Goal: Information Seeking & Learning: Learn about a topic

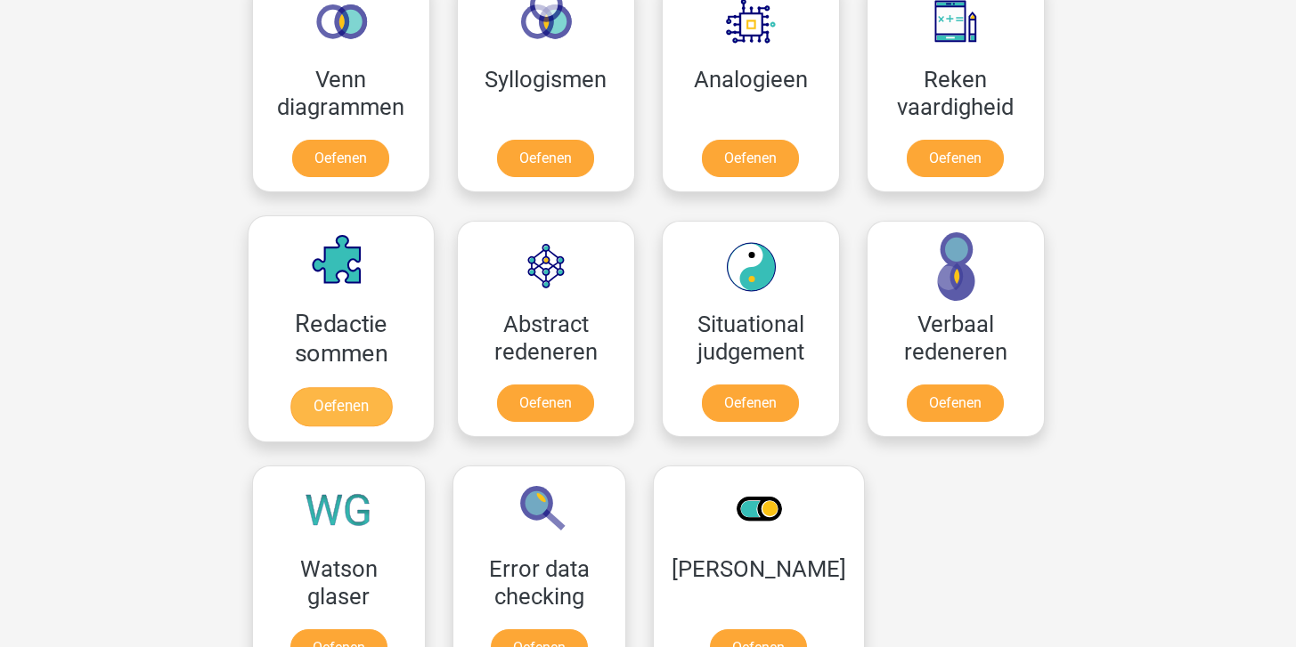
scroll to position [1103, 0]
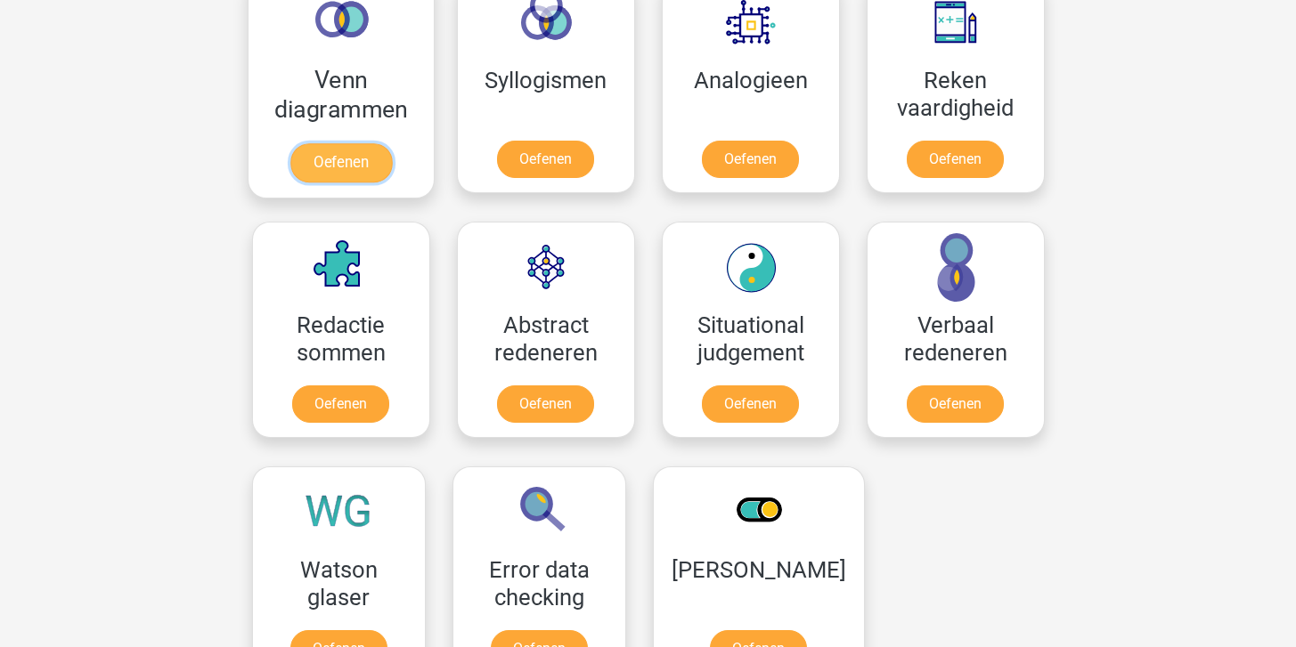
click at [321, 170] on link "Oefenen" at bounding box center [340, 162] width 102 height 39
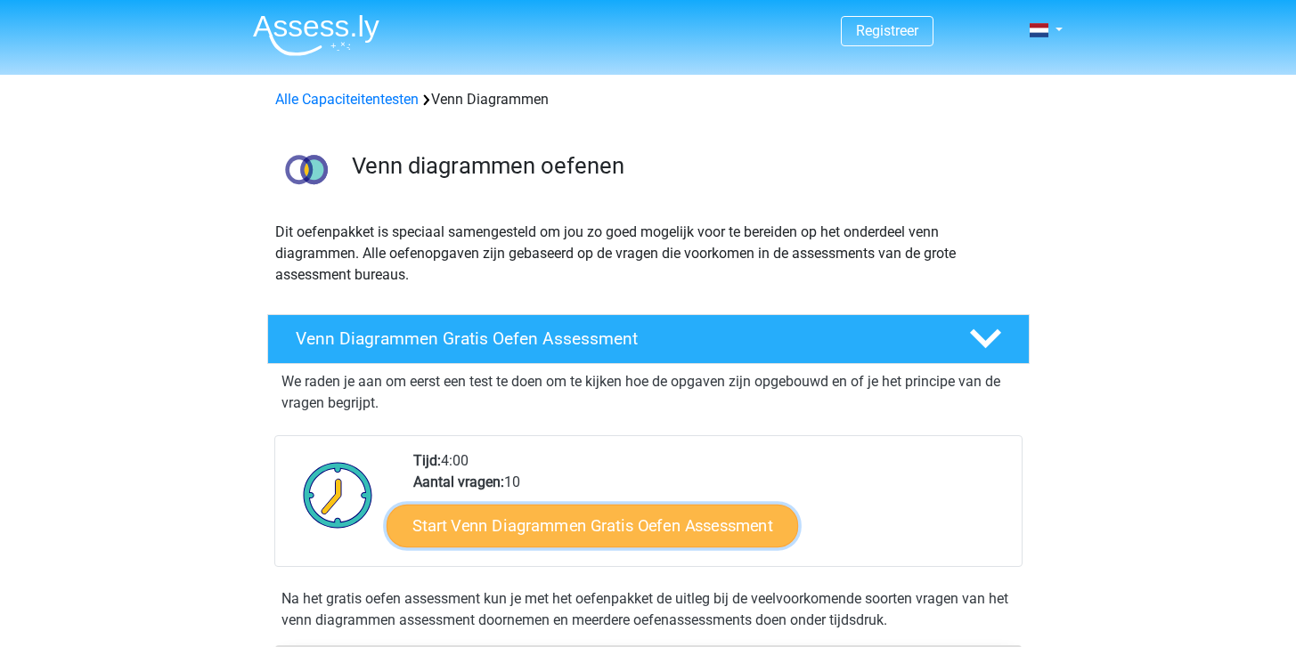
click at [584, 516] on link "Start Venn Diagrammen Gratis Oefen Assessment" at bounding box center [591, 526] width 411 height 43
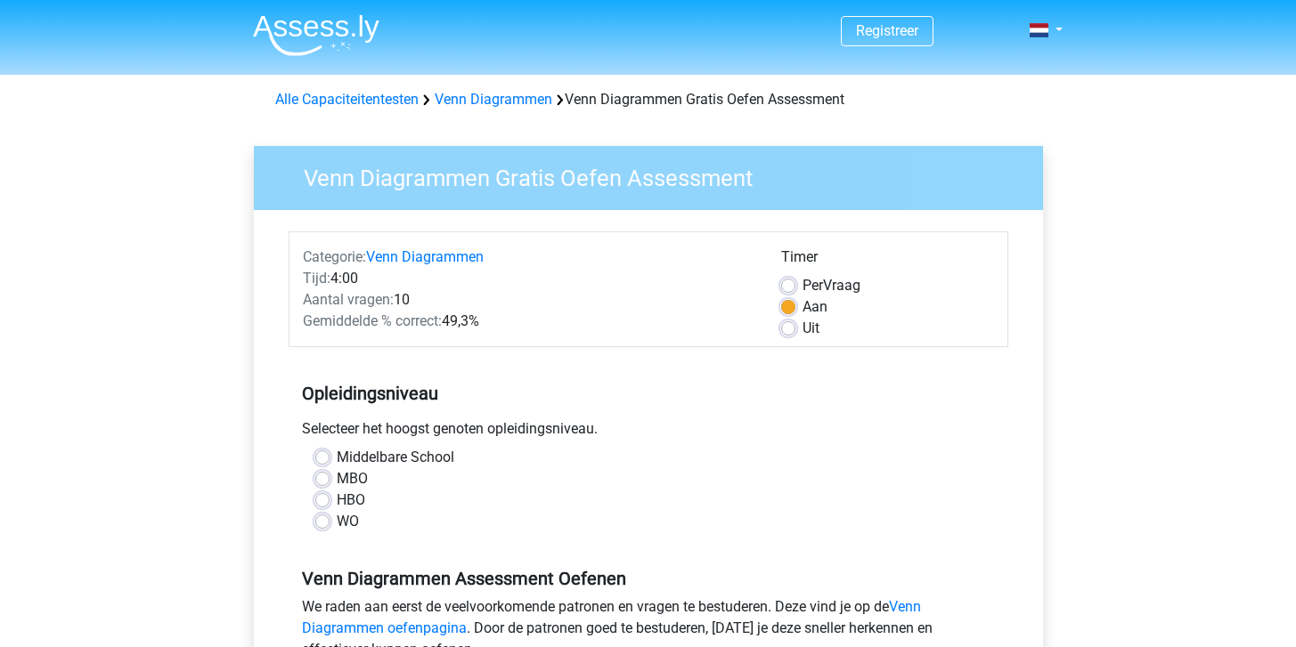
click at [337, 499] on label "HBO" at bounding box center [351, 500] width 28 height 21
click at [321, 499] on input "HBO" at bounding box center [322, 499] width 14 height 18
radio input "true"
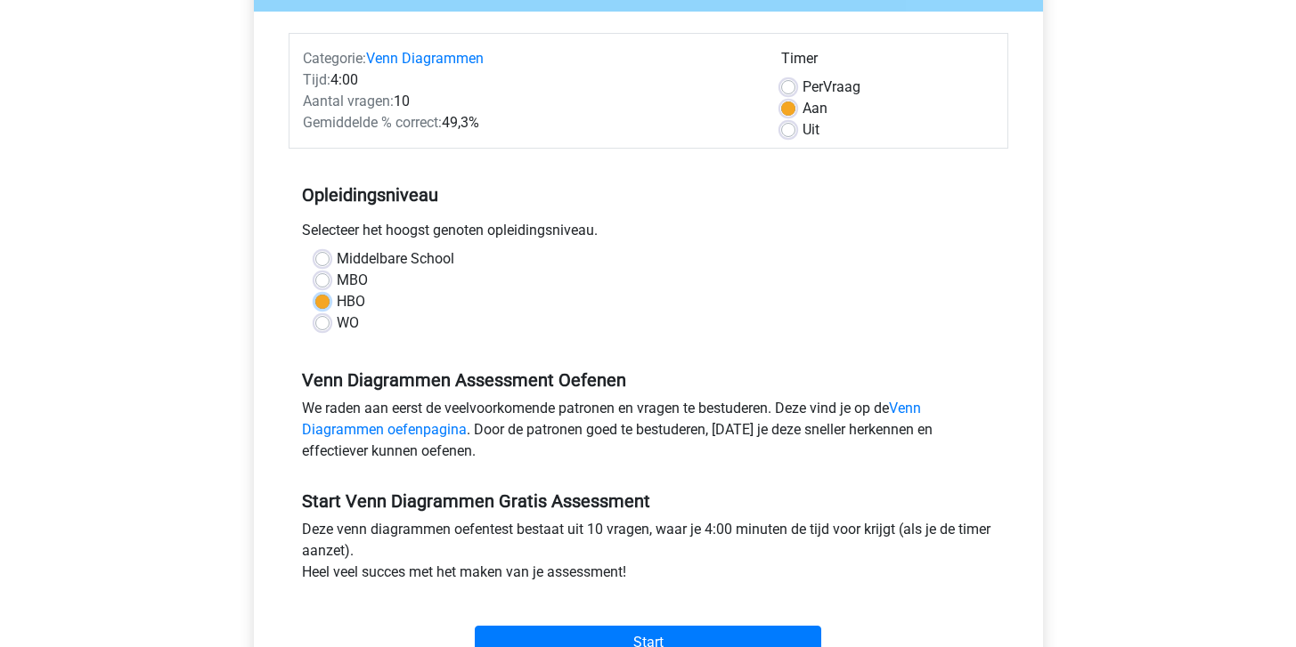
scroll to position [255, 0]
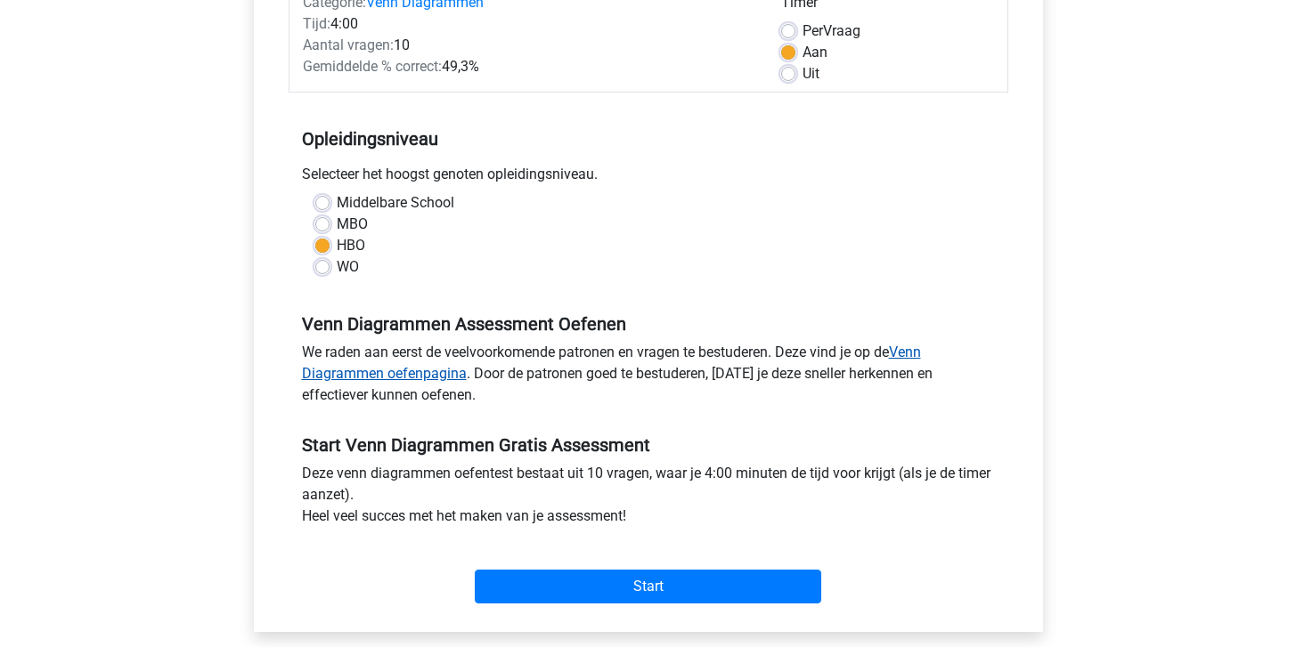
click at [916, 352] on link "Venn Diagrammen oefenpagina" at bounding box center [611, 363] width 619 height 38
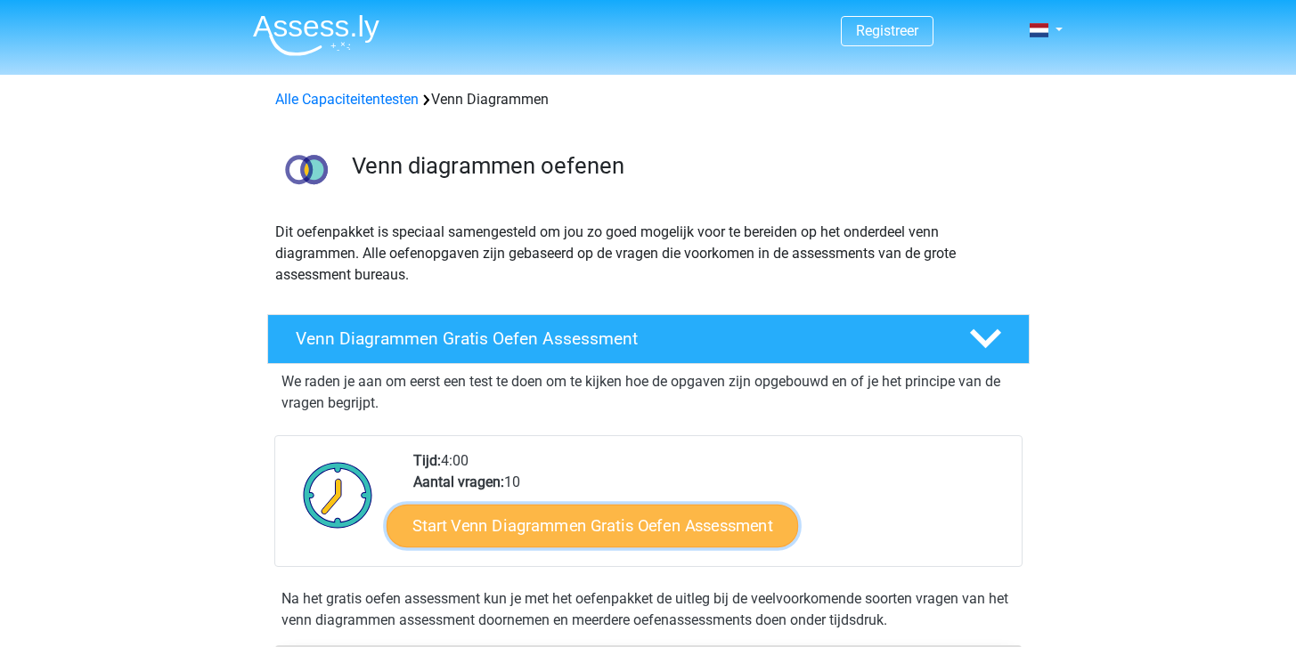
click at [672, 528] on link "Start Venn Diagrammen Gratis Oefen Assessment" at bounding box center [591, 526] width 411 height 43
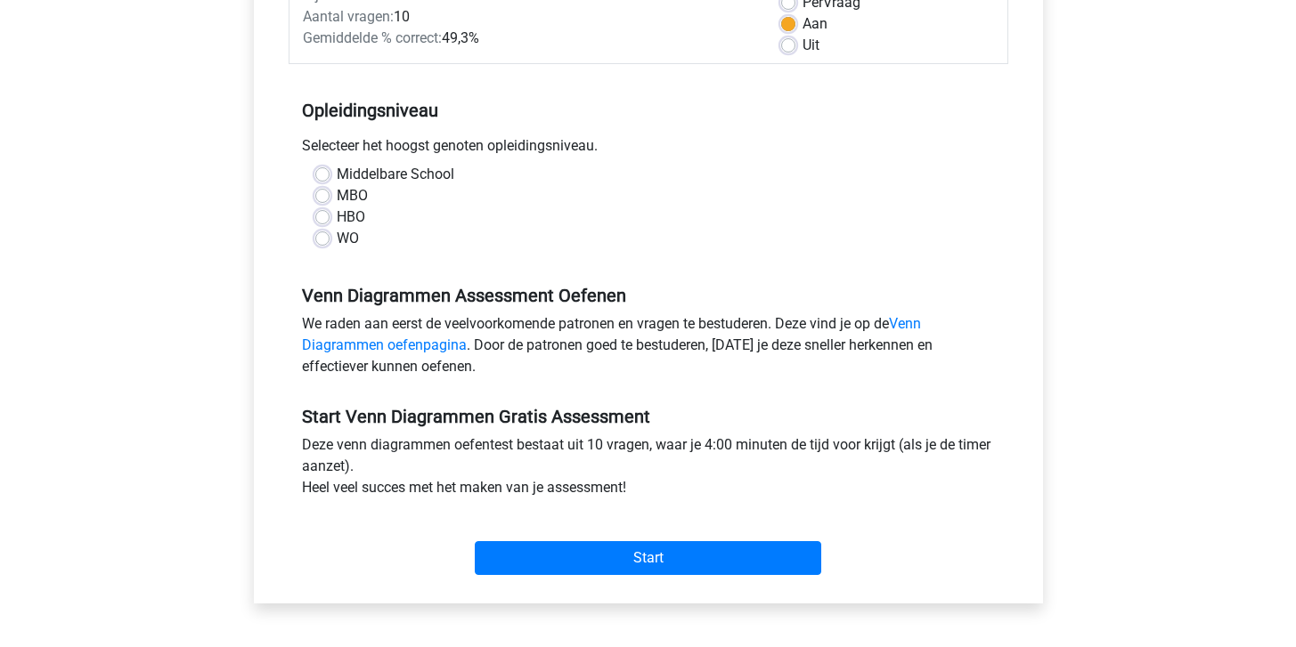
scroll to position [285, 0]
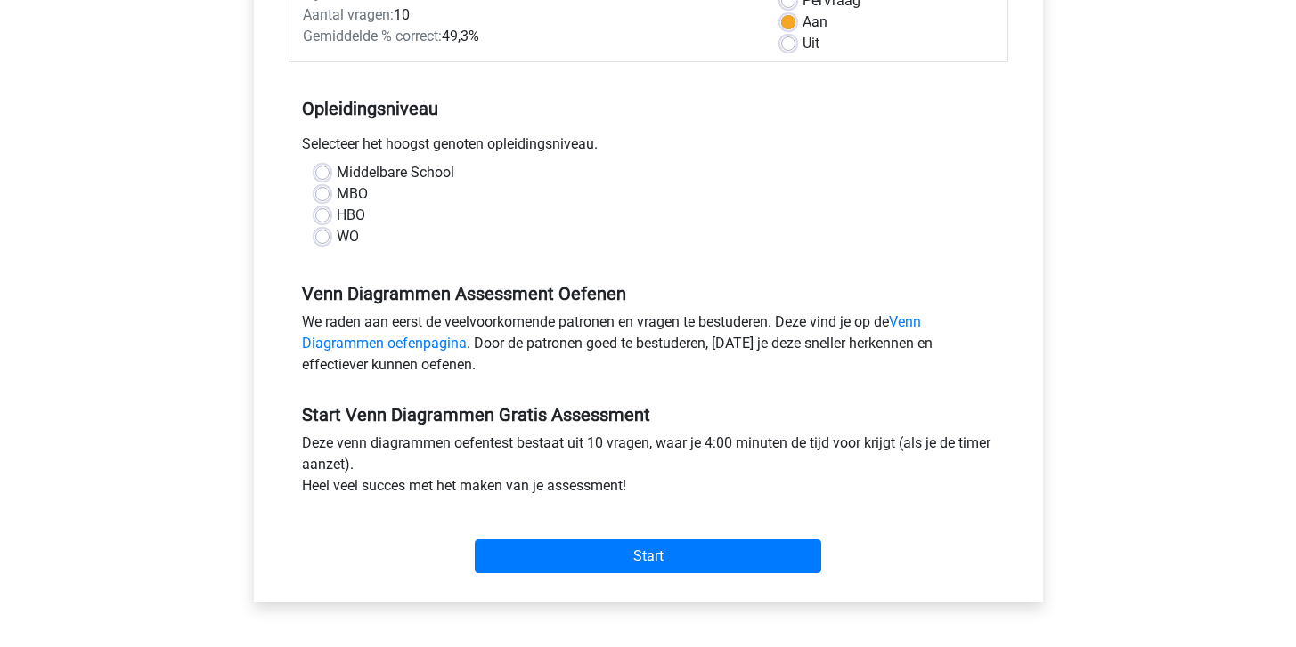
click at [337, 217] on label "HBO" at bounding box center [351, 215] width 28 height 21
click at [324, 217] on input "HBO" at bounding box center [322, 214] width 14 height 18
radio input "true"
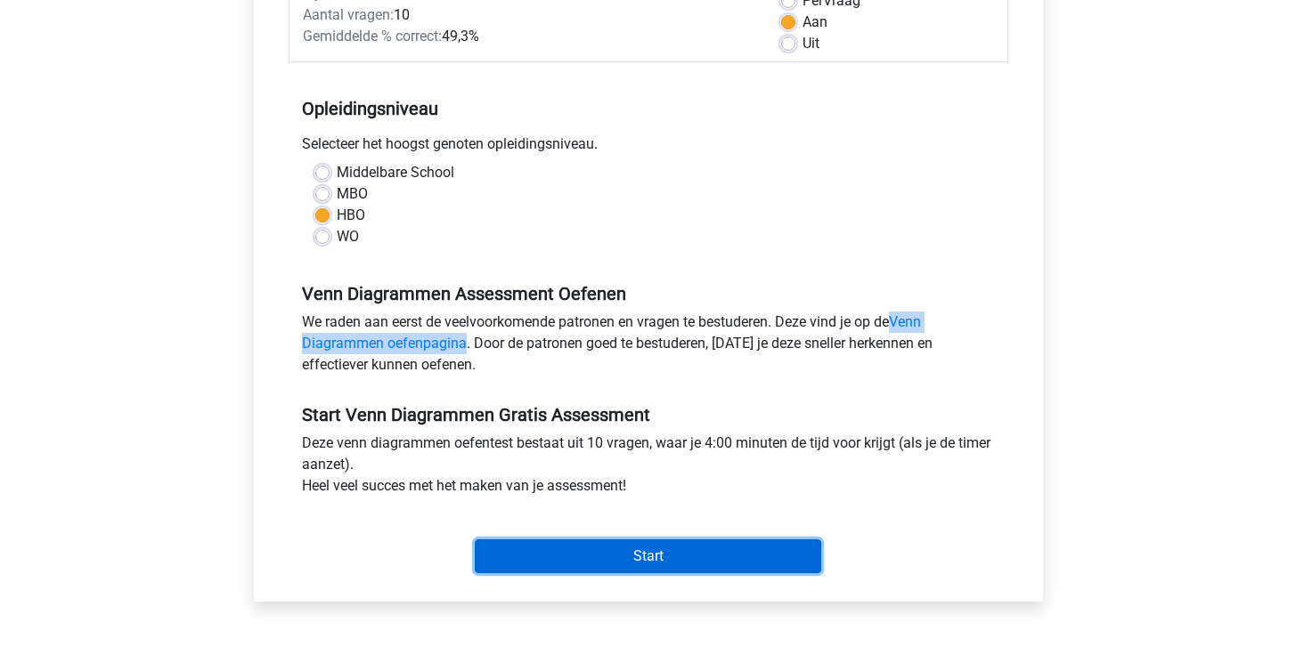
click at [711, 564] on input "Start" at bounding box center [648, 557] width 346 height 34
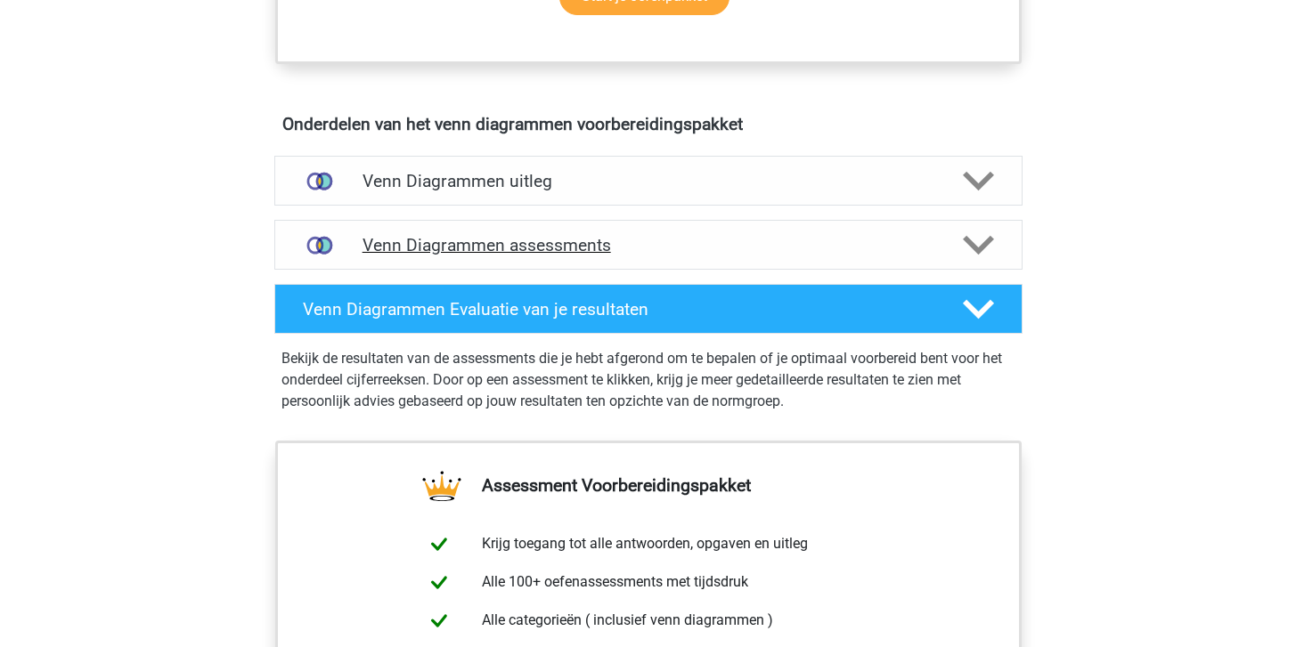
scroll to position [875, 0]
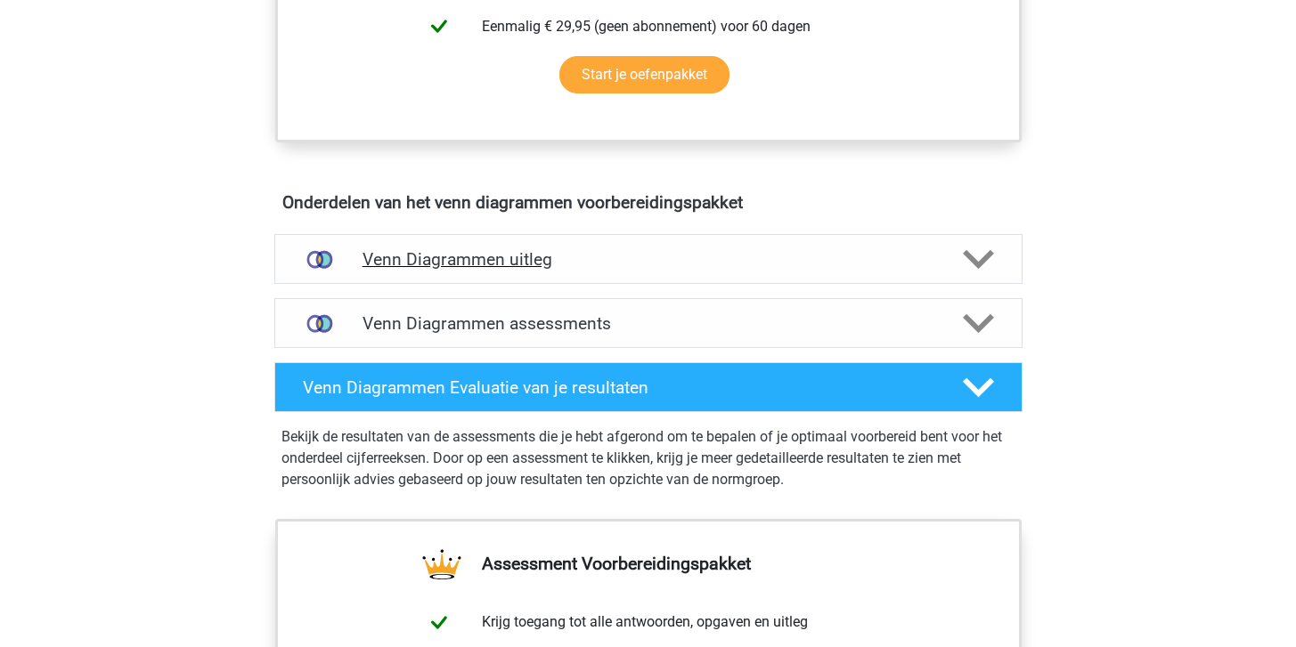
click at [704, 266] on h4 "Venn Diagrammen uitleg" at bounding box center [648, 259] width 572 height 20
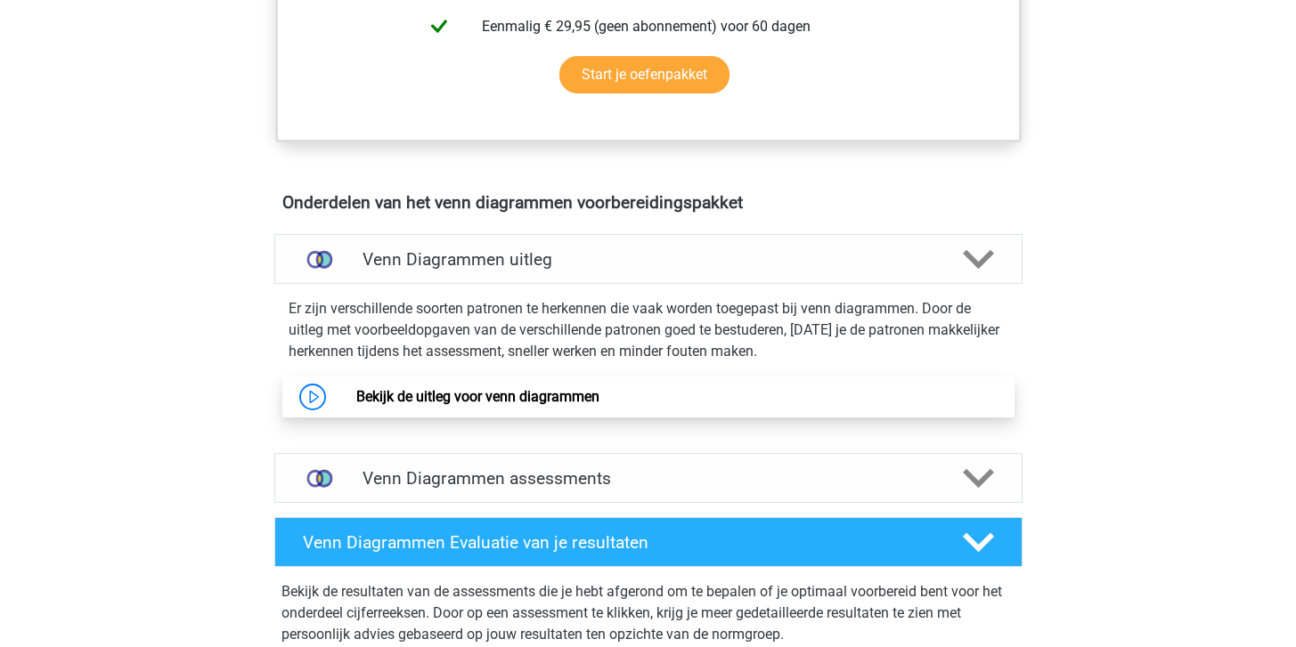
click at [523, 402] on link "Bekijk de uitleg voor venn diagrammen" at bounding box center [477, 396] width 243 height 17
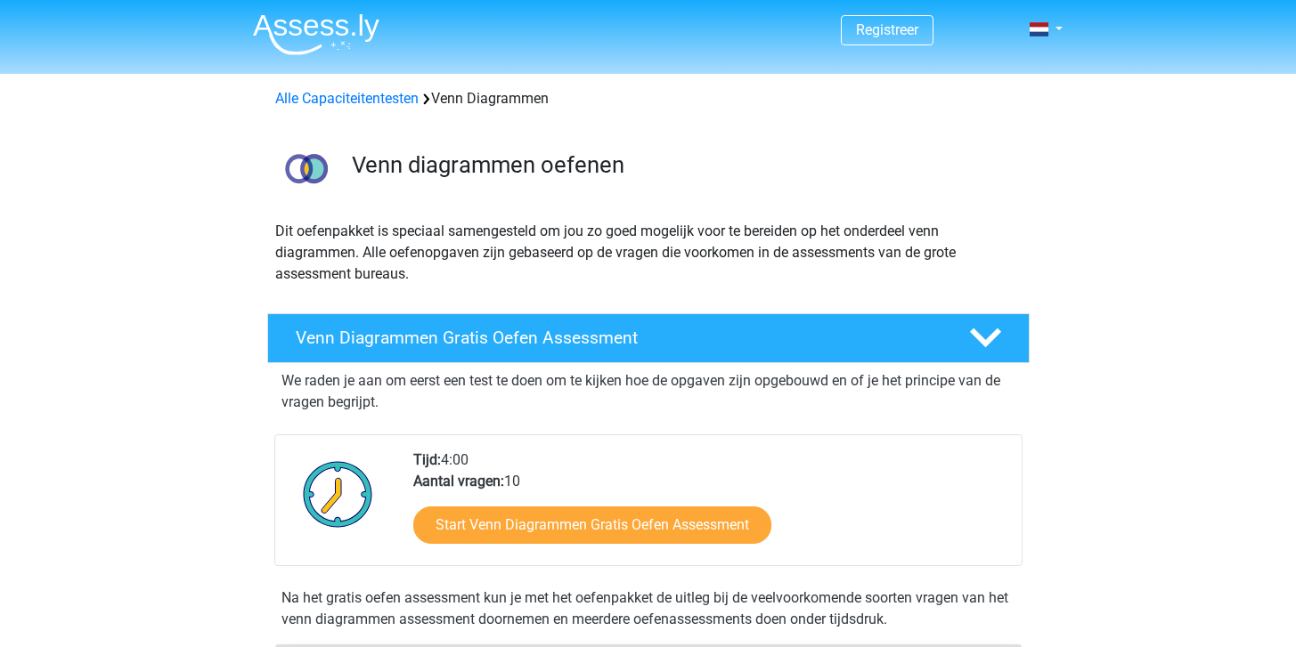
scroll to position [0, 0]
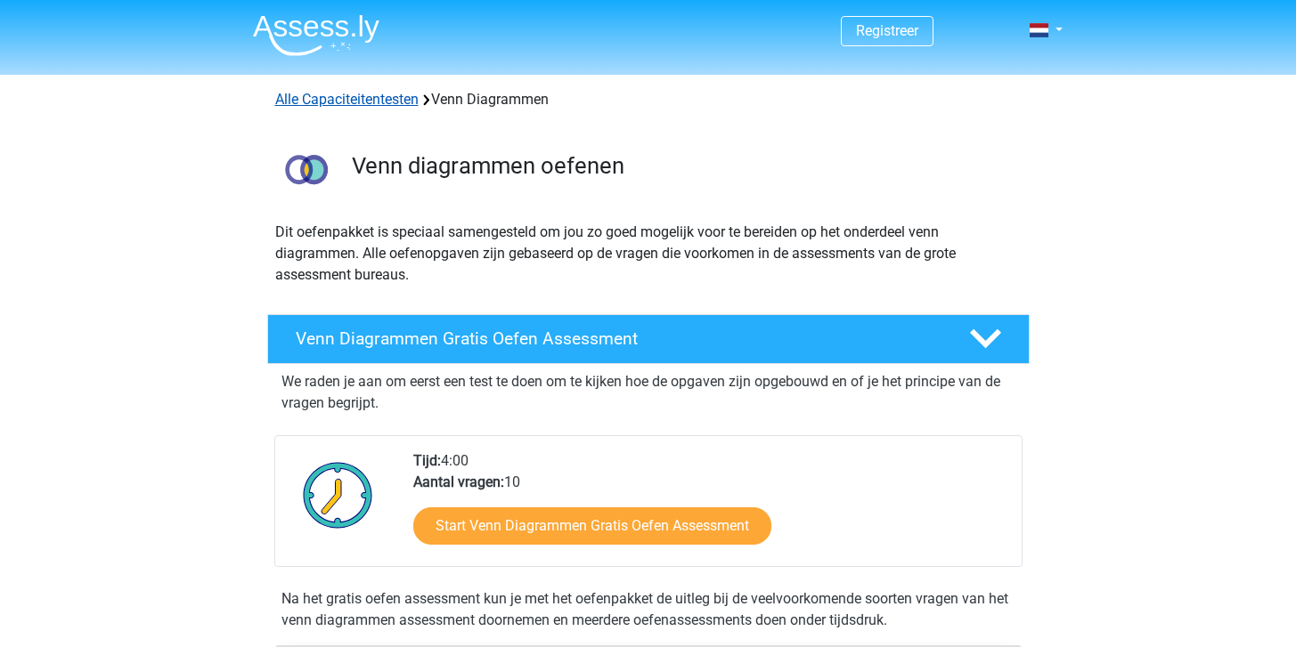
click at [355, 97] on link "Alle Capaciteitentesten" at bounding box center [346, 99] width 143 height 17
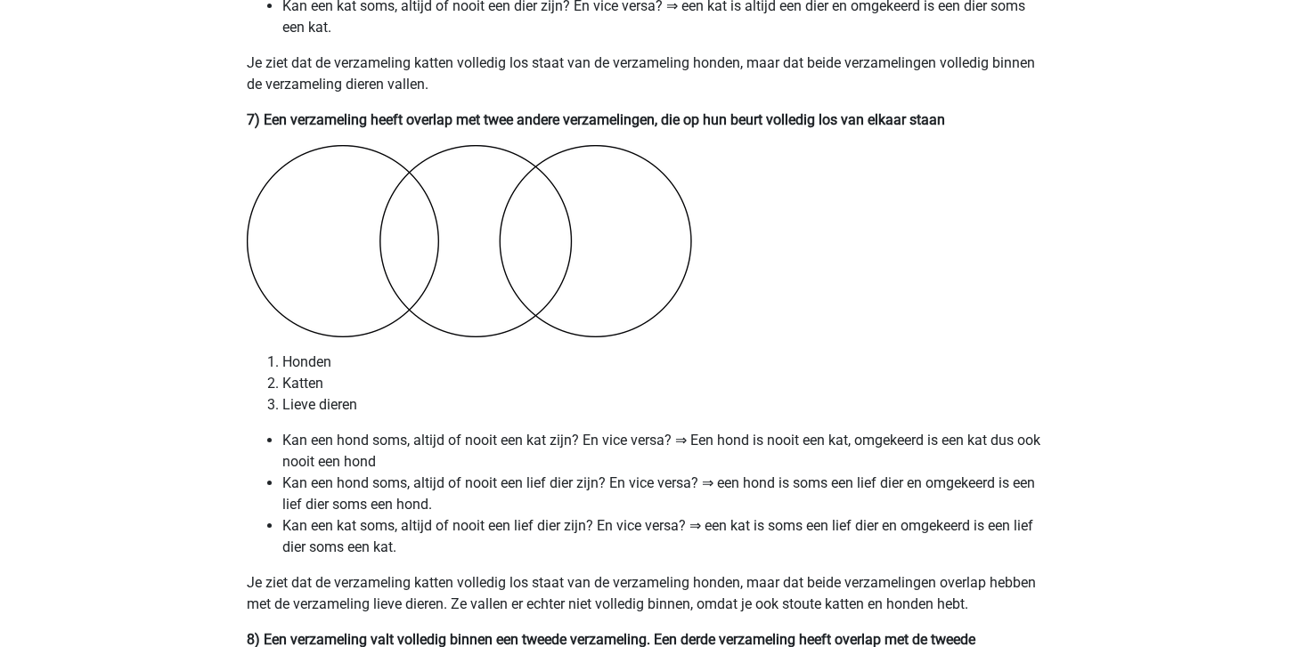
scroll to position [5545, 0]
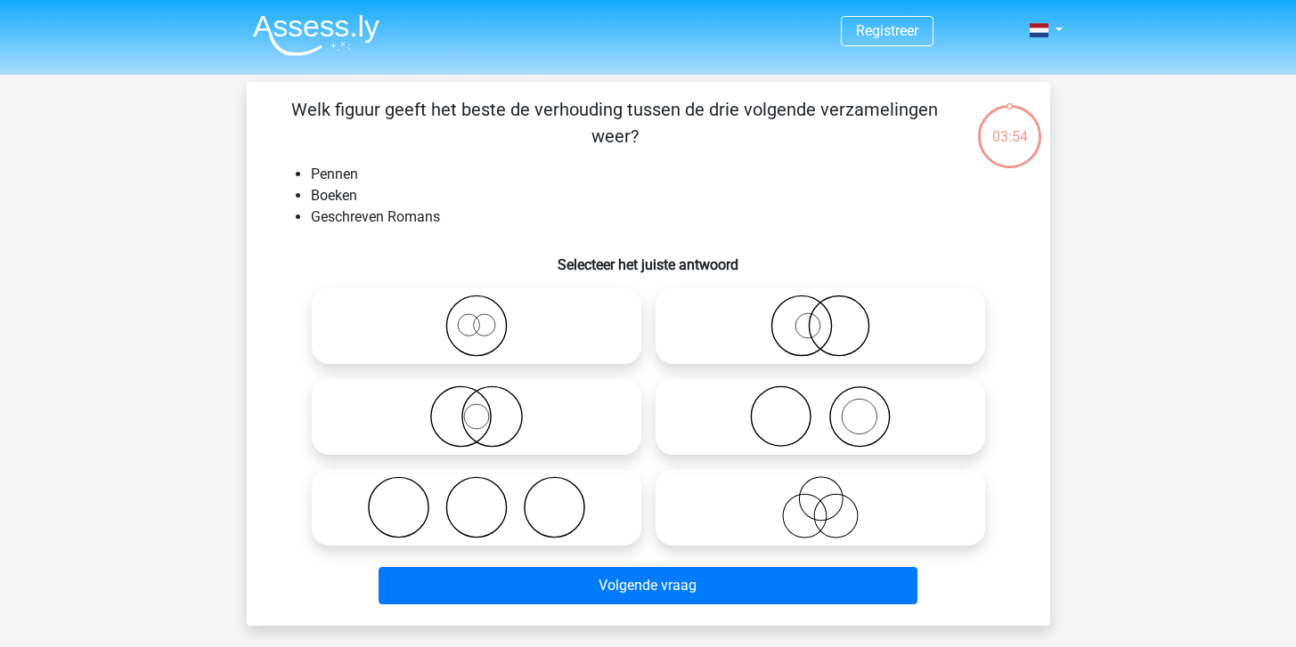
click at [526, 506] on icon at bounding box center [476, 507] width 315 height 62
click at [488, 499] on input "radio" at bounding box center [482, 493] width 12 height 12
radio input "true"
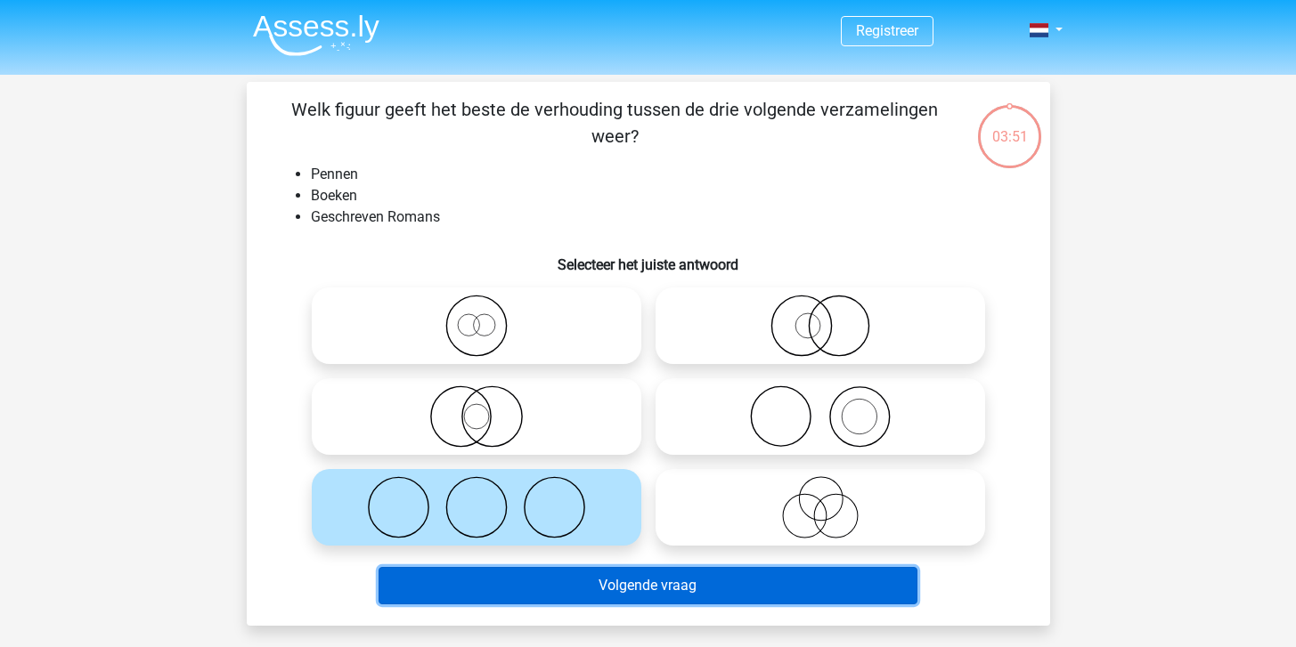
click at [594, 585] on button "Volgende vraag" at bounding box center [647, 585] width 539 height 37
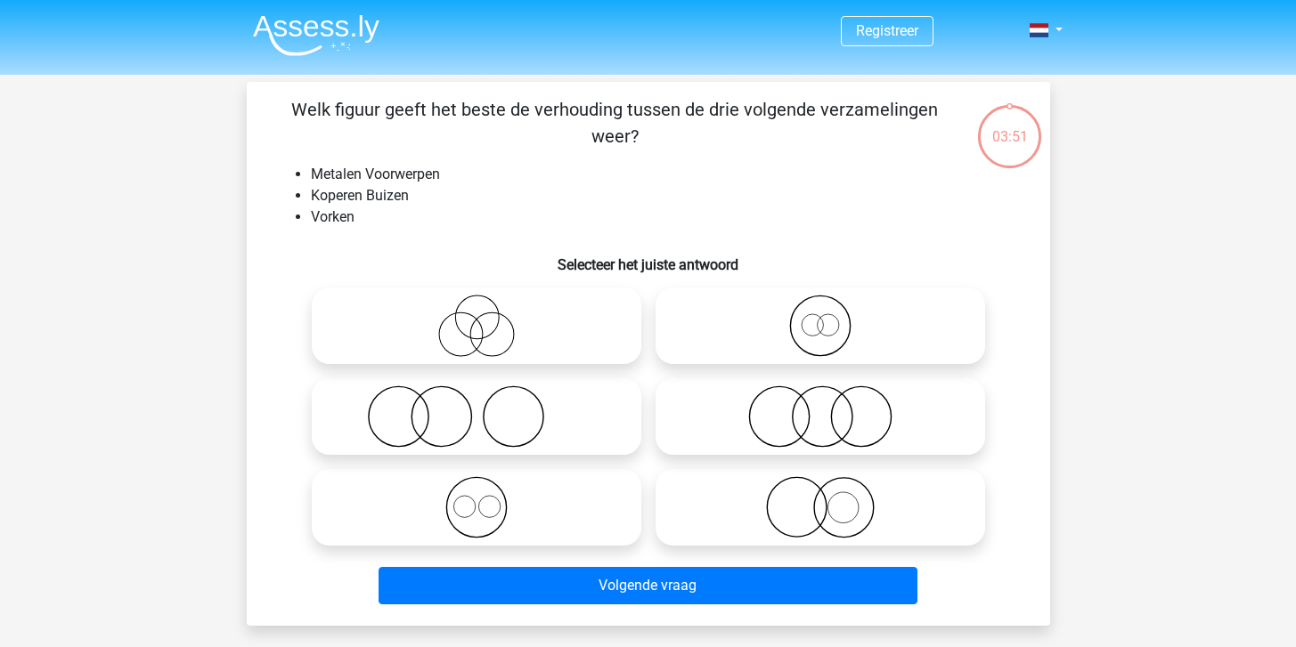
scroll to position [82, 0]
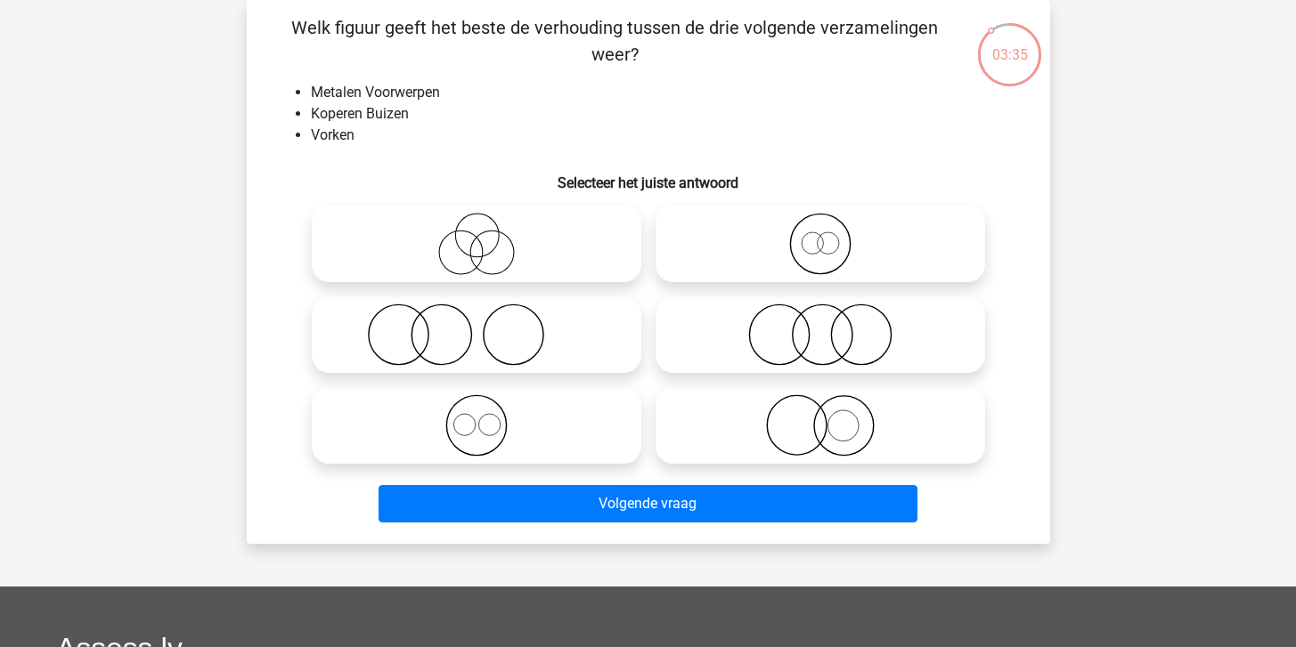
click at [834, 429] on icon at bounding box center [819, 425] width 315 height 62
click at [832, 417] on input "radio" at bounding box center [826, 411] width 12 height 12
radio input "true"
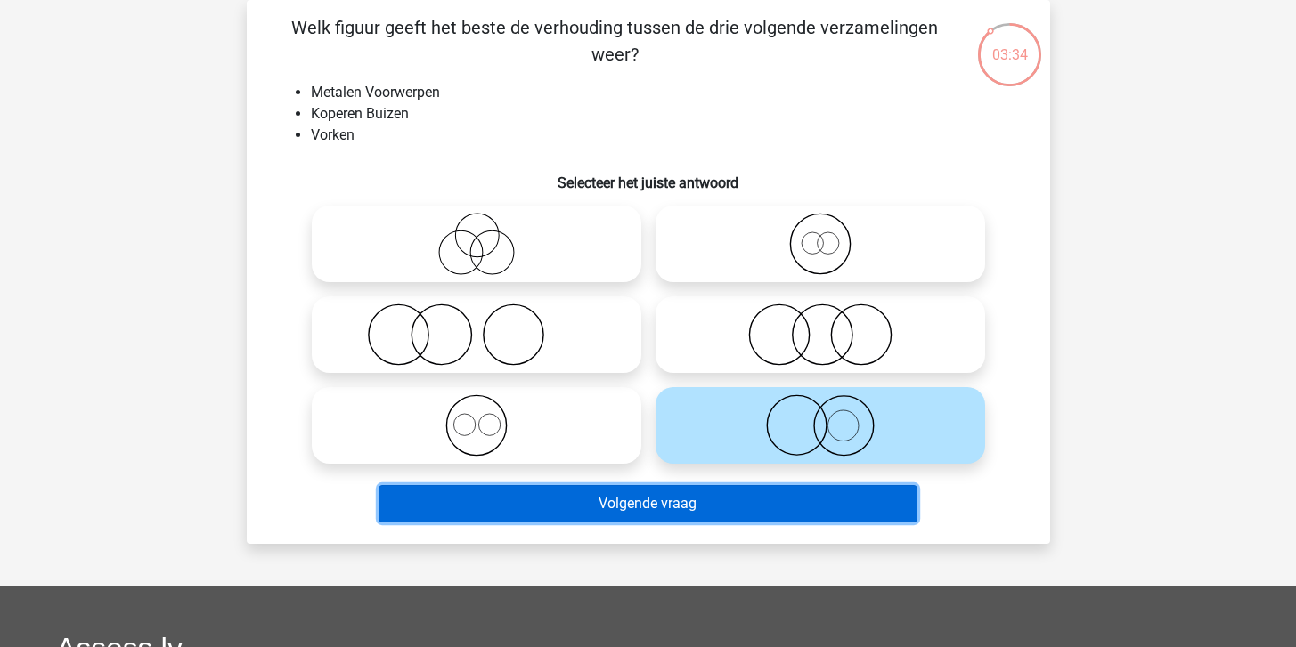
click at [778, 506] on button "Volgende vraag" at bounding box center [647, 503] width 539 height 37
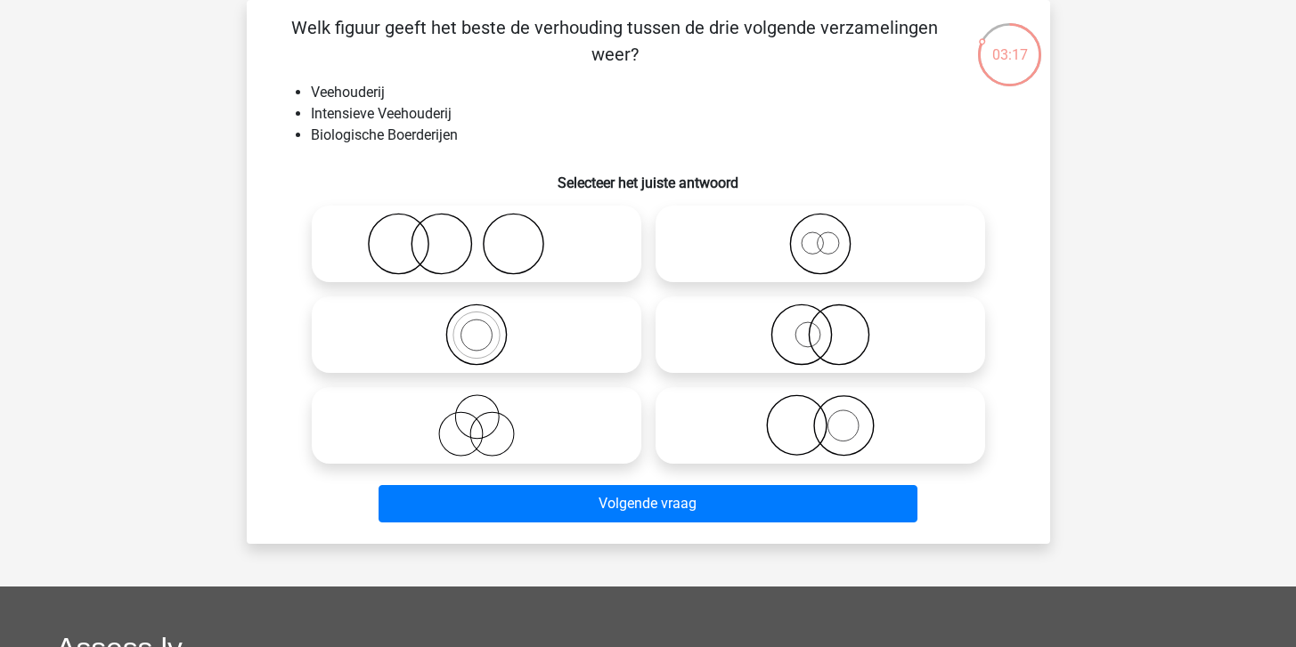
click at [818, 260] on icon at bounding box center [819, 244] width 315 height 62
click at [820, 235] on input "radio" at bounding box center [826, 229] width 12 height 12
radio input "true"
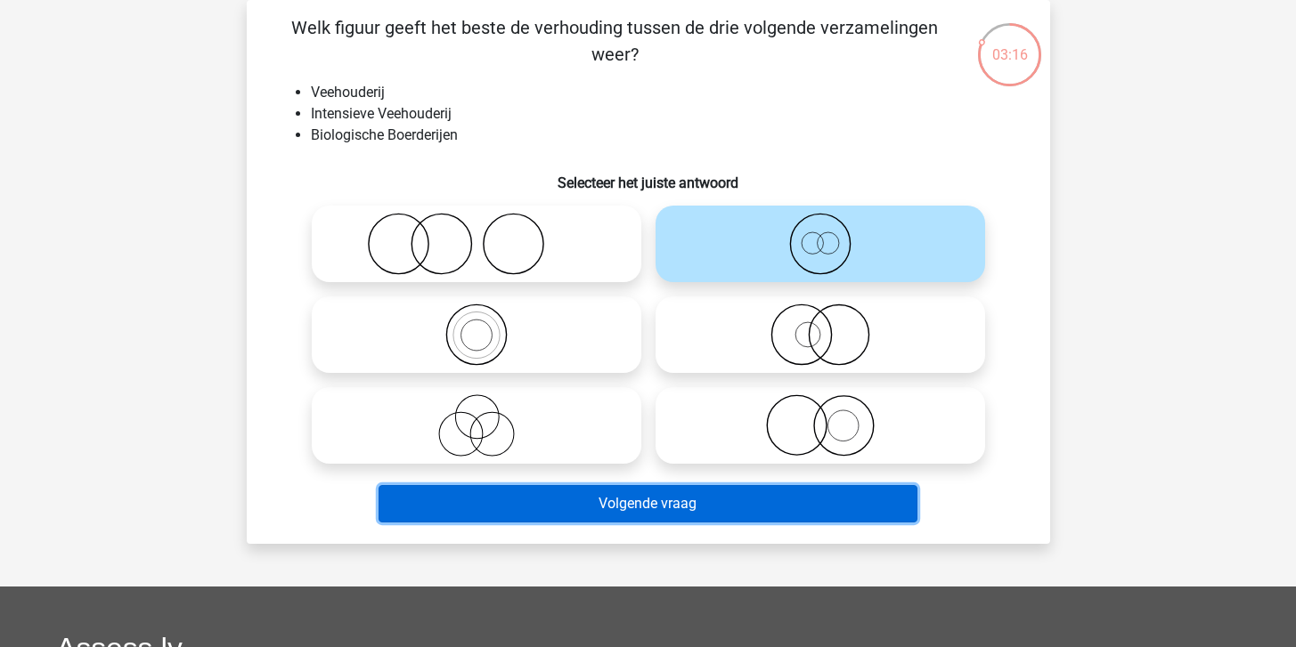
click at [718, 515] on button "Volgende vraag" at bounding box center [647, 503] width 539 height 37
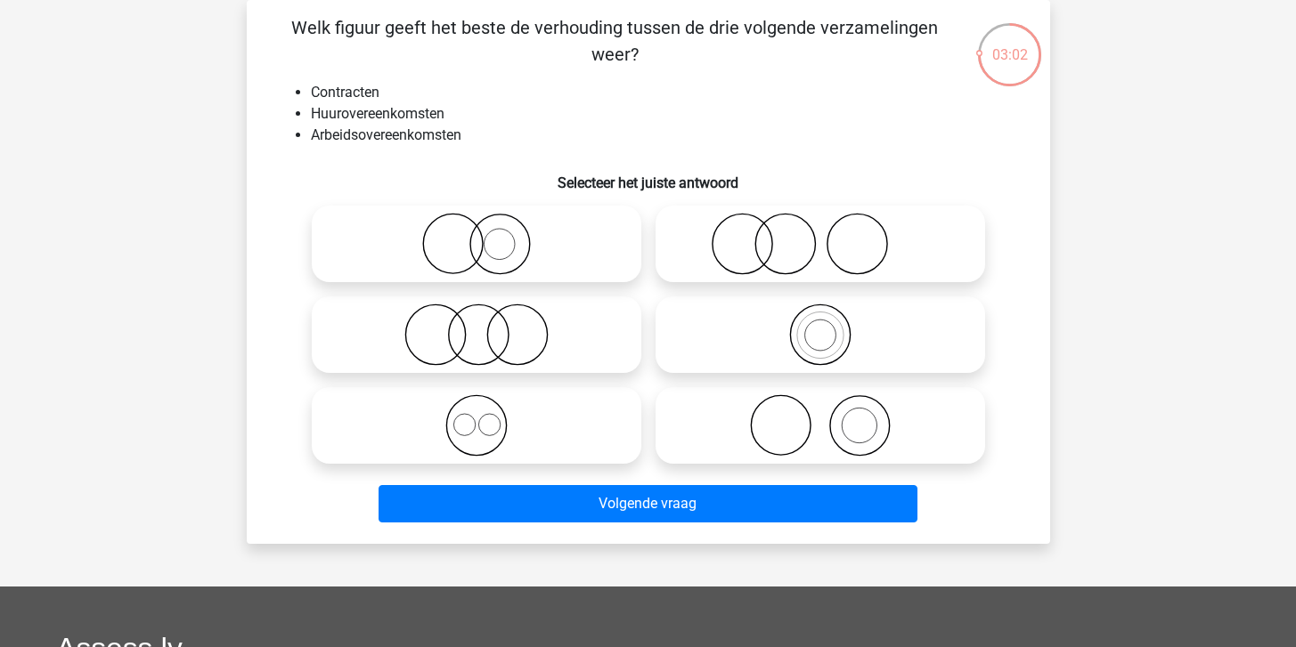
click at [491, 259] on icon at bounding box center [476, 244] width 315 height 62
click at [488, 235] on input "radio" at bounding box center [482, 229] width 12 height 12
radio input "true"
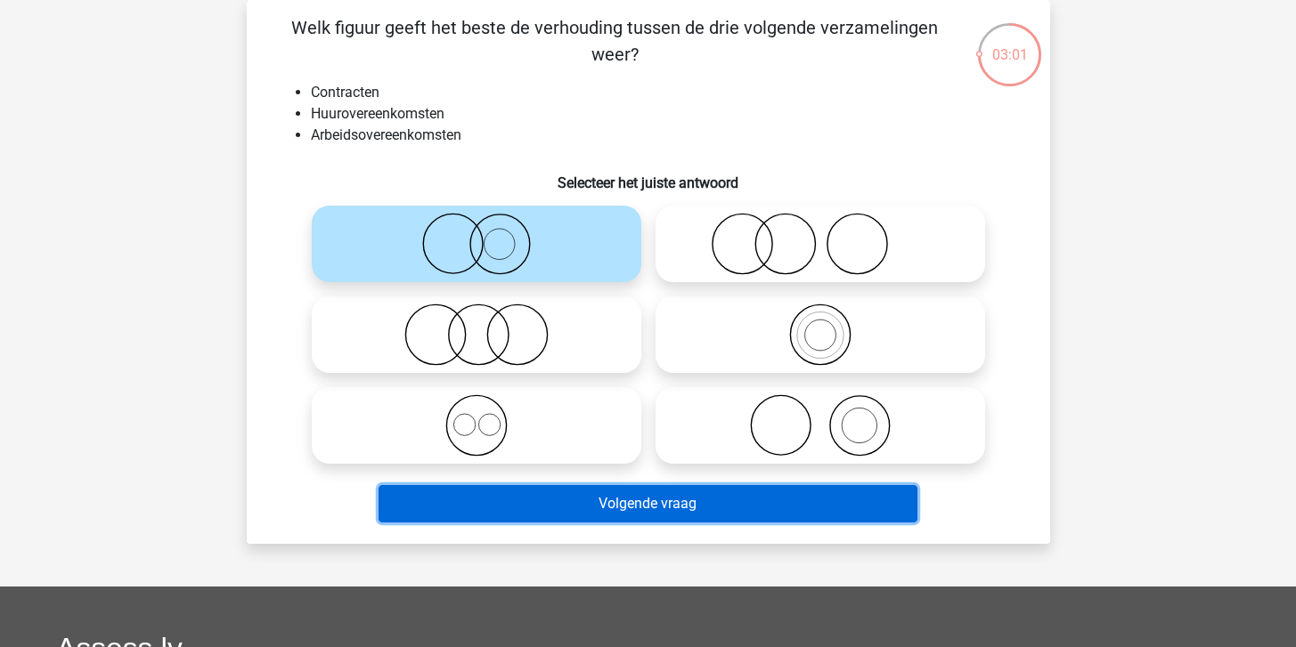
click at [596, 505] on button "Volgende vraag" at bounding box center [647, 503] width 539 height 37
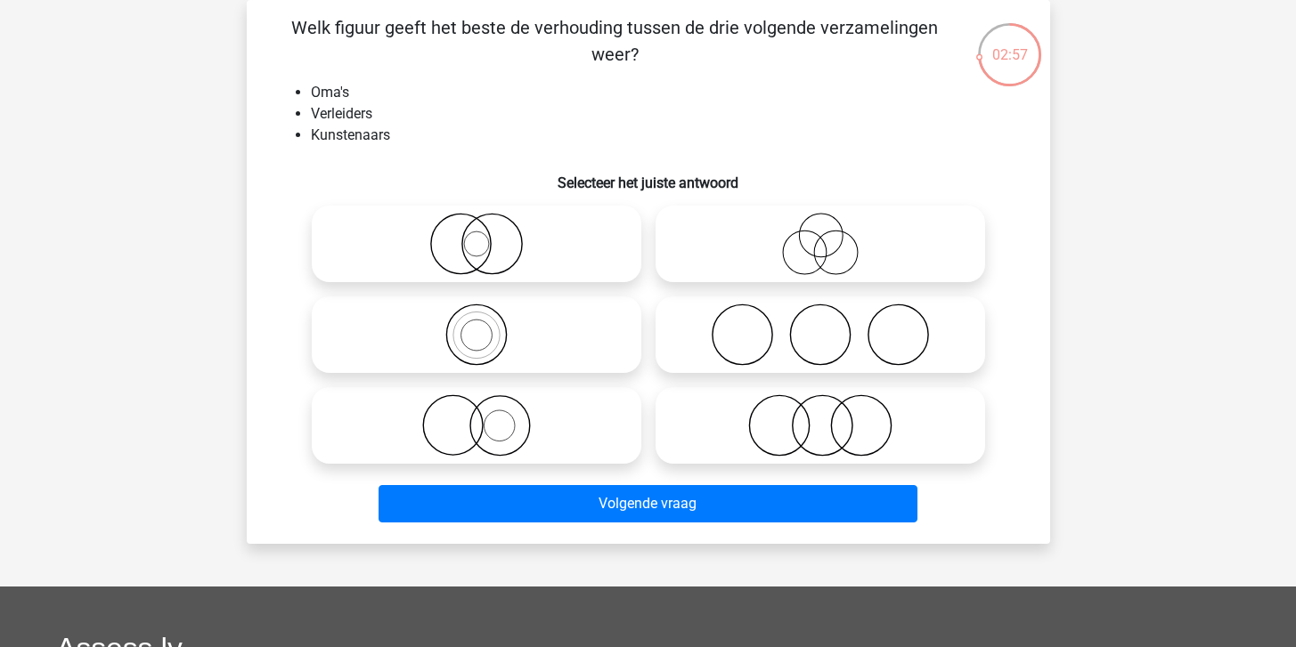
click at [794, 345] on icon at bounding box center [819, 335] width 315 height 62
click at [820, 326] on input "radio" at bounding box center [826, 320] width 12 height 12
radio input "true"
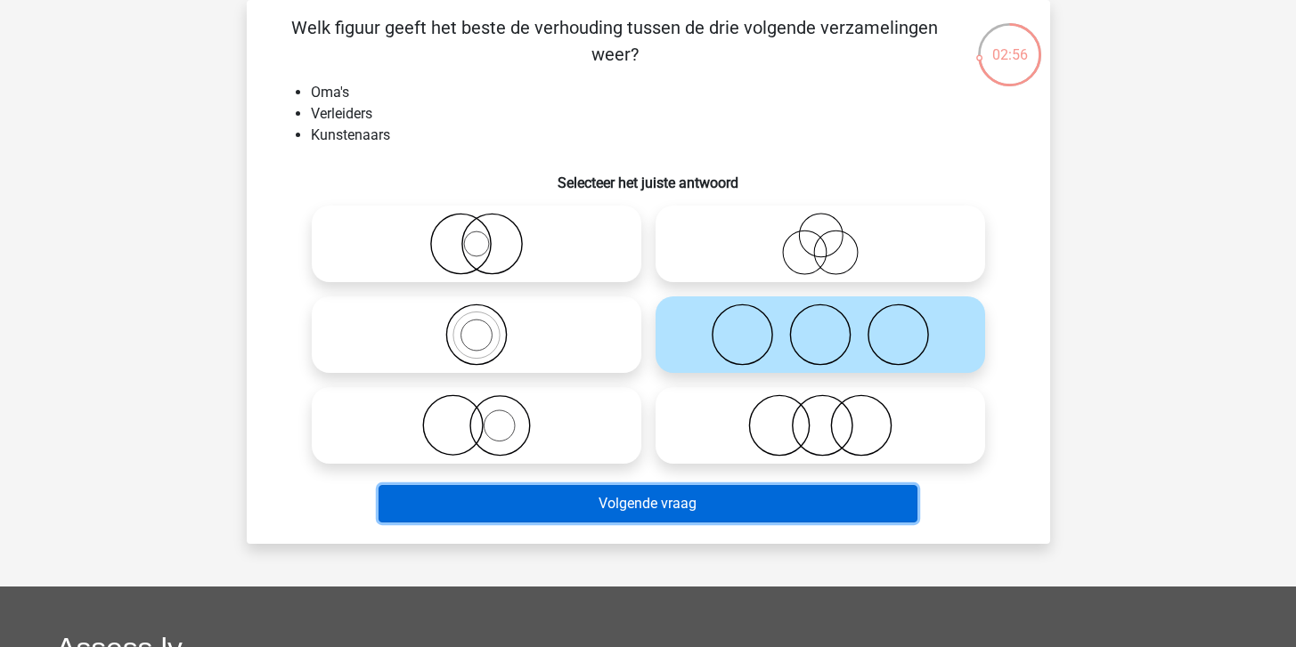
click at [731, 514] on button "Volgende vraag" at bounding box center [647, 503] width 539 height 37
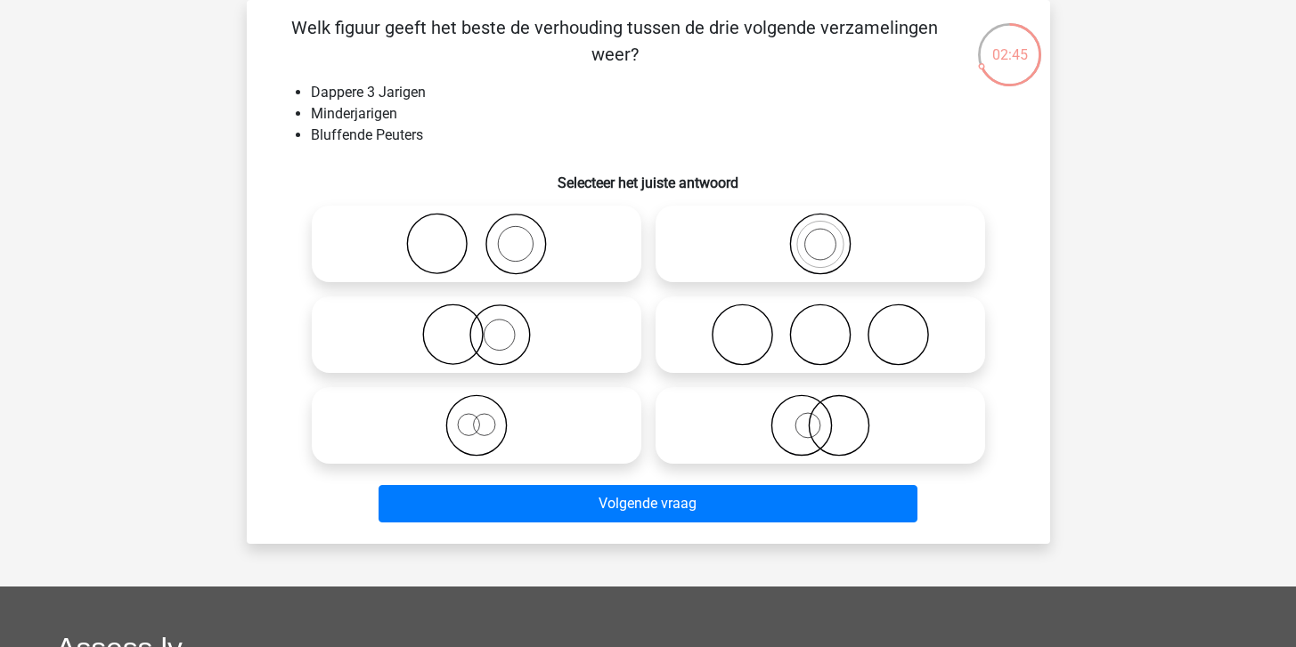
click at [426, 446] on icon at bounding box center [476, 425] width 315 height 62
click at [476, 417] on input "radio" at bounding box center [482, 411] width 12 height 12
radio input "true"
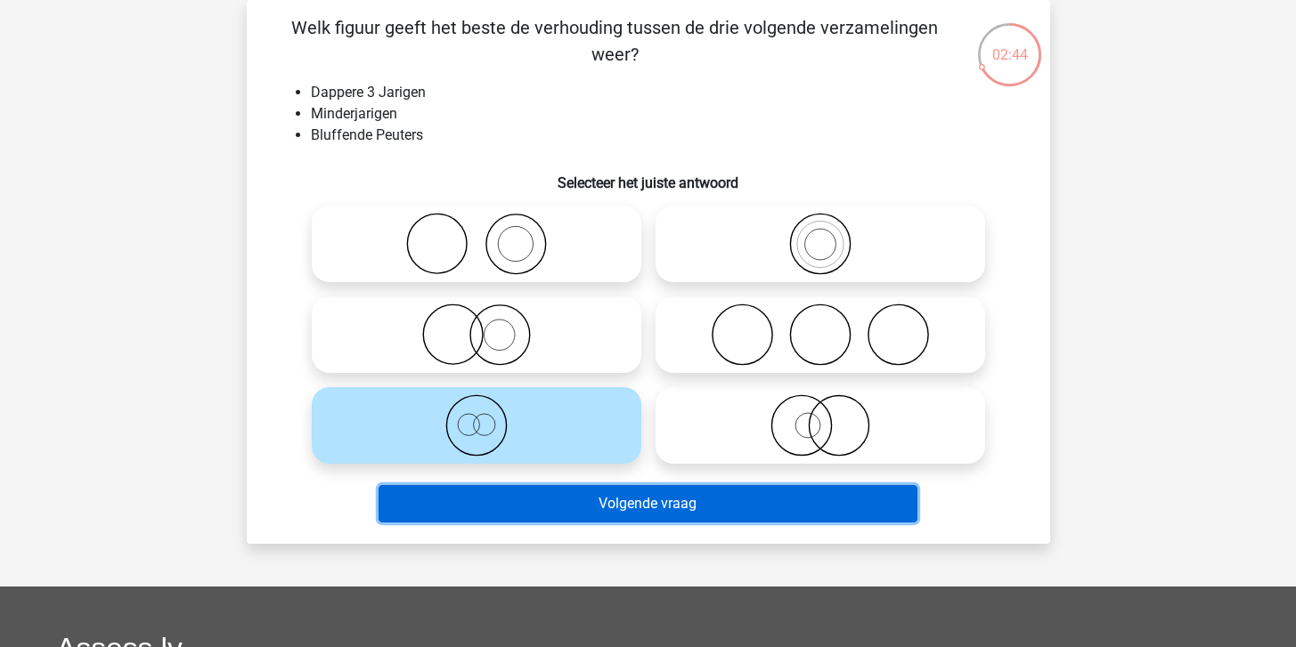
click at [595, 506] on button "Volgende vraag" at bounding box center [647, 503] width 539 height 37
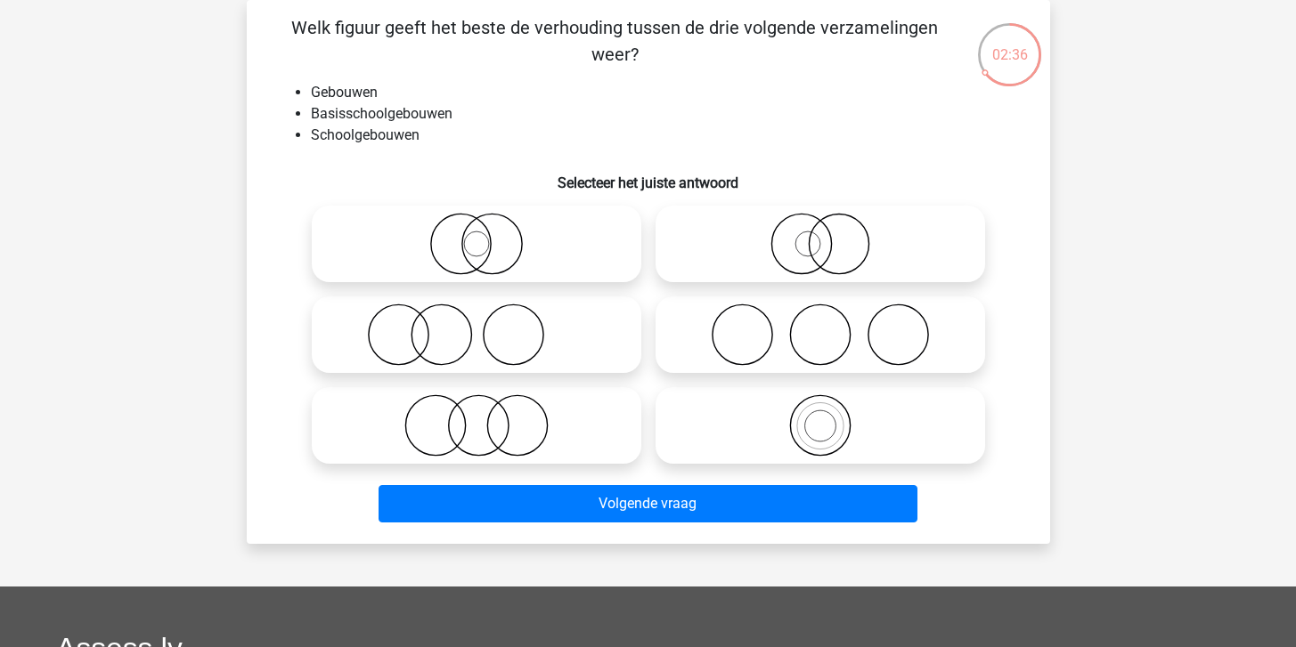
click at [787, 426] on icon at bounding box center [819, 425] width 315 height 62
click at [820, 417] on input "radio" at bounding box center [826, 411] width 12 height 12
radio input "true"
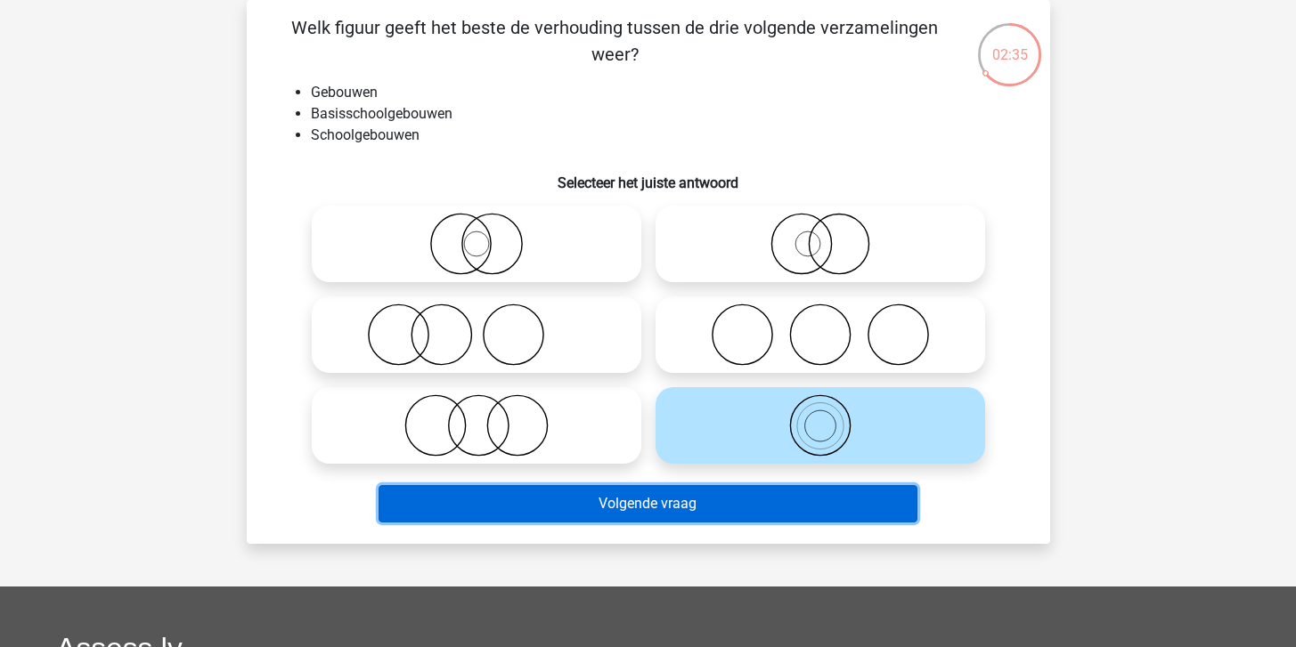
click at [629, 508] on button "Volgende vraag" at bounding box center [647, 503] width 539 height 37
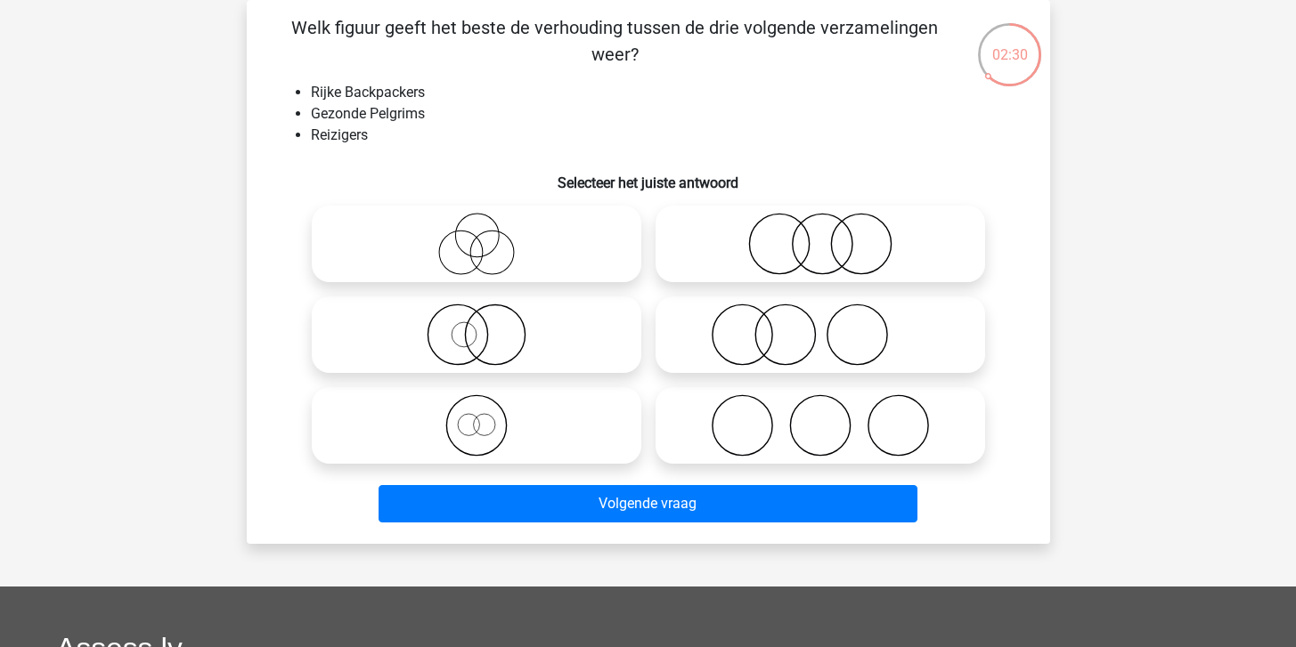
click at [483, 256] on icon at bounding box center [476, 244] width 315 height 62
click at [483, 235] on input "radio" at bounding box center [482, 229] width 12 height 12
radio input "true"
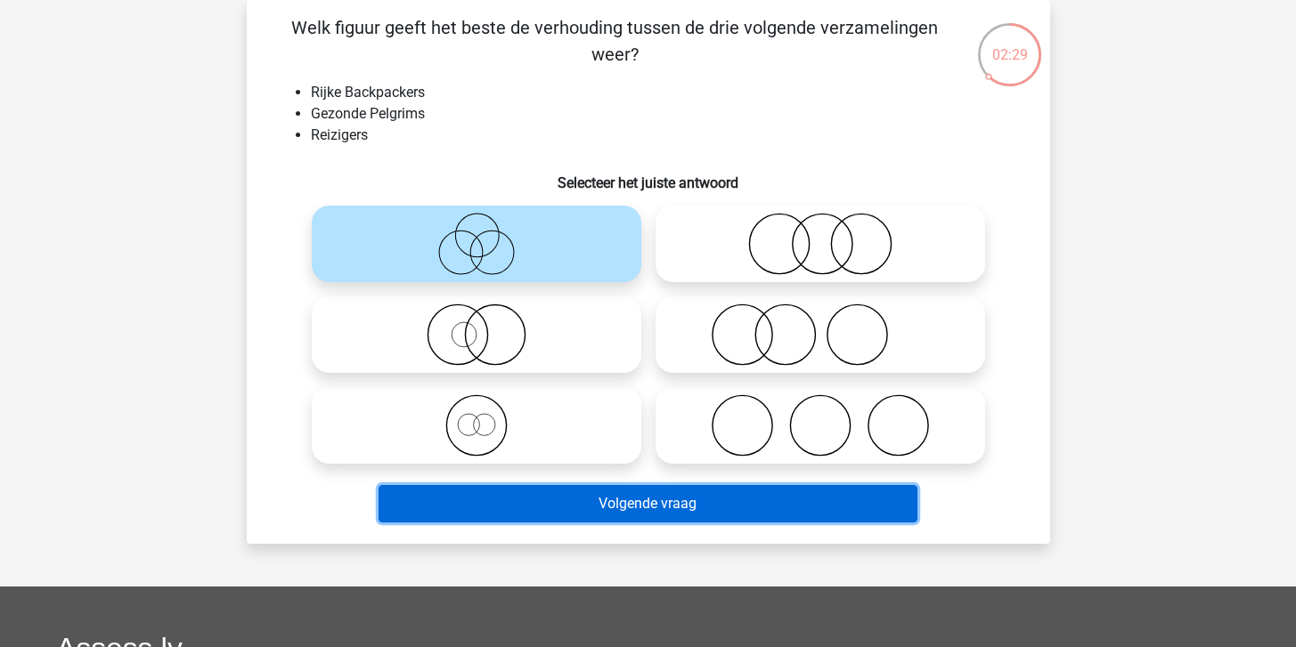
click at [621, 501] on button "Volgende vraag" at bounding box center [647, 503] width 539 height 37
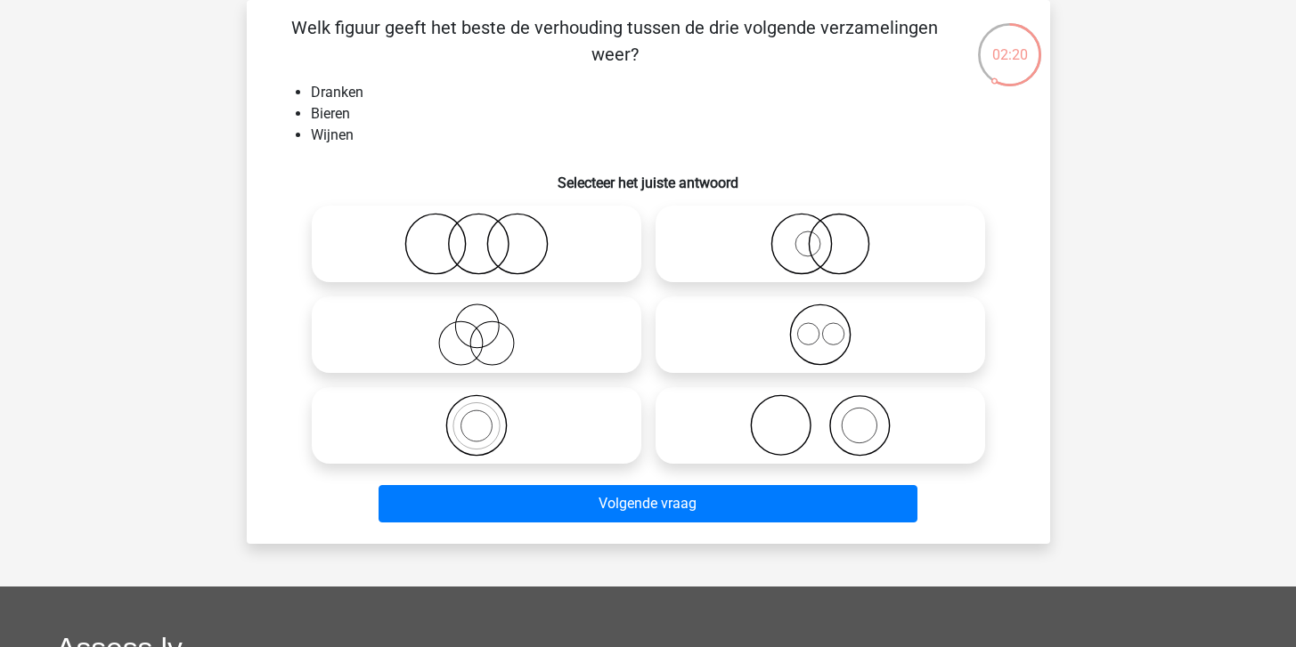
click at [828, 344] on icon at bounding box center [819, 335] width 315 height 62
click at [828, 326] on input "radio" at bounding box center [826, 320] width 12 height 12
radio input "true"
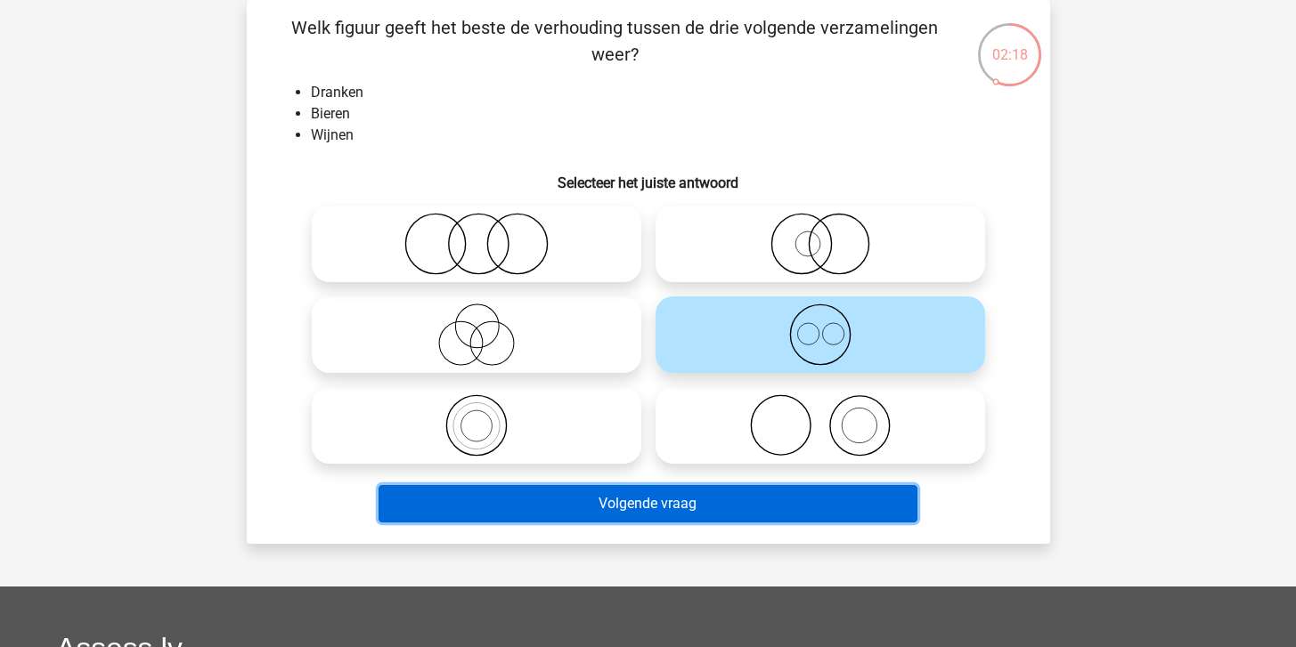
click at [750, 501] on button "Volgende vraag" at bounding box center [647, 503] width 539 height 37
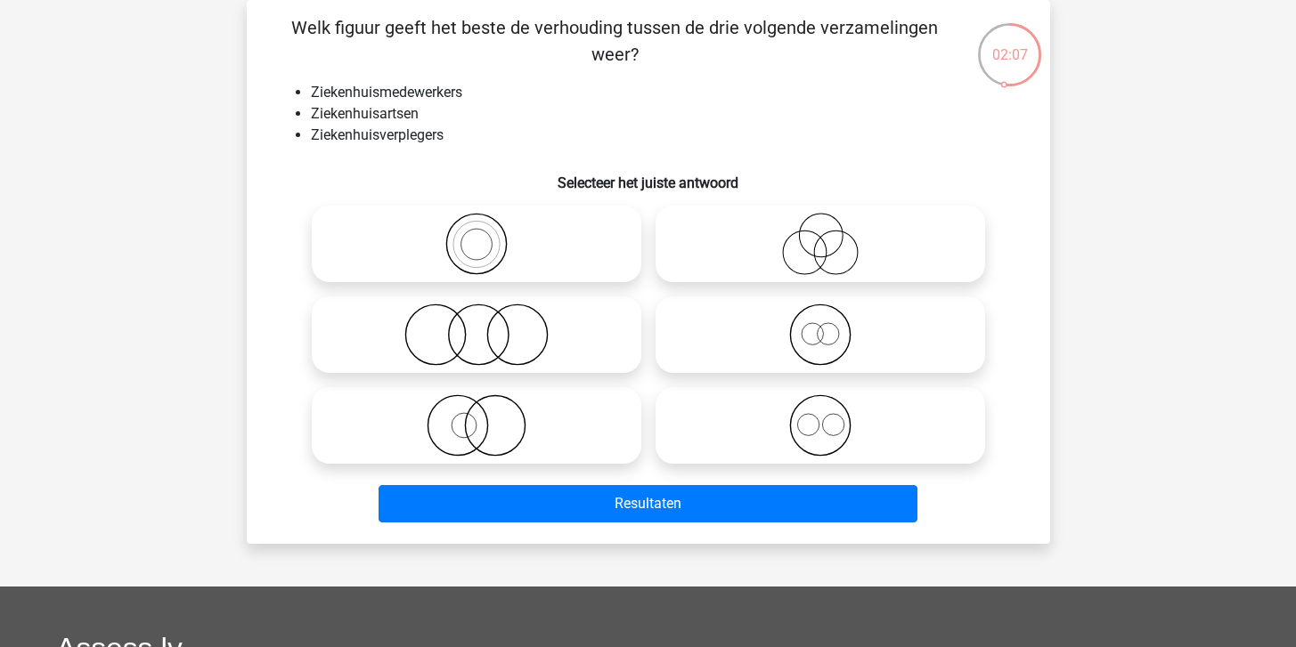
click at [808, 434] on icon at bounding box center [819, 425] width 315 height 62
click at [820, 417] on input "radio" at bounding box center [826, 411] width 12 height 12
radio input "true"
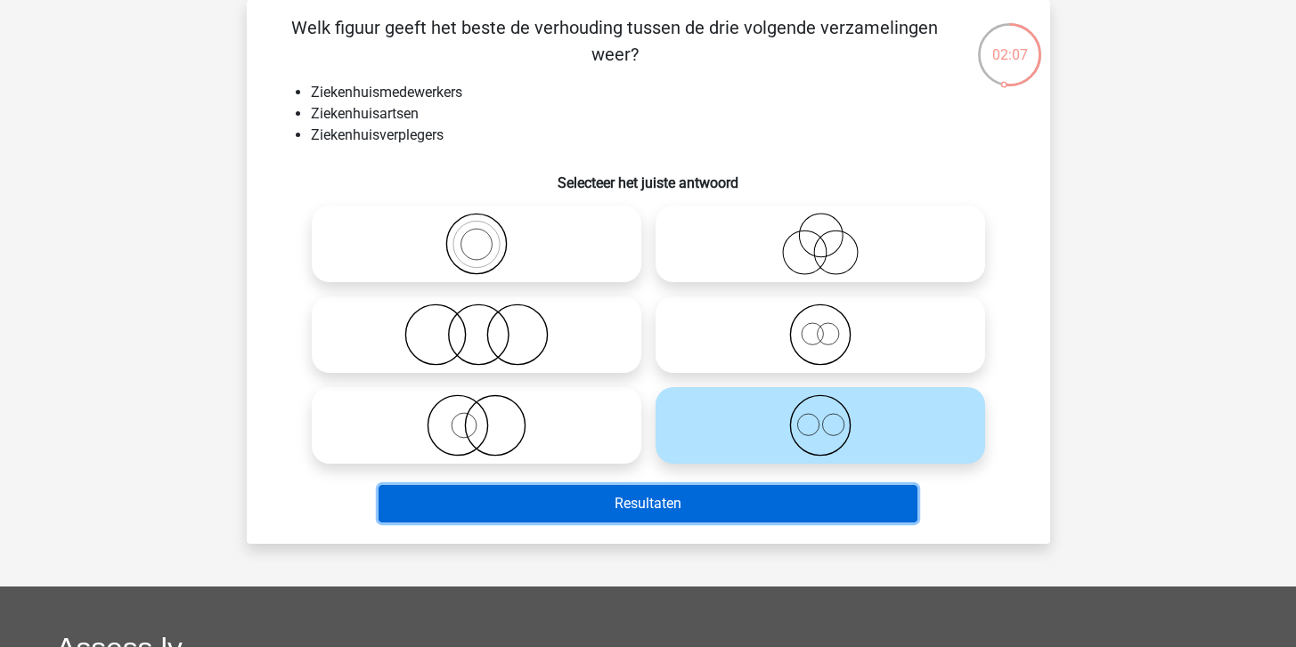
click at [810, 508] on button "Resultaten" at bounding box center [647, 503] width 539 height 37
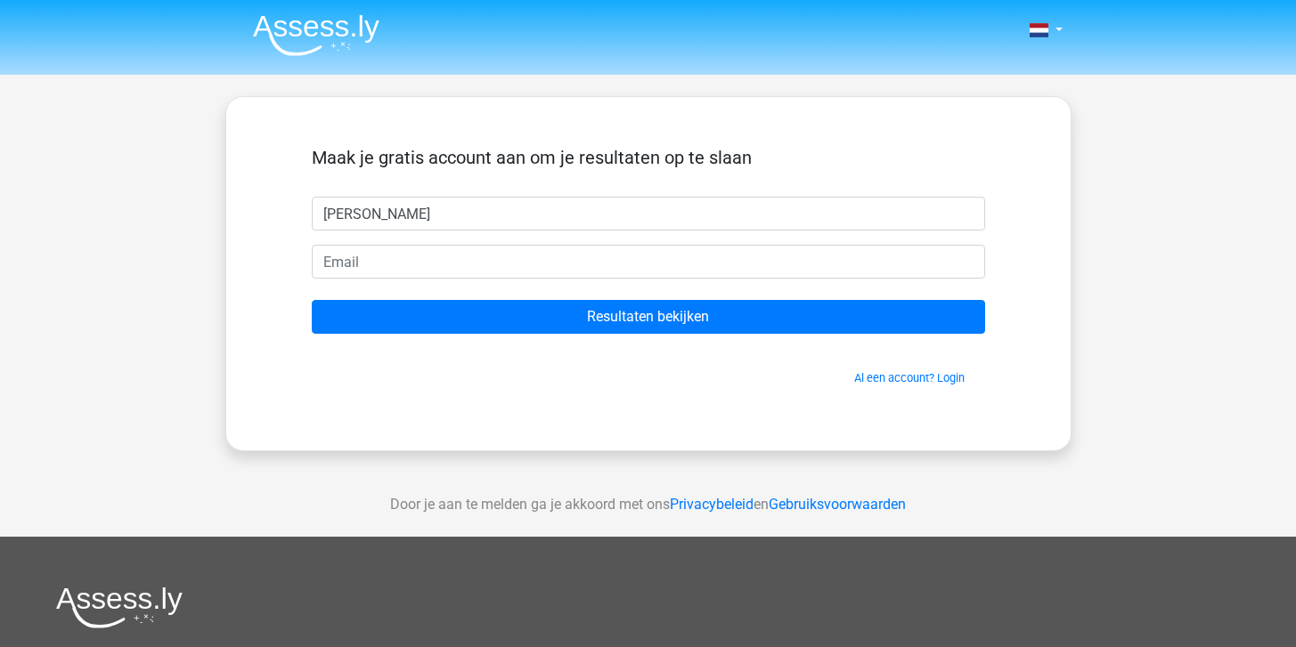
type input "[PERSON_NAME]"
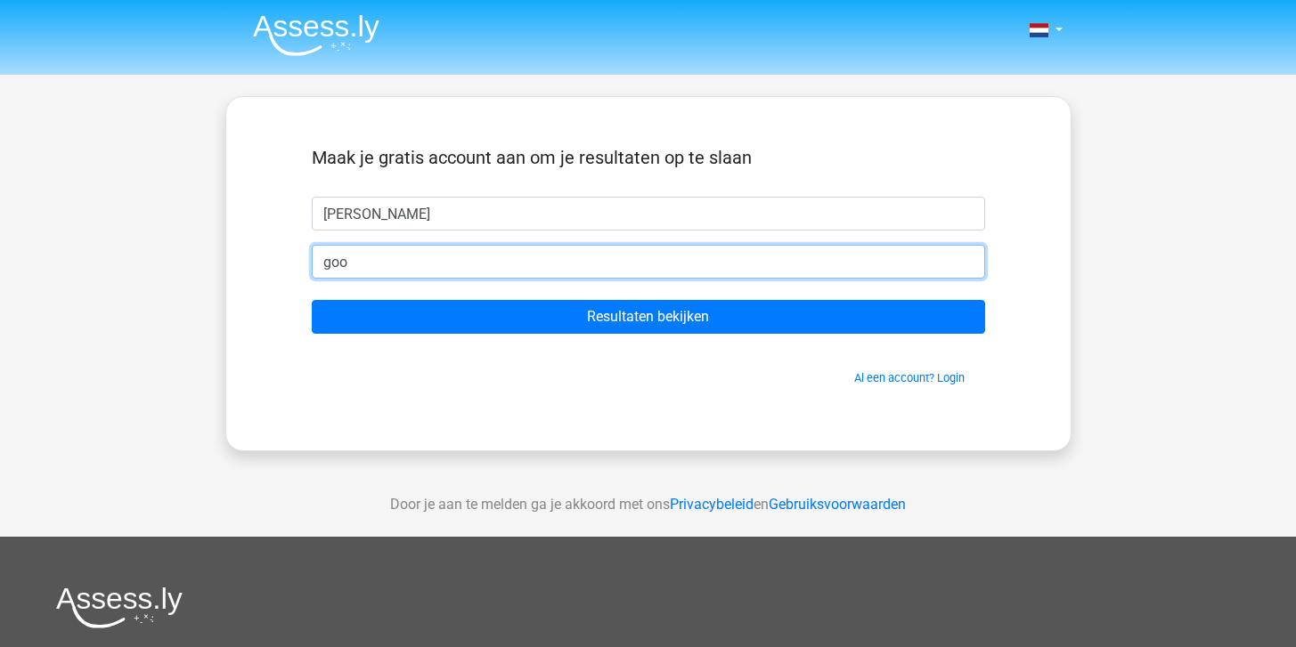
type input "[EMAIL_ADDRESS][DOMAIN_NAME]"
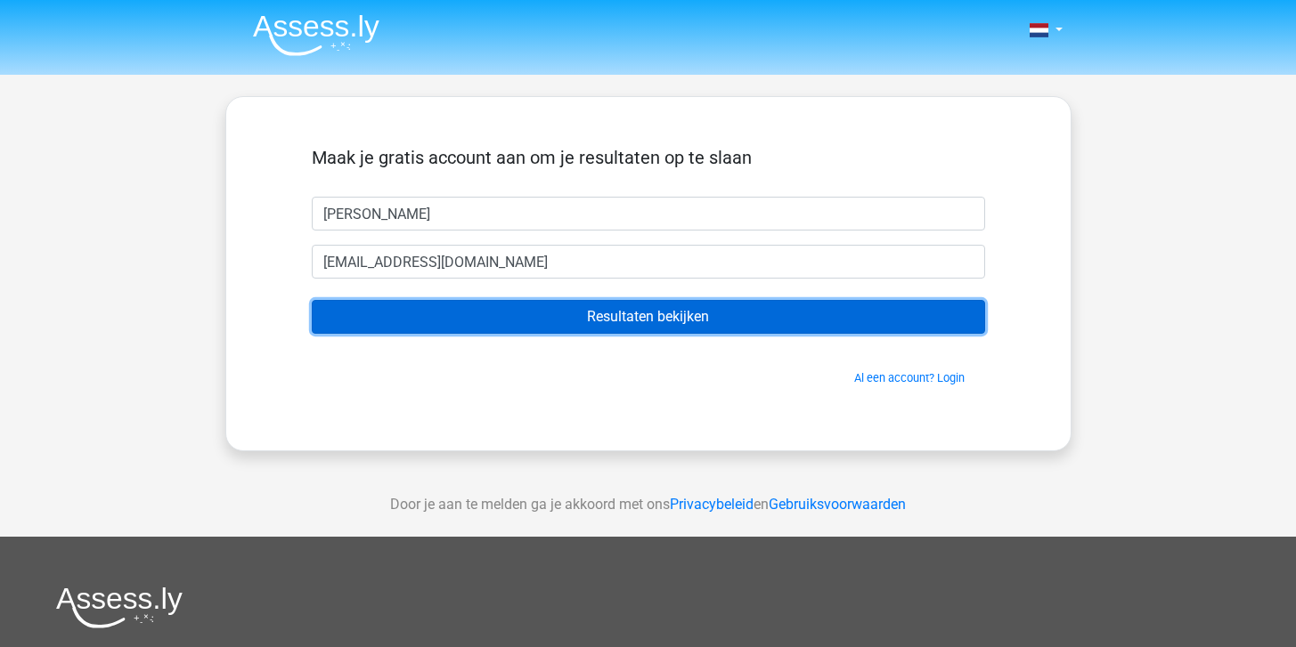
click at [546, 324] on input "Resultaten bekijken" at bounding box center [648, 317] width 673 height 34
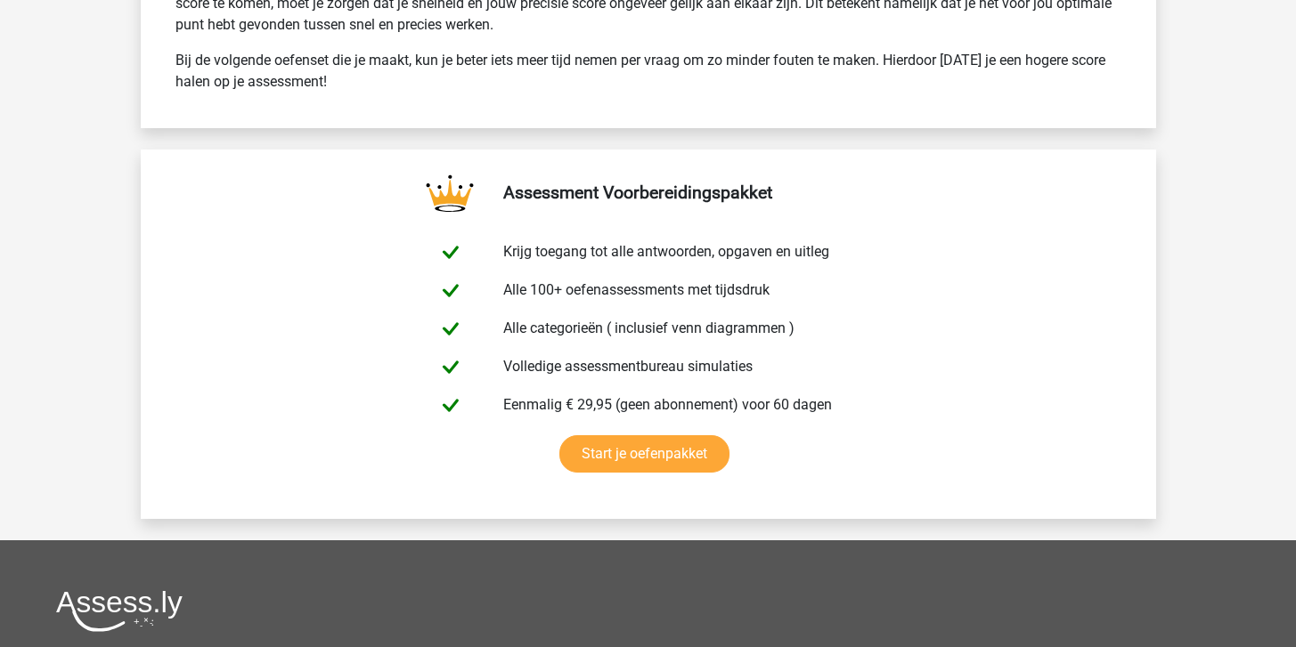
scroll to position [2875, 0]
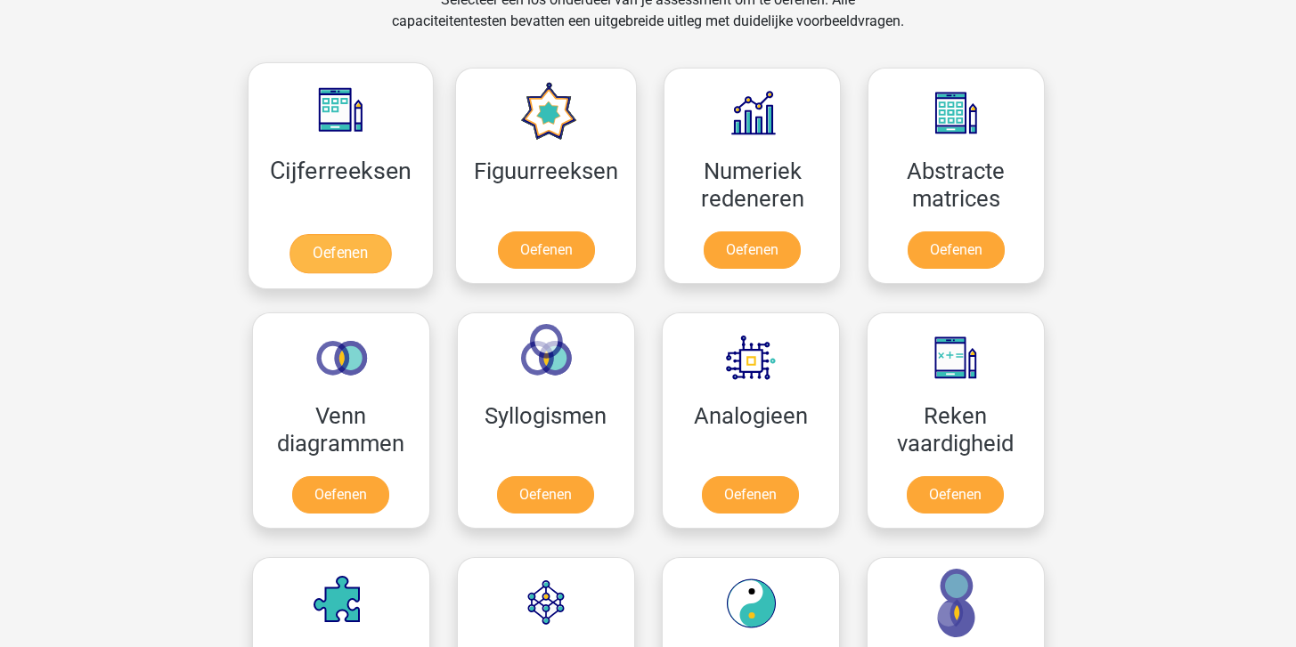
scroll to position [767, 0]
click at [366, 260] on link "Oefenen" at bounding box center [340, 254] width 102 height 39
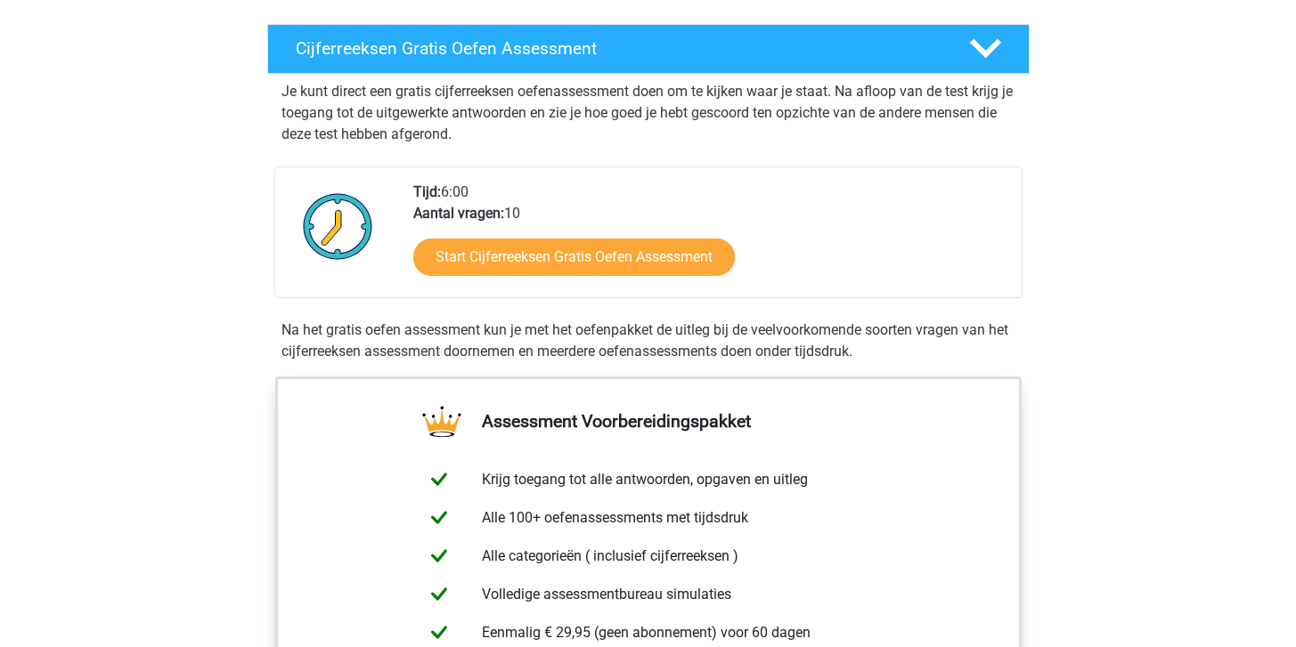
scroll to position [274, 0]
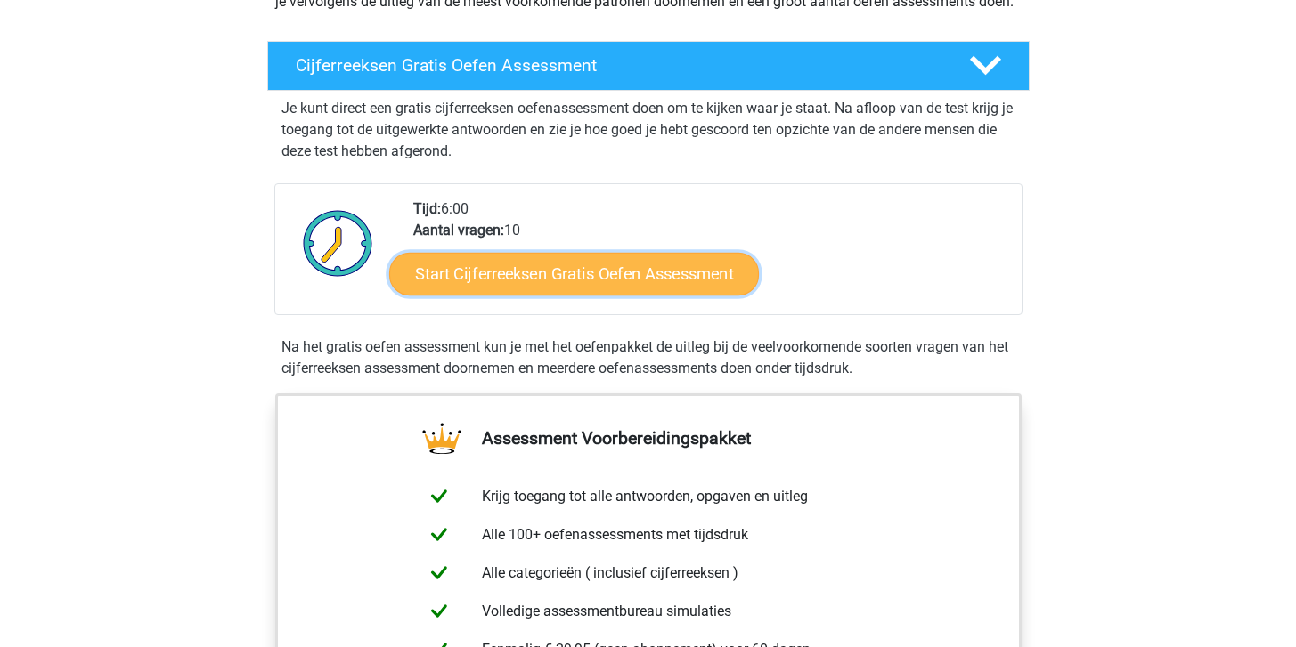
click at [530, 295] on link "Start Cijferreeksen Gratis Oefen Assessment" at bounding box center [574, 273] width 370 height 43
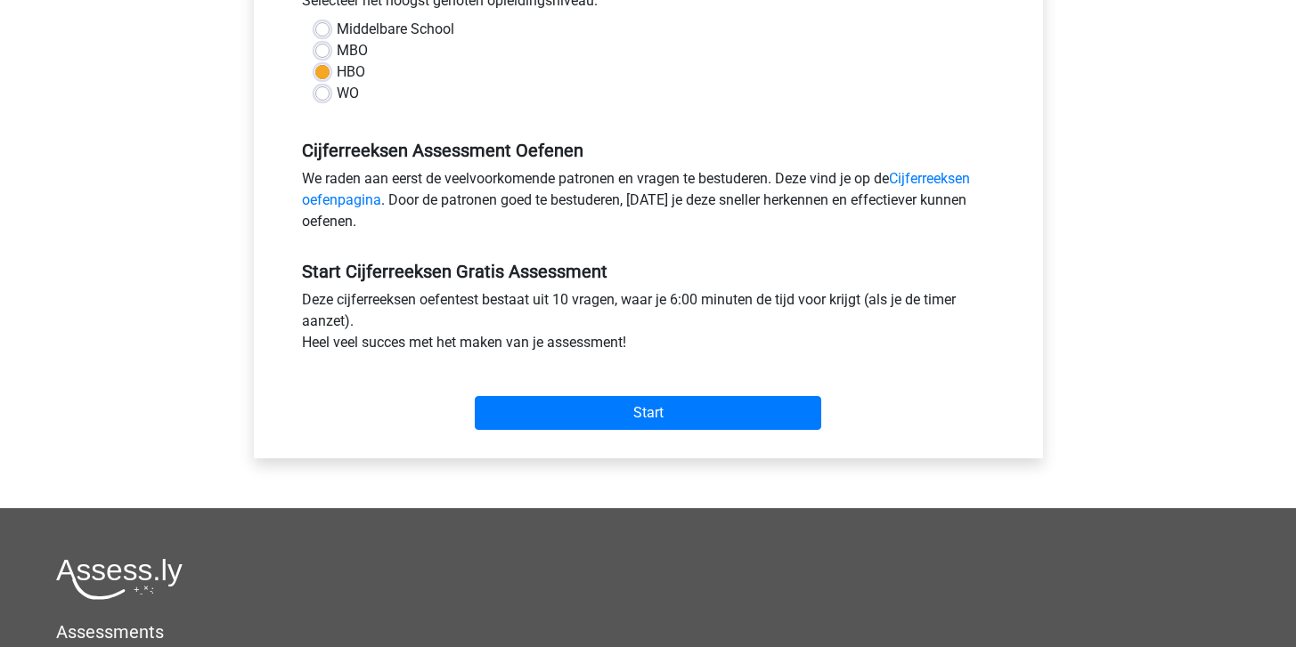
scroll to position [446, 0]
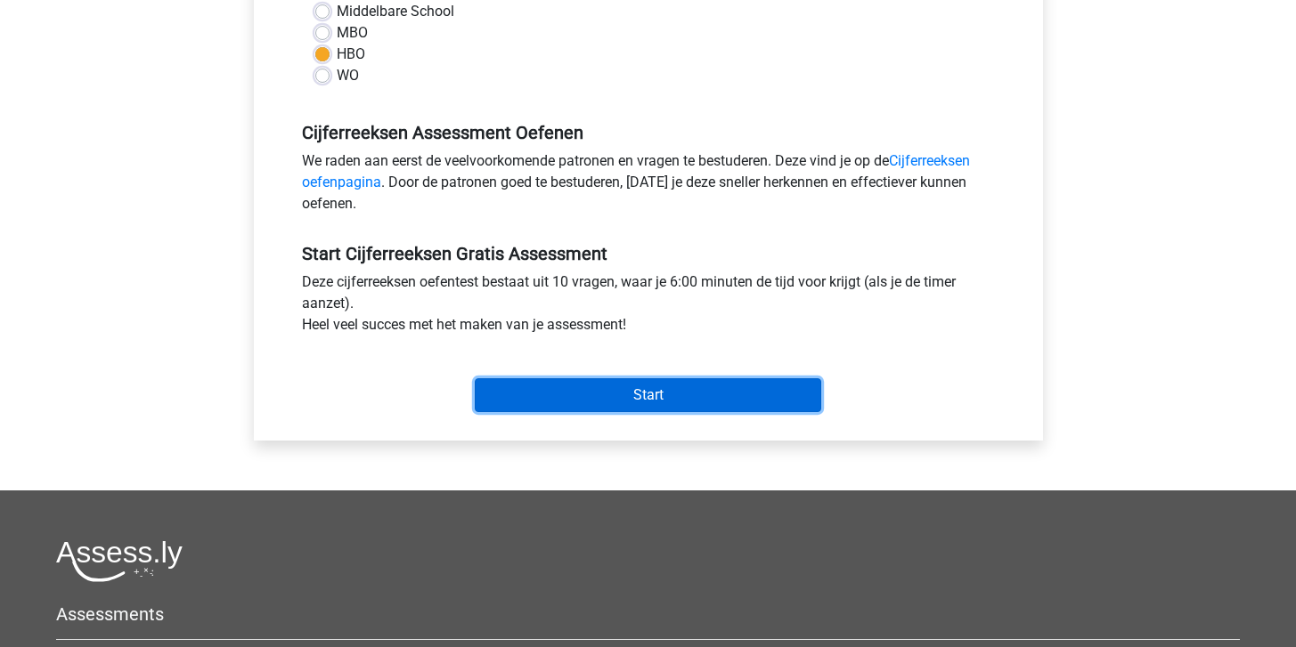
click at [575, 398] on input "Start" at bounding box center [648, 395] width 346 height 34
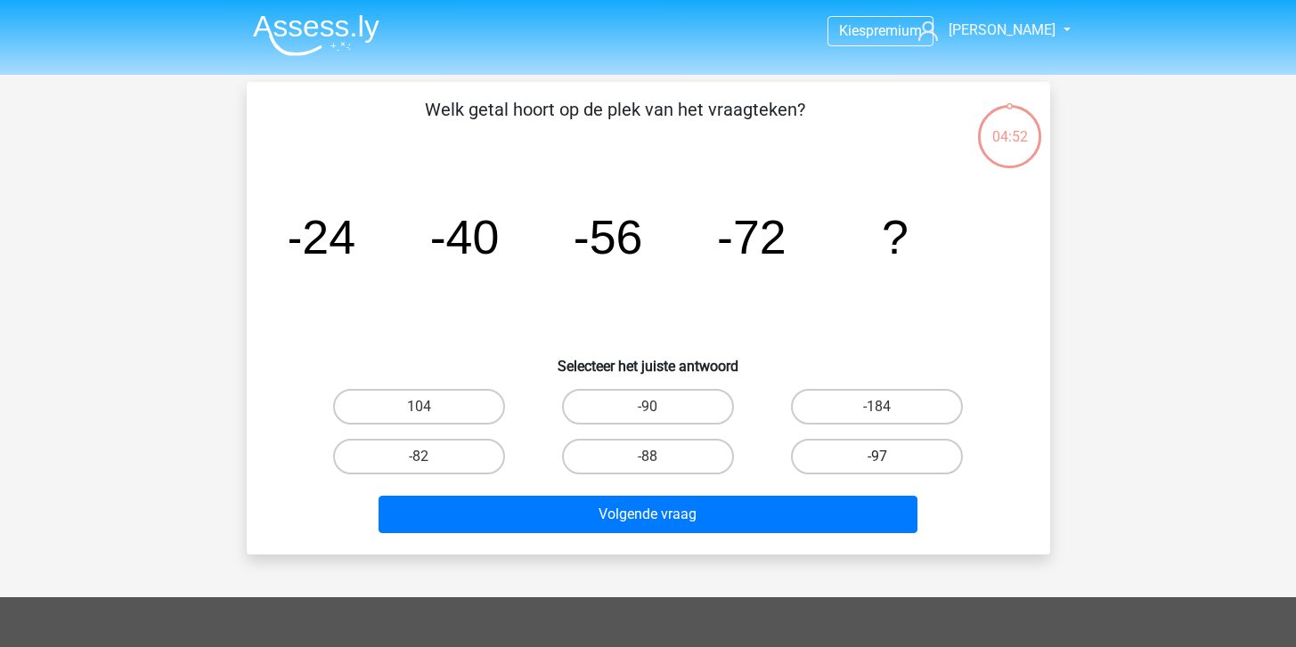
click at [867, 459] on label "-97" at bounding box center [877, 457] width 172 height 36
click at [877, 459] on input "-97" at bounding box center [883, 463] width 12 height 12
radio input "true"
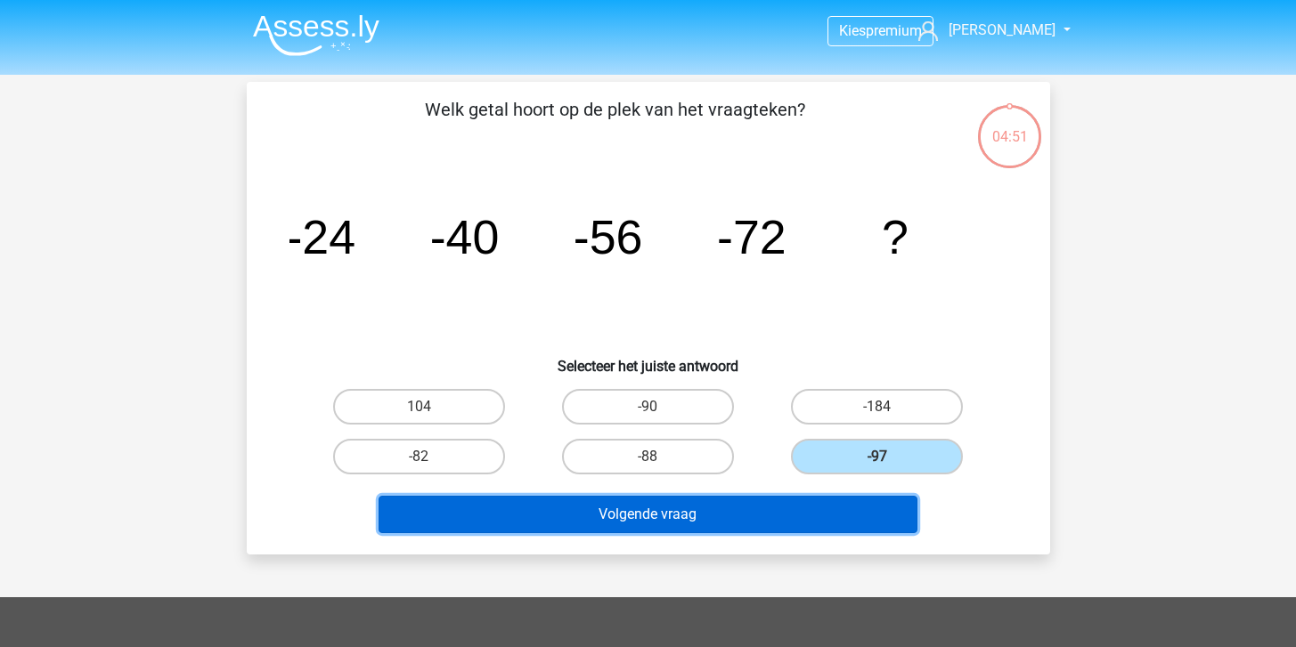
click at [731, 509] on button "Volgende vraag" at bounding box center [647, 514] width 539 height 37
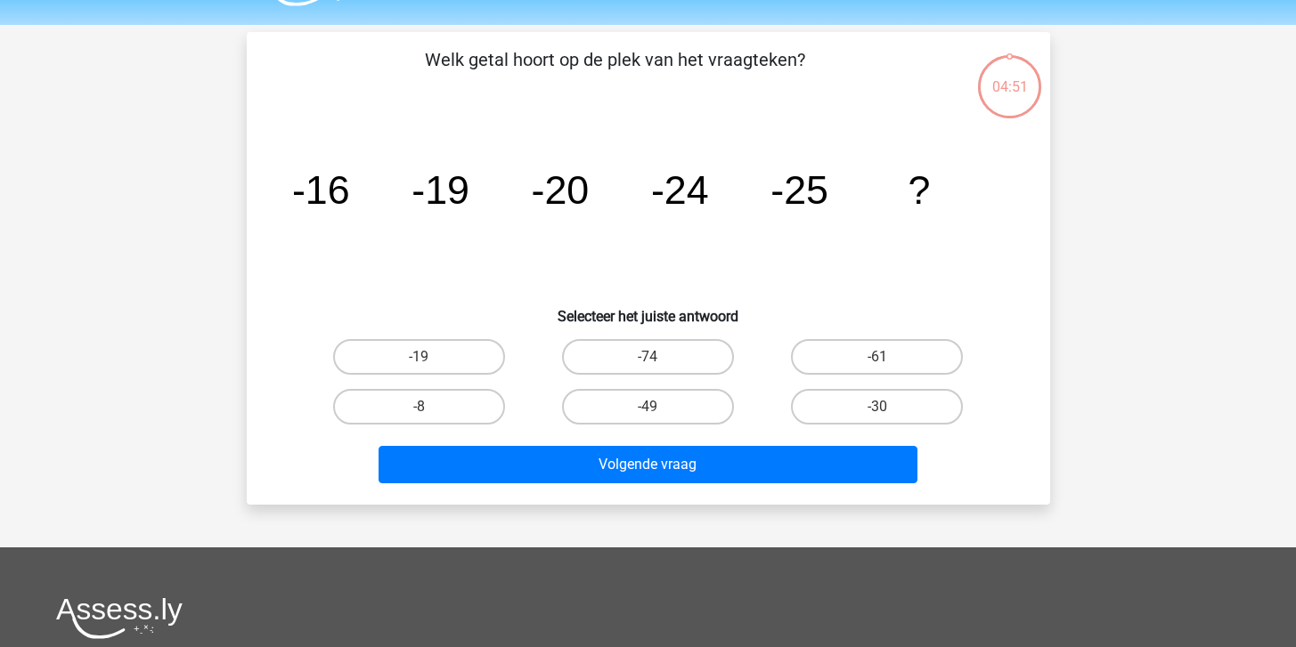
scroll to position [82, 0]
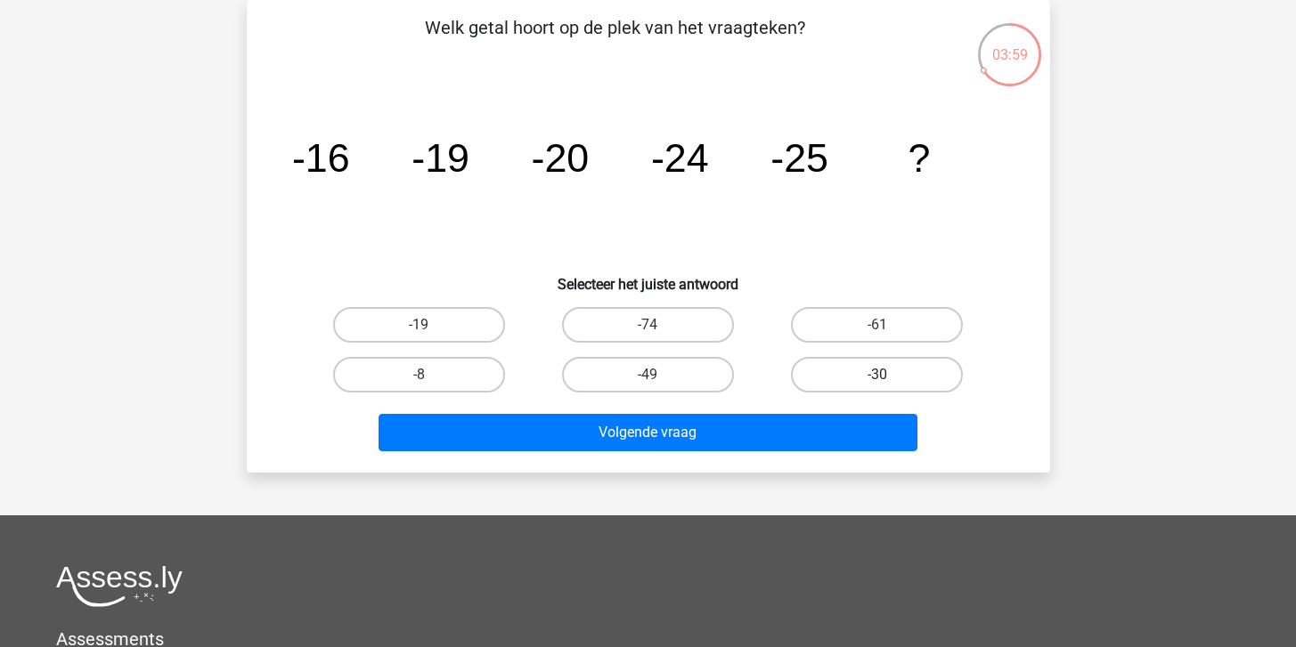
click at [868, 376] on label "-30" at bounding box center [877, 375] width 172 height 36
click at [877, 376] on input "-30" at bounding box center [883, 381] width 12 height 12
radio input "true"
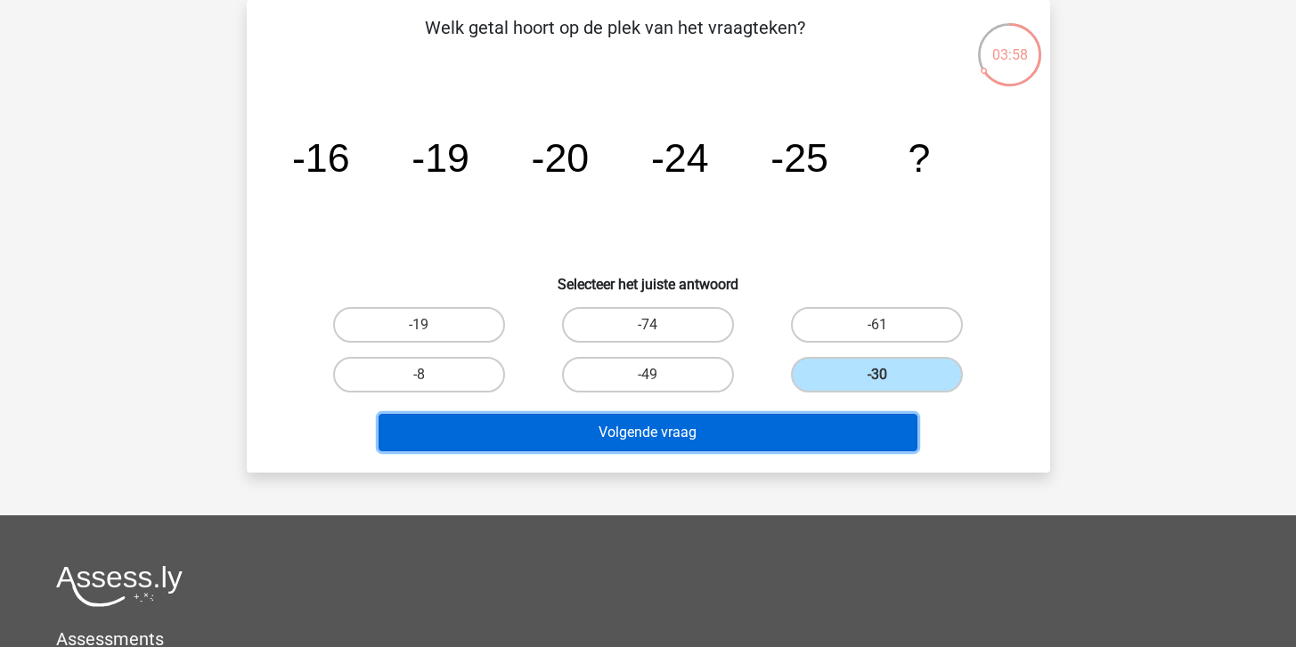
click at [735, 440] on button "Volgende vraag" at bounding box center [647, 432] width 539 height 37
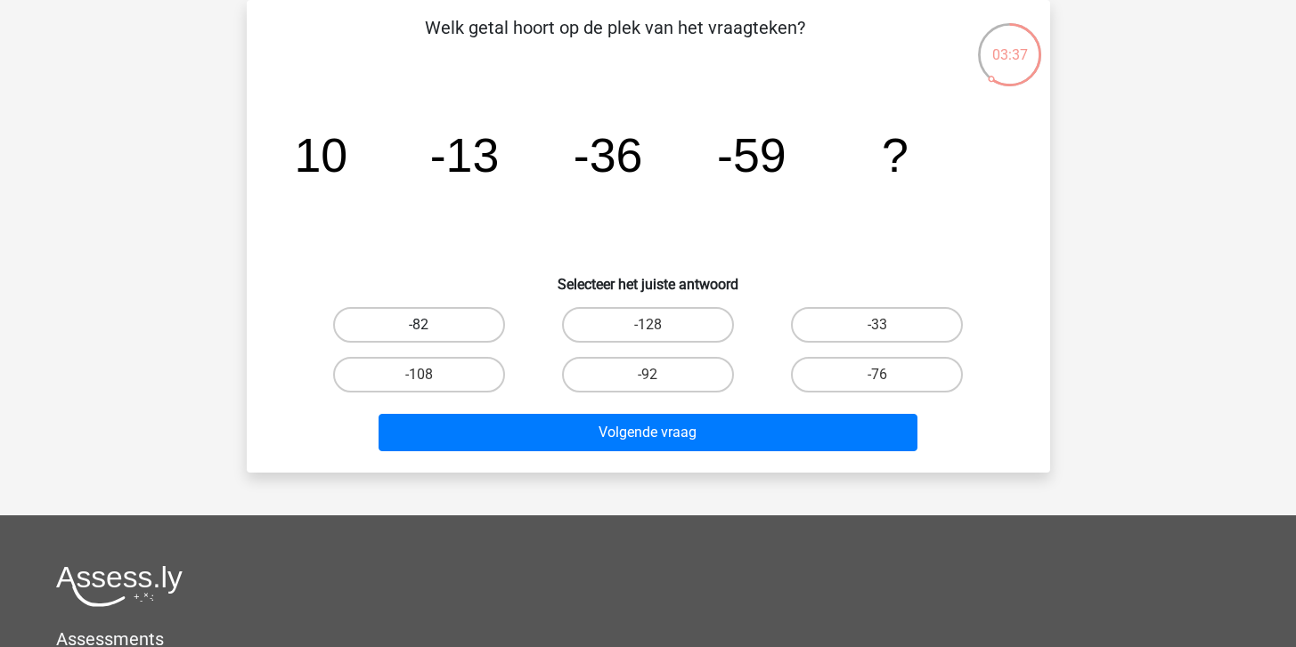
click at [465, 321] on label "-82" at bounding box center [419, 325] width 172 height 36
click at [430, 325] on input "-82" at bounding box center [424, 331] width 12 height 12
radio input "true"
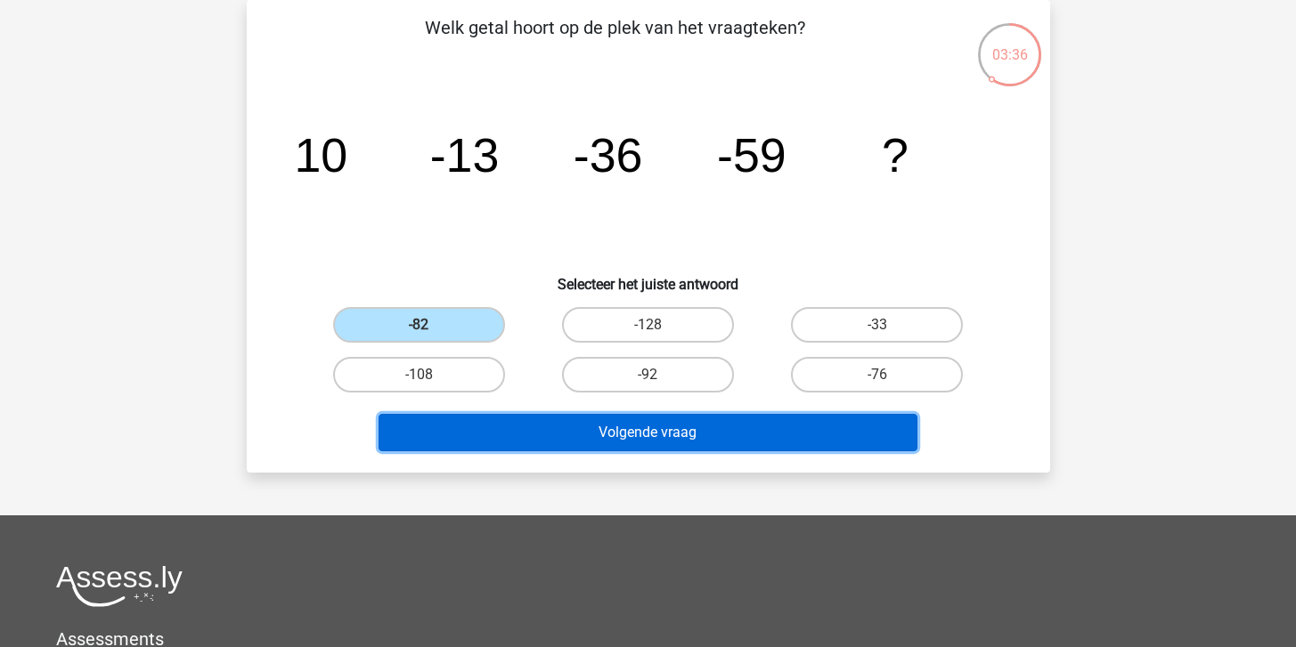
click at [655, 445] on button "Volgende vraag" at bounding box center [647, 432] width 539 height 37
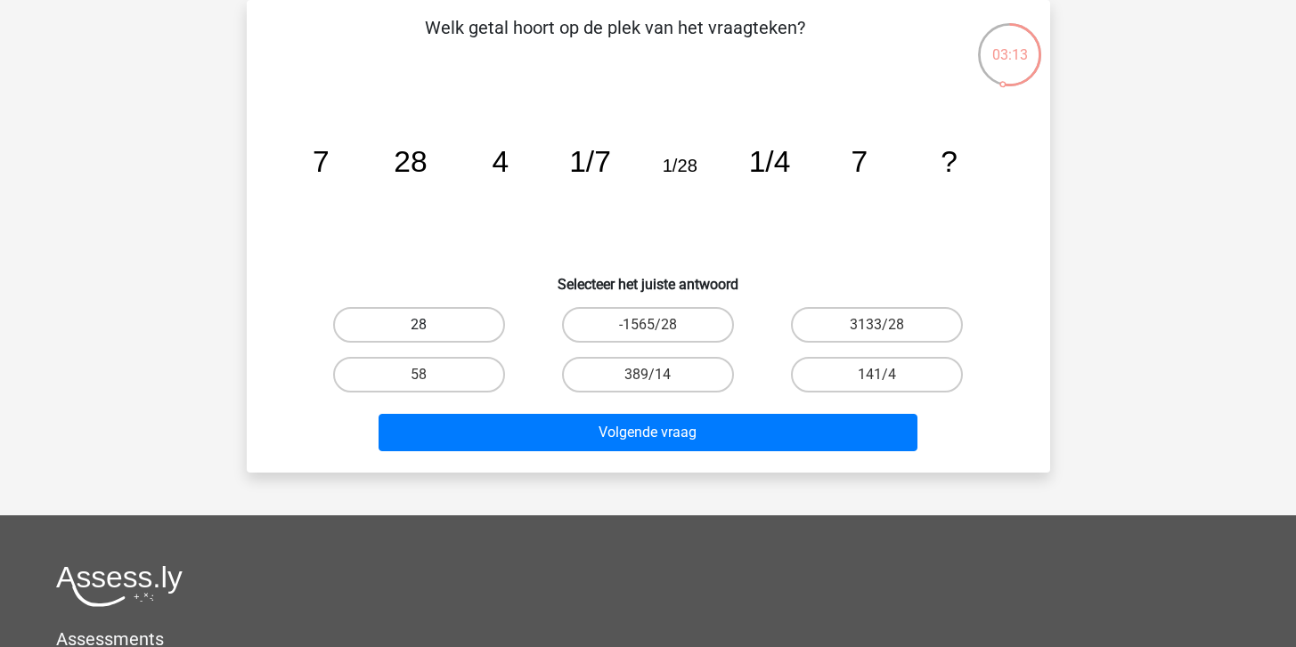
click at [449, 312] on label "28" at bounding box center [419, 325] width 172 height 36
click at [430, 325] on input "28" at bounding box center [424, 331] width 12 height 12
radio input "true"
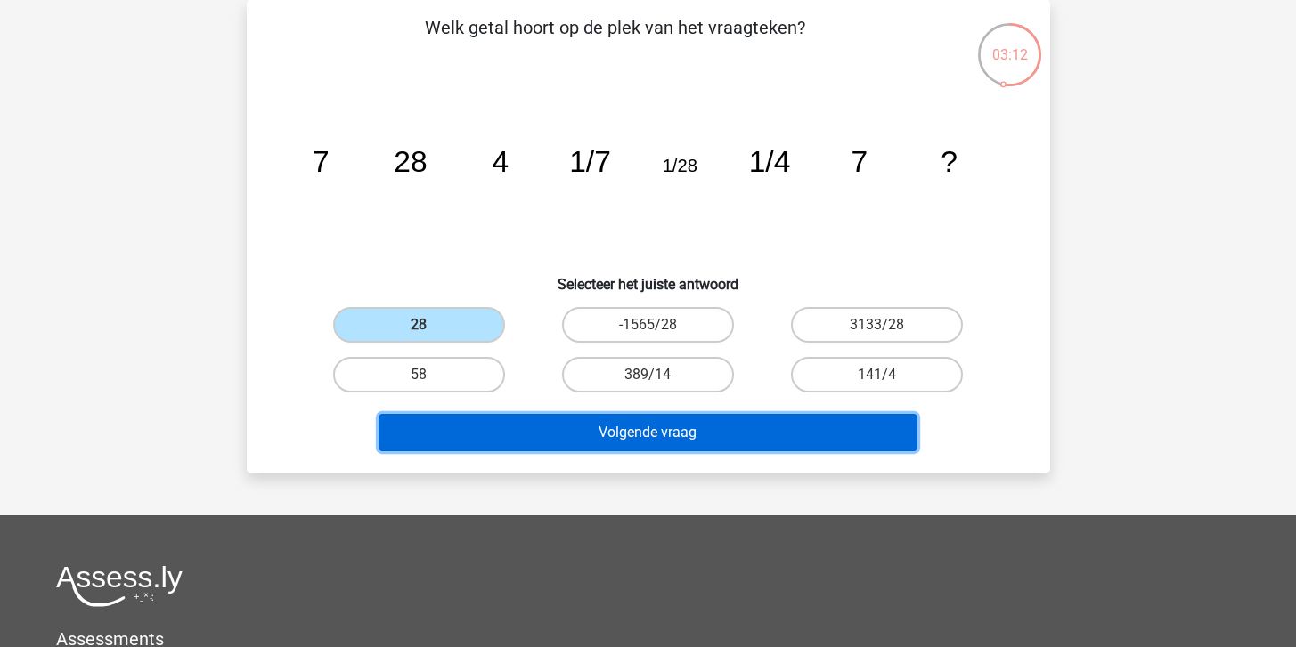
click at [638, 442] on button "Volgende vraag" at bounding box center [647, 432] width 539 height 37
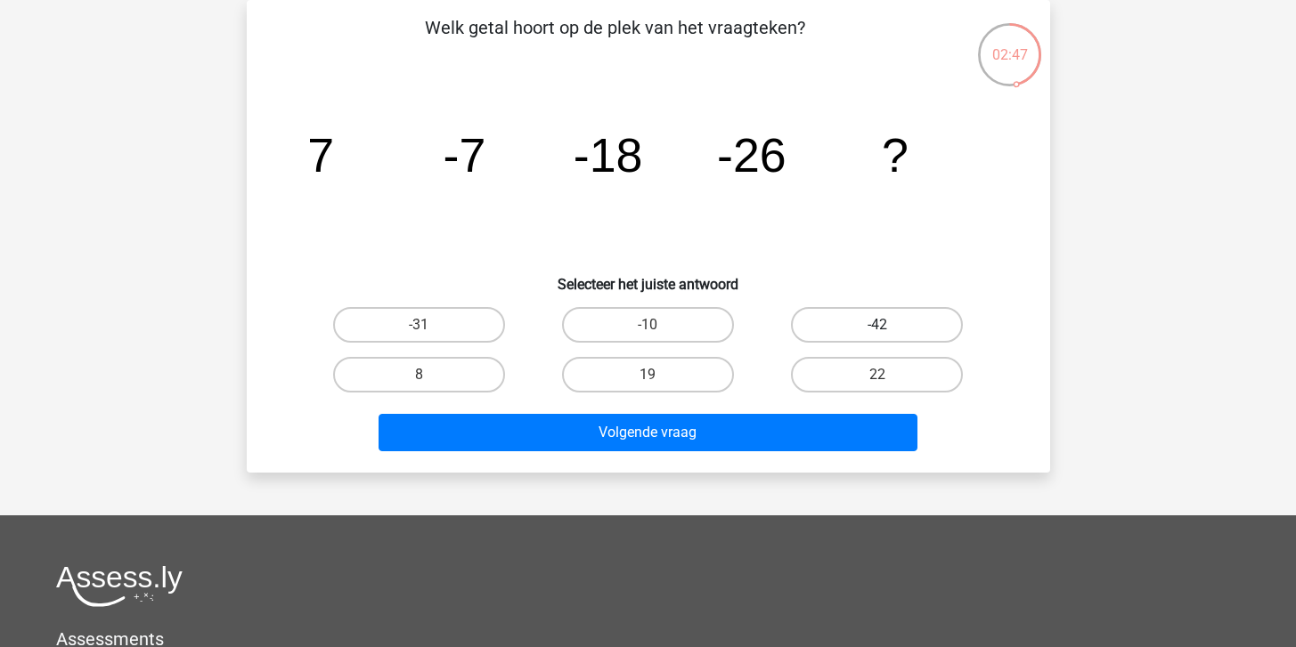
click at [900, 328] on label "-42" at bounding box center [877, 325] width 172 height 36
click at [889, 328] on input "-42" at bounding box center [883, 331] width 12 height 12
radio input "true"
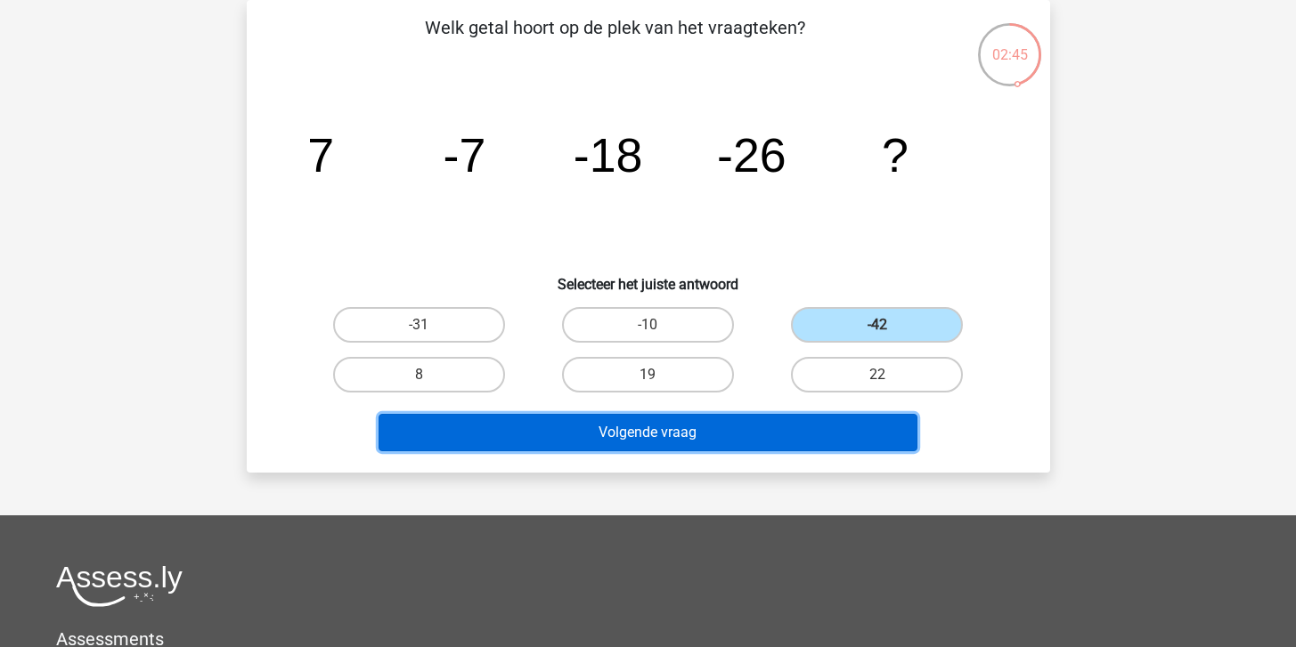
click at [760, 440] on button "Volgende vraag" at bounding box center [647, 432] width 539 height 37
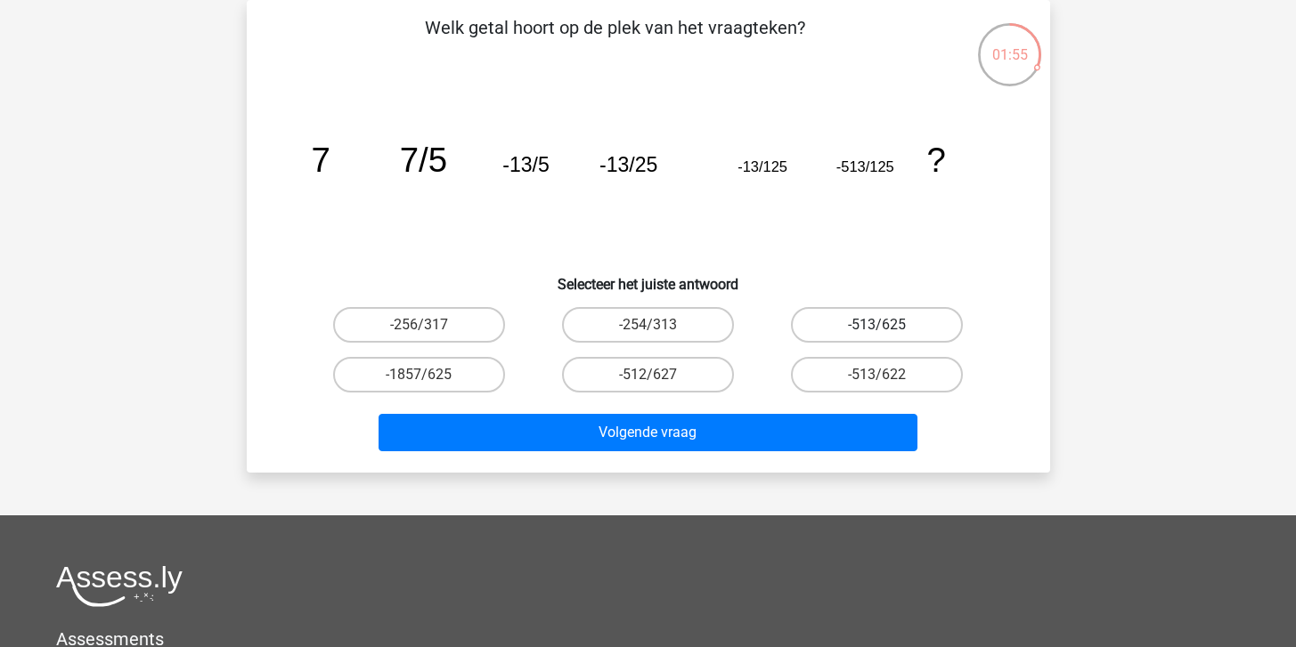
click at [853, 324] on label "-513/625" at bounding box center [877, 325] width 172 height 36
click at [877, 325] on input "-513/625" at bounding box center [883, 331] width 12 height 12
radio input "true"
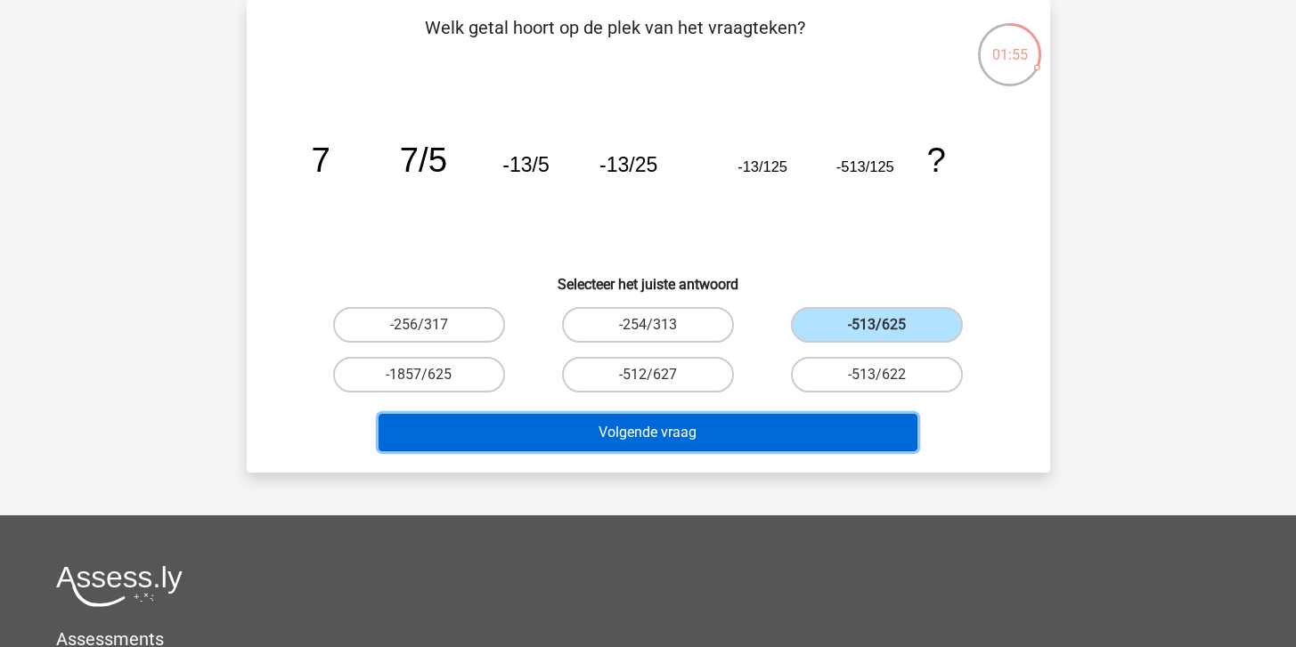
click at [739, 425] on button "Volgende vraag" at bounding box center [647, 432] width 539 height 37
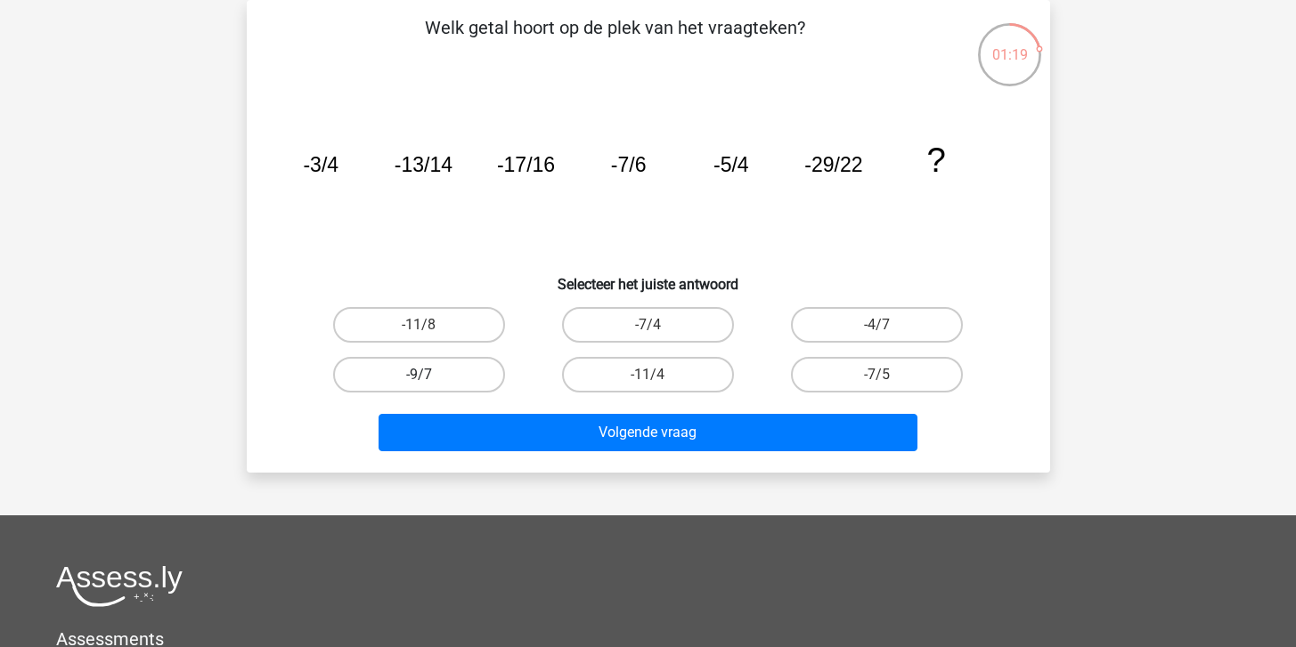
click at [492, 379] on label "-9/7" at bounding box center [419, 375] width 172 height 36
click at [430, 379] on input "-9/7" at bounding box center [424, 381] width 12 height 12
radio input "true"
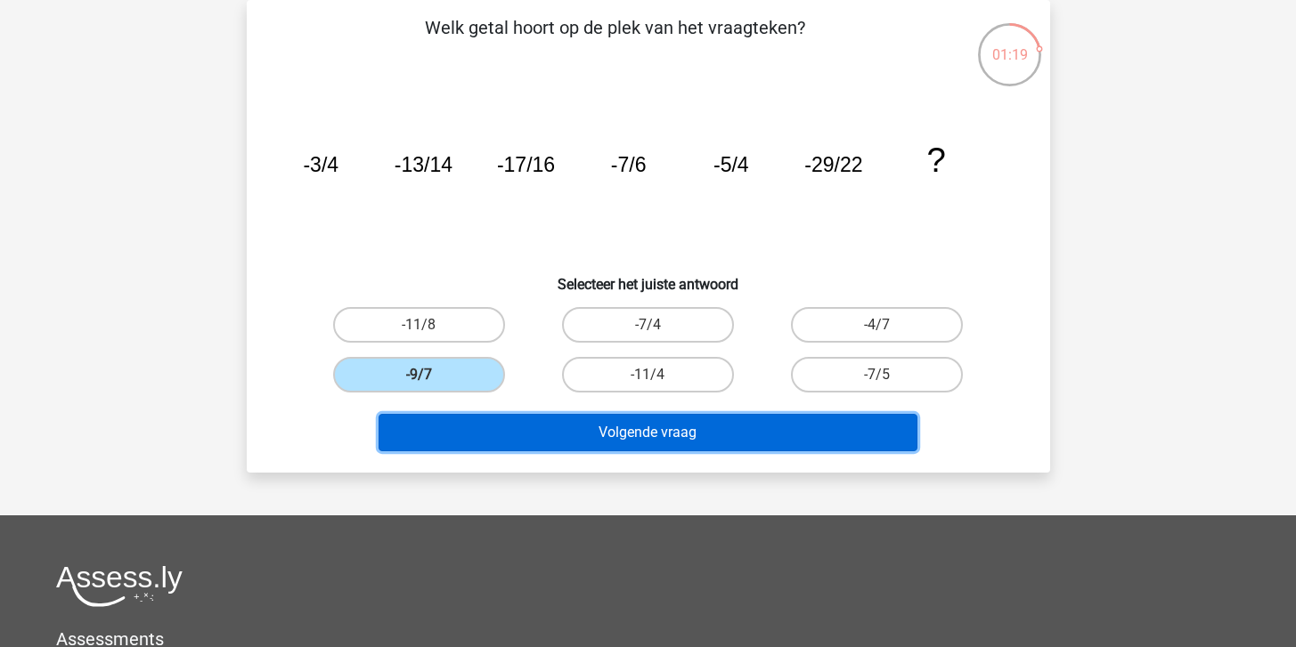
click at [674, 432] on button "Volgende vraag" at bounding box center [647, 432] width 539 height 37
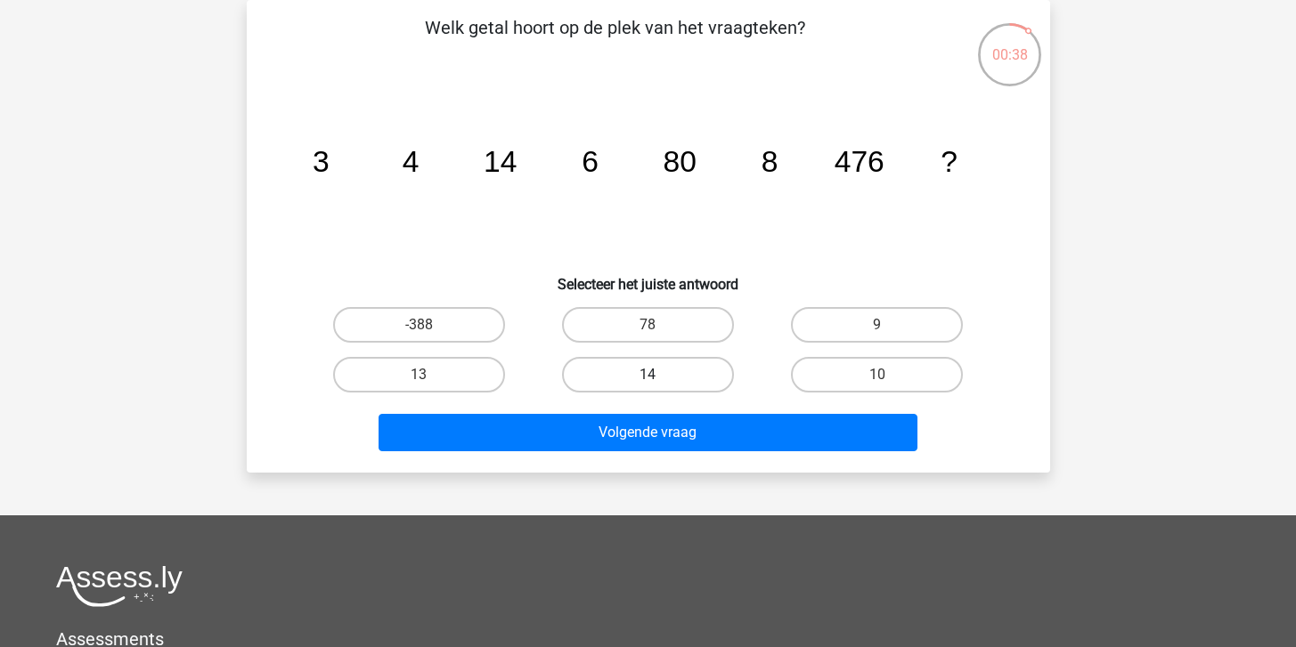
drag, startPoint x: 676, startPoint y: 320, endPoint x: 674, endPoint y: 381, distance: 61.5
click at [676, 321] on label "78" at bounding box center [648, 325] width 172 height 36
click at [659, 325] on input "78" at bounding box center [653, 331] width 12 height 12
radio input "true"
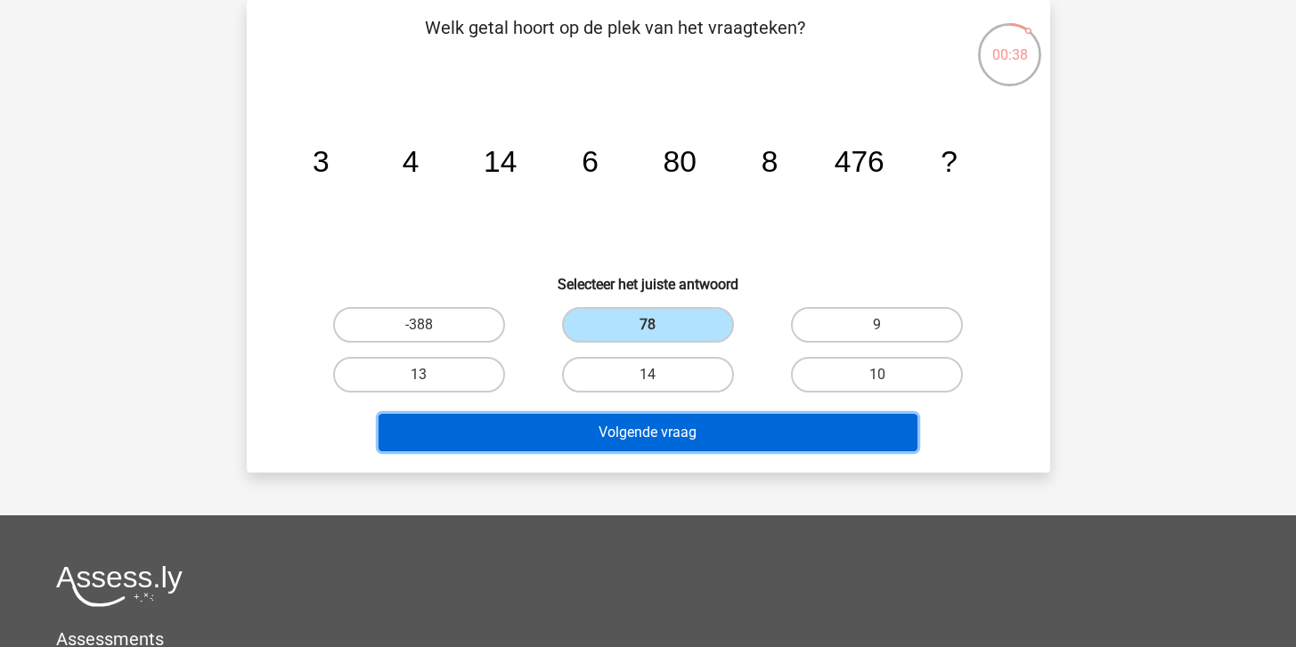
click at [665, 427] on button "Volgende vraag" at bounding box center [647, 432] width 539 height 37
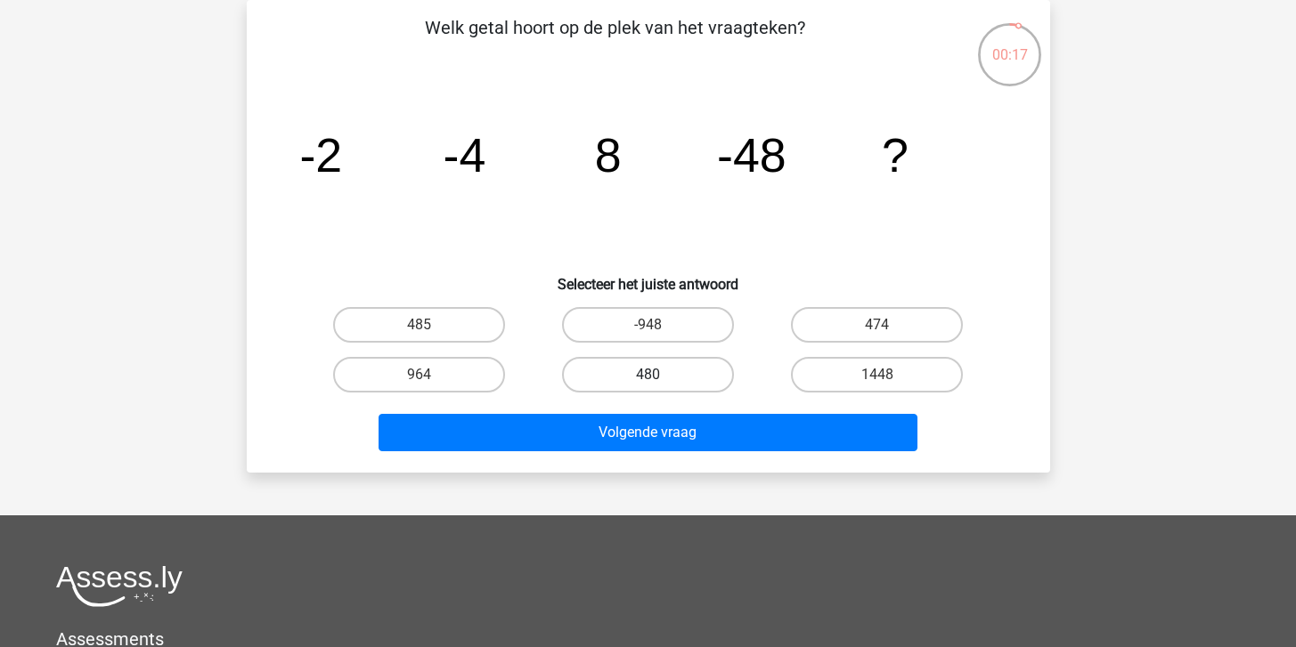
click at [624, 378] on label "480" at bounding box center [648, 375] width 172 height 36
click at [647, 378] on input "480" at bounding box center [653, 381] width 12 height 12
radio input "true"
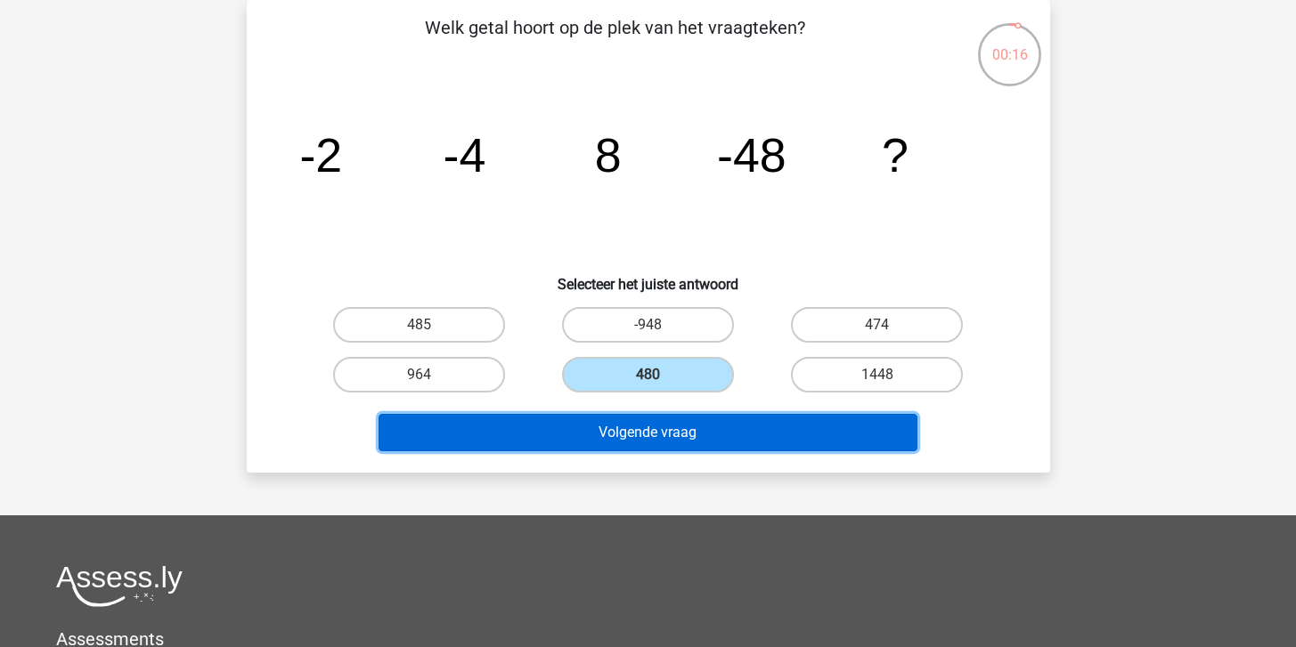
click at [663, 445] on button "Volgende vraag" at bounding box center [647, 432] width 539 height 37
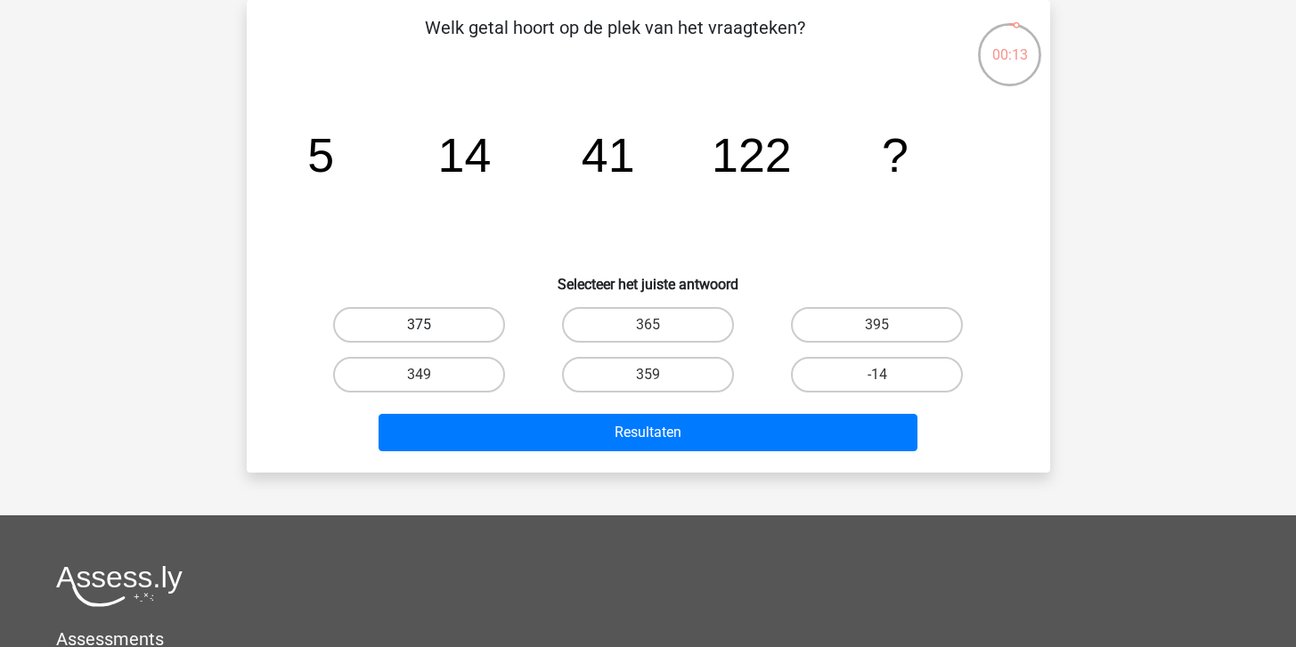
click at [440, 324] on label "375" at bounding box center [419, 325] width 172 height 36
click at [430, 325] on input "375" at bounding box center [424, 331] width 12 height 12
radio input "true"
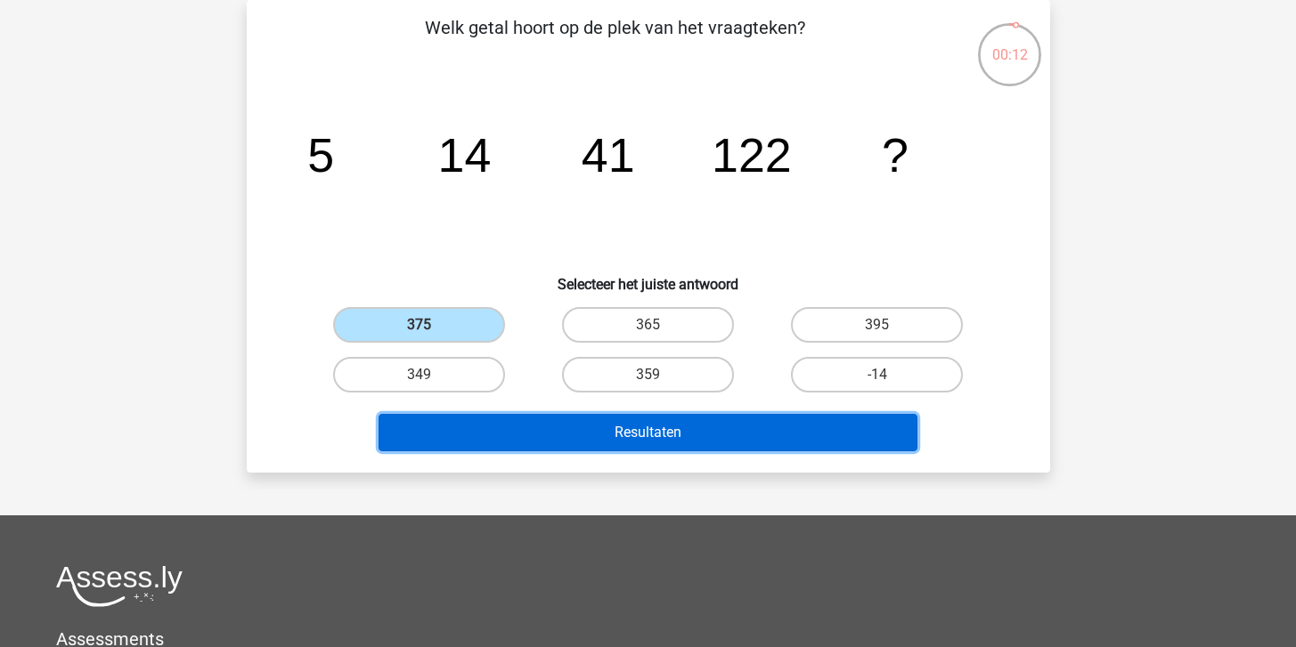
click at [573, 436] on button "Resultaten" at bounding box center [647, 432] width 539 height 37
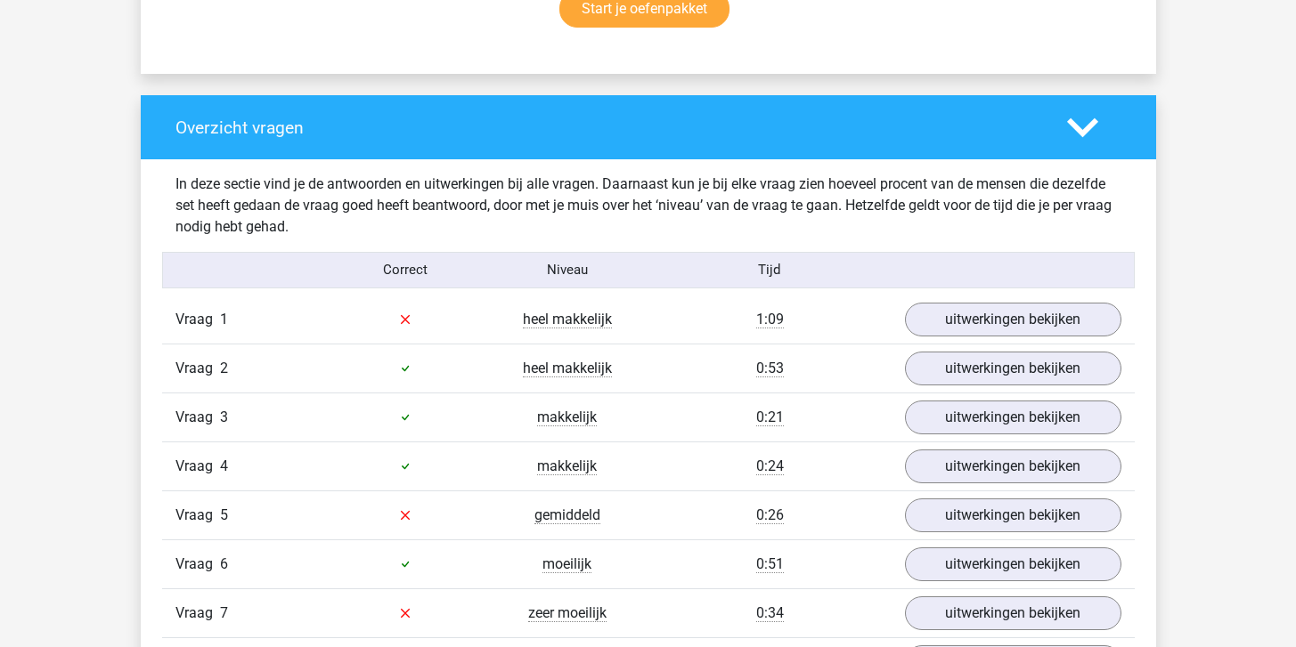
scroll to position [1269, 0]
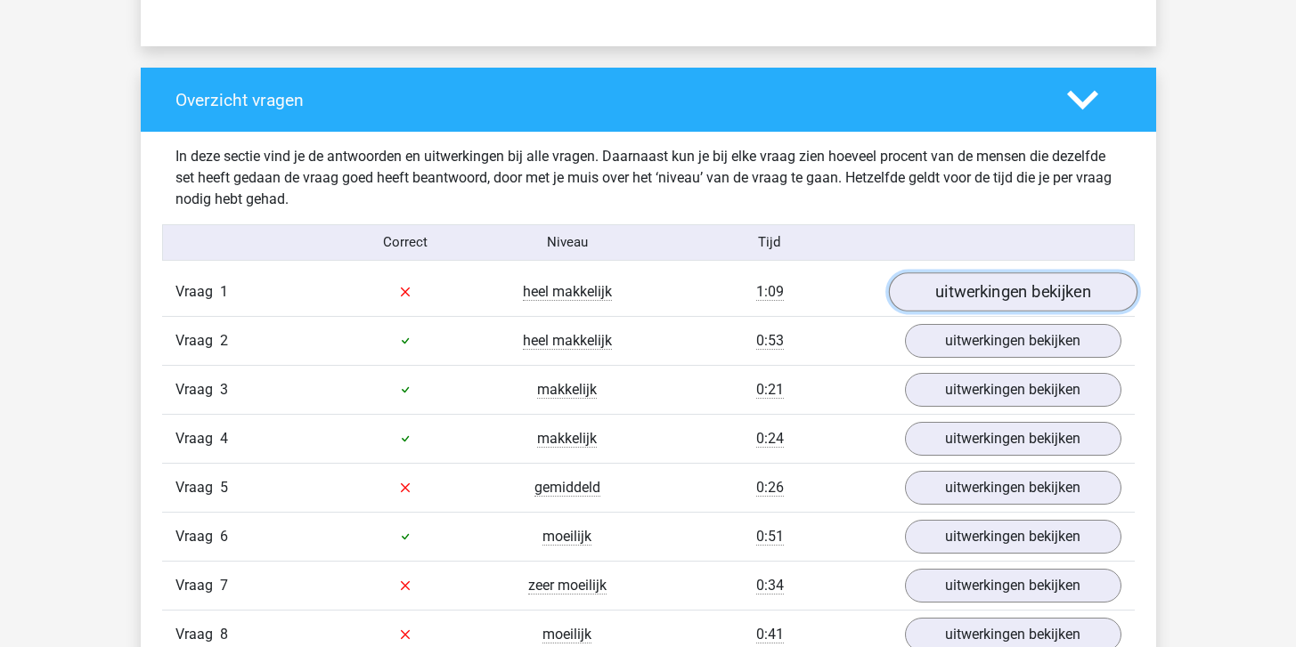
click at [979, 302] on link "uitwerkingen bekijken" at bounding box center [1012, 291] width 248 height 39
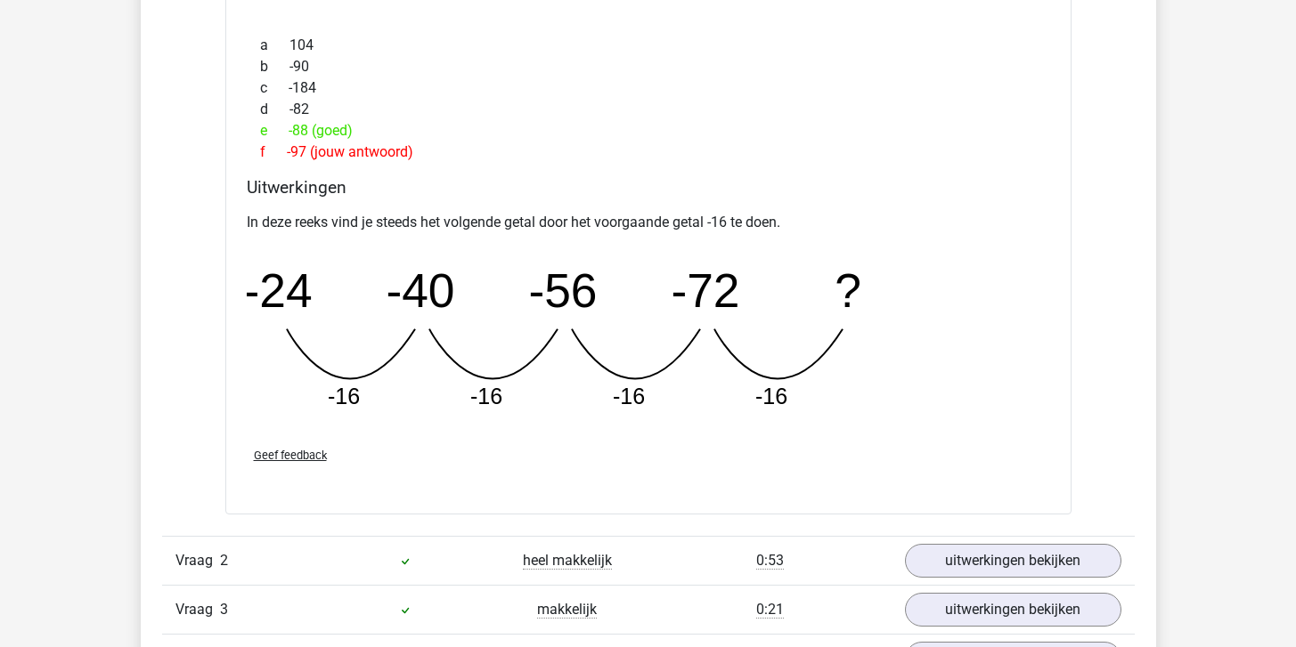
scroll to position [1857, 0]
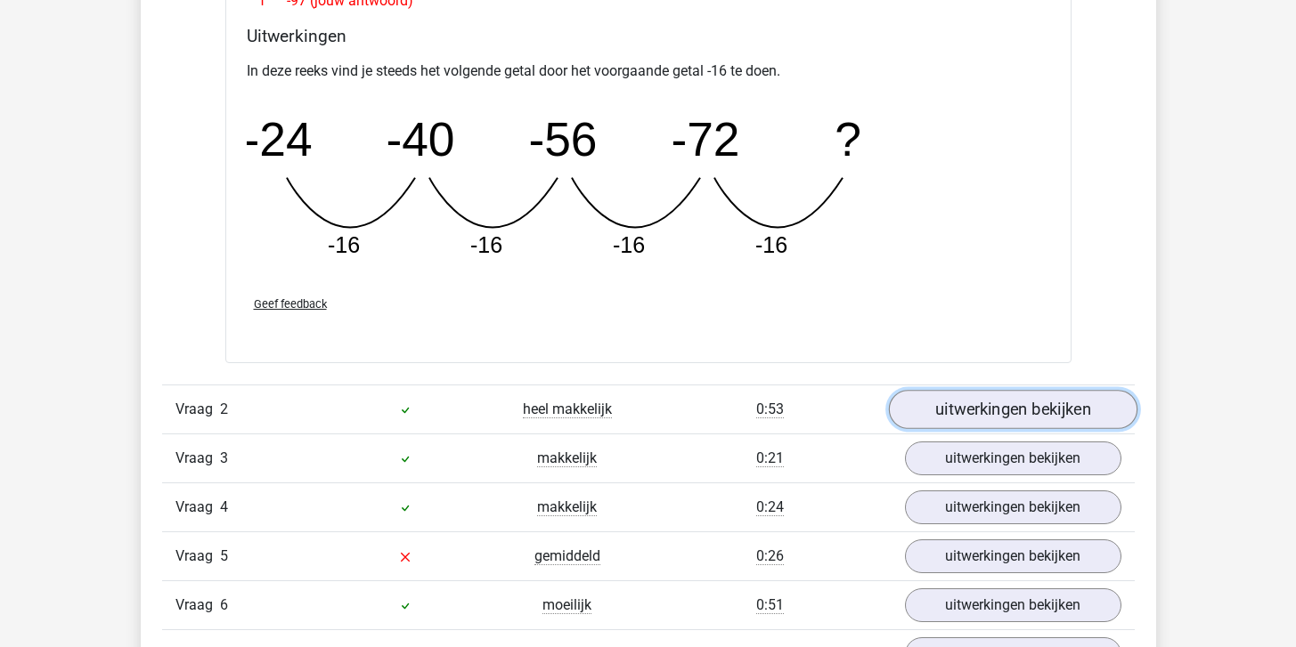
click at [979, 413] on link "uitwerkingen bekijken" at bounding box center [1012, 410] width 248 height 39
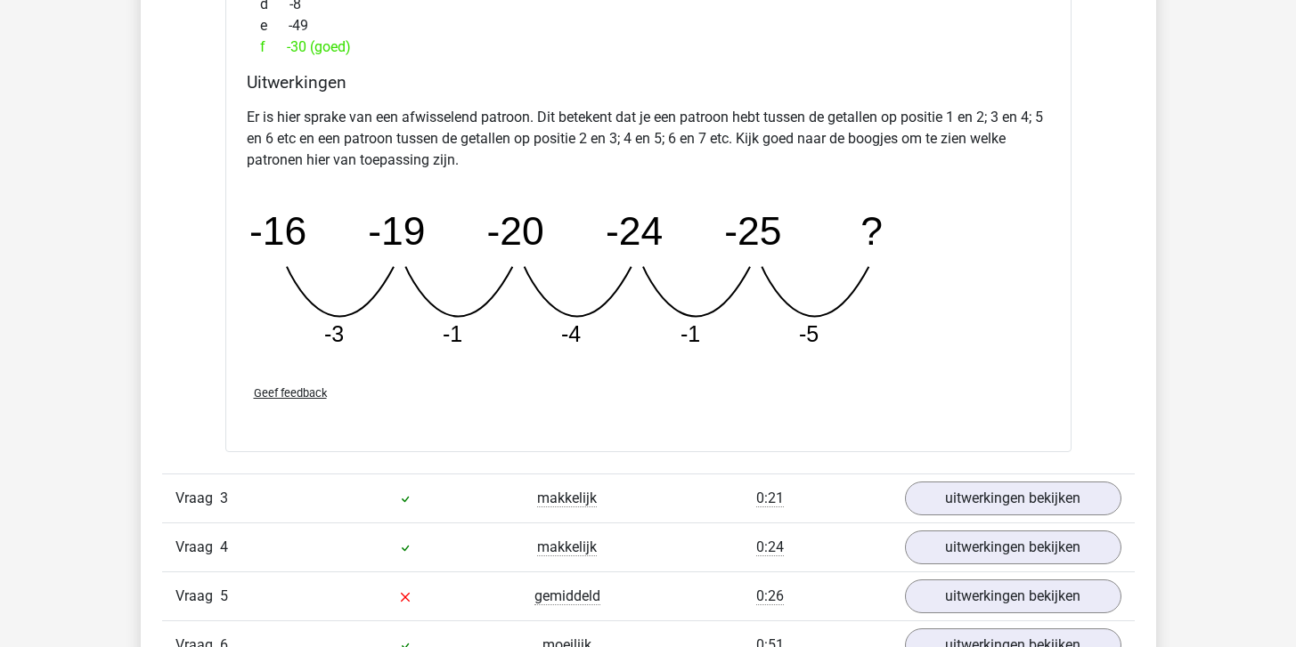
scroll to position [2834, 0]
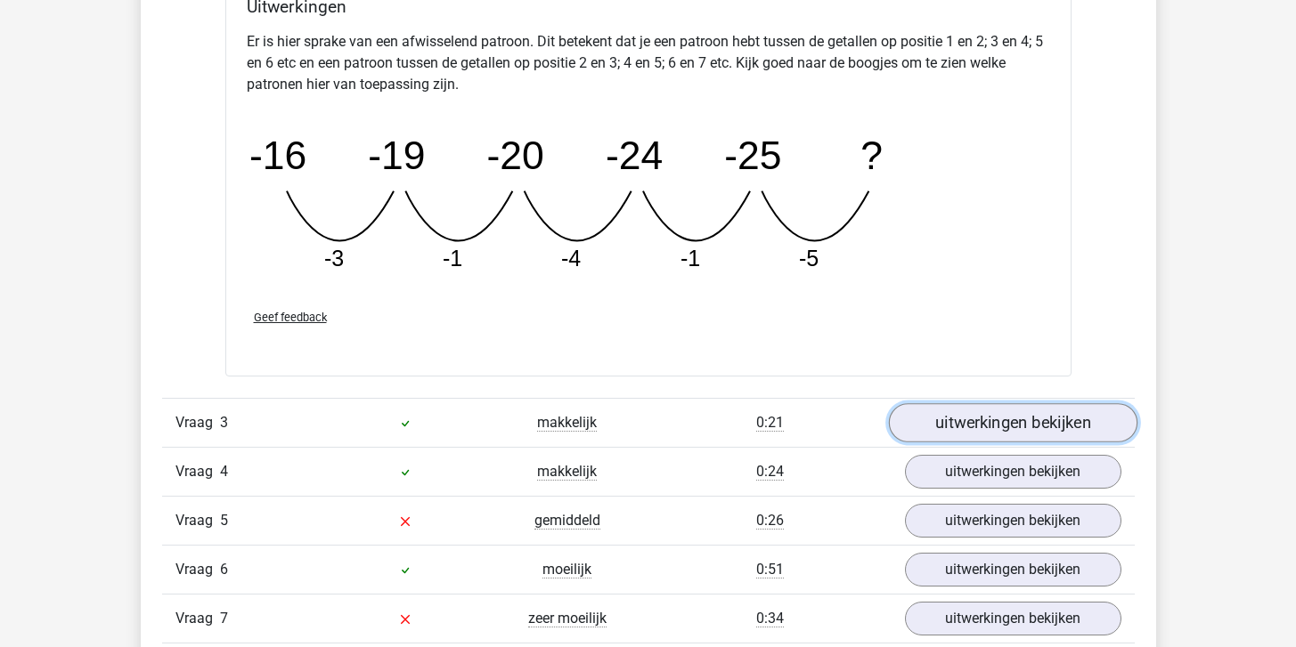
click at [976, 430] on link "uitwerkingen bekijken" at bounding box center [1012, 422] width 248 height 39
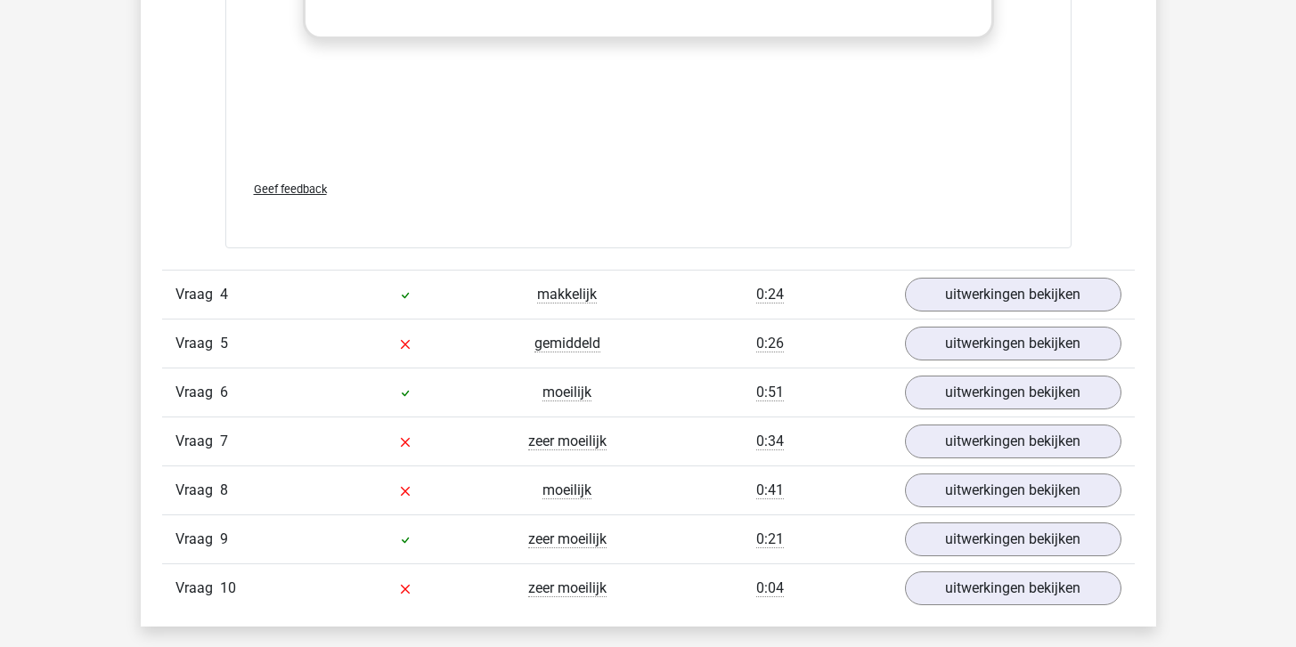
scroll to position [4118, 0]
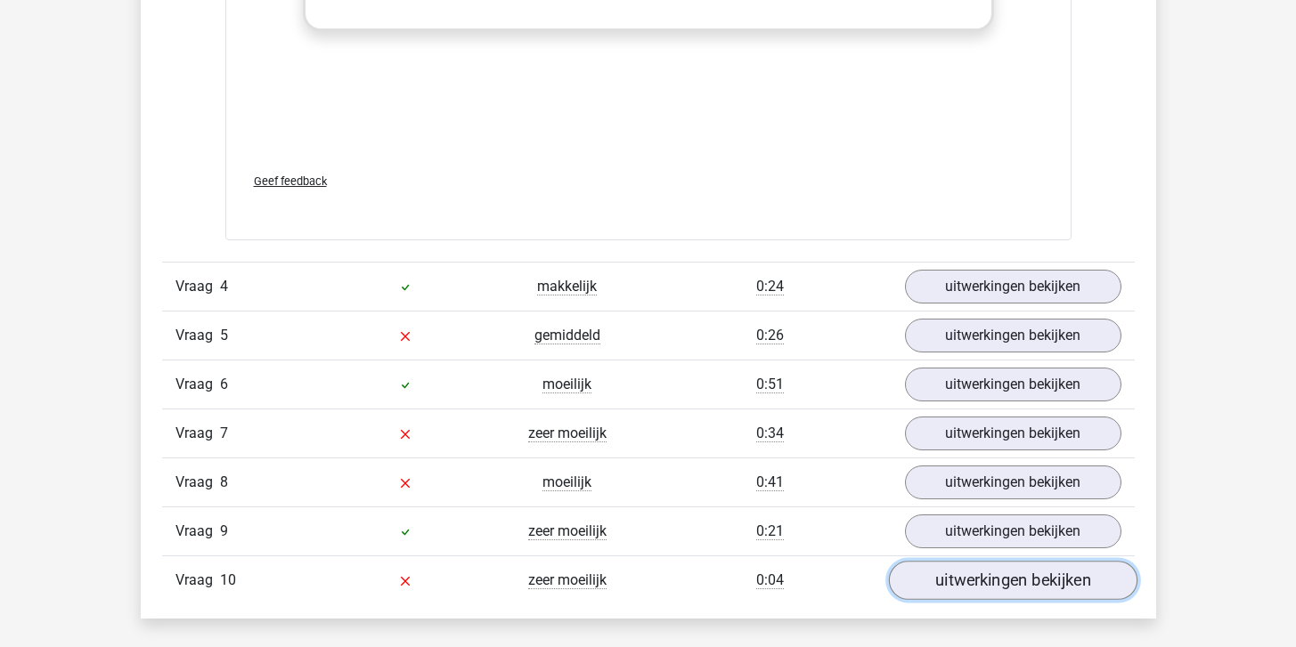
click at [991, 581] on link "uitwerkingen bekijken" at bounding box center [1012, 580] width 248 height 39
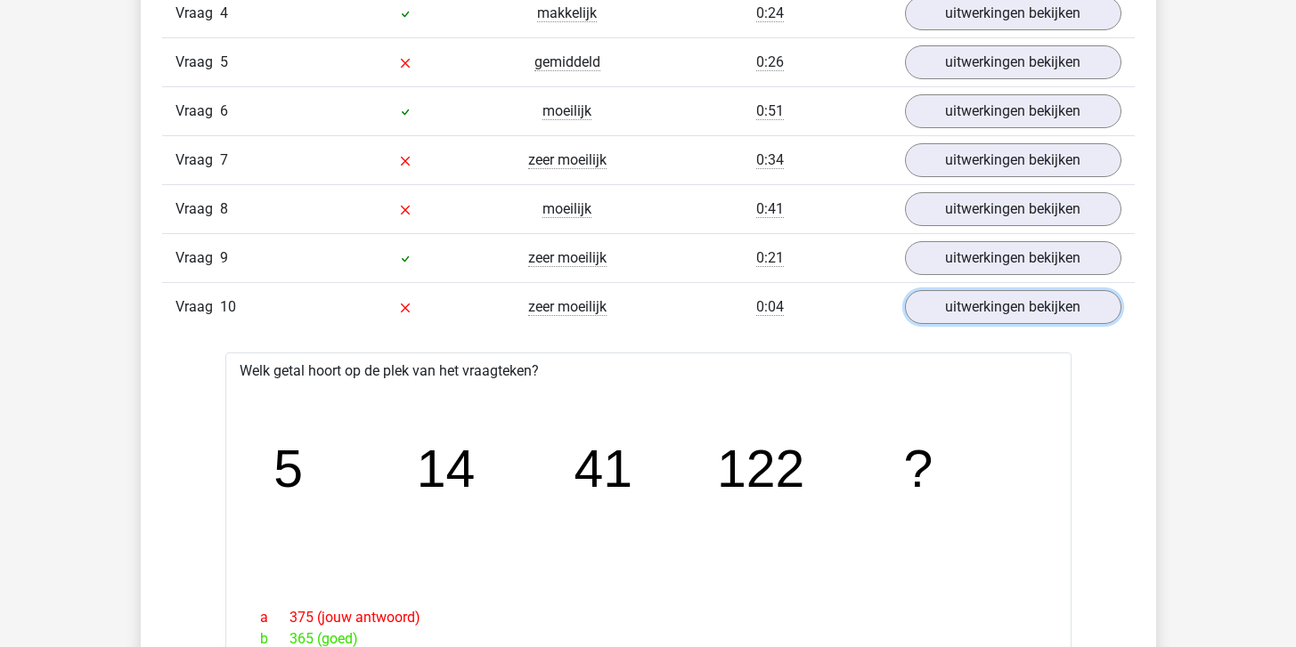
scroll to position [4260, 0]
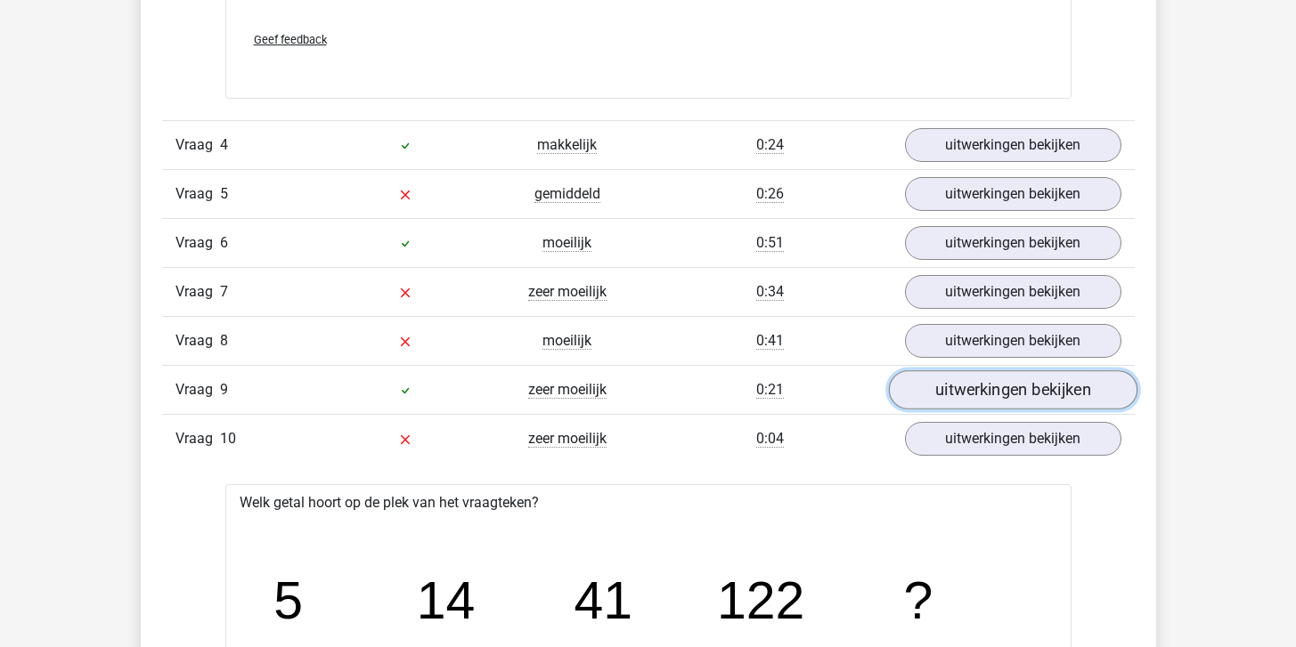
click at [972, 395] on link "uitwerkingen bekijken" at bounding box center [1012, 389] width 248 height 39
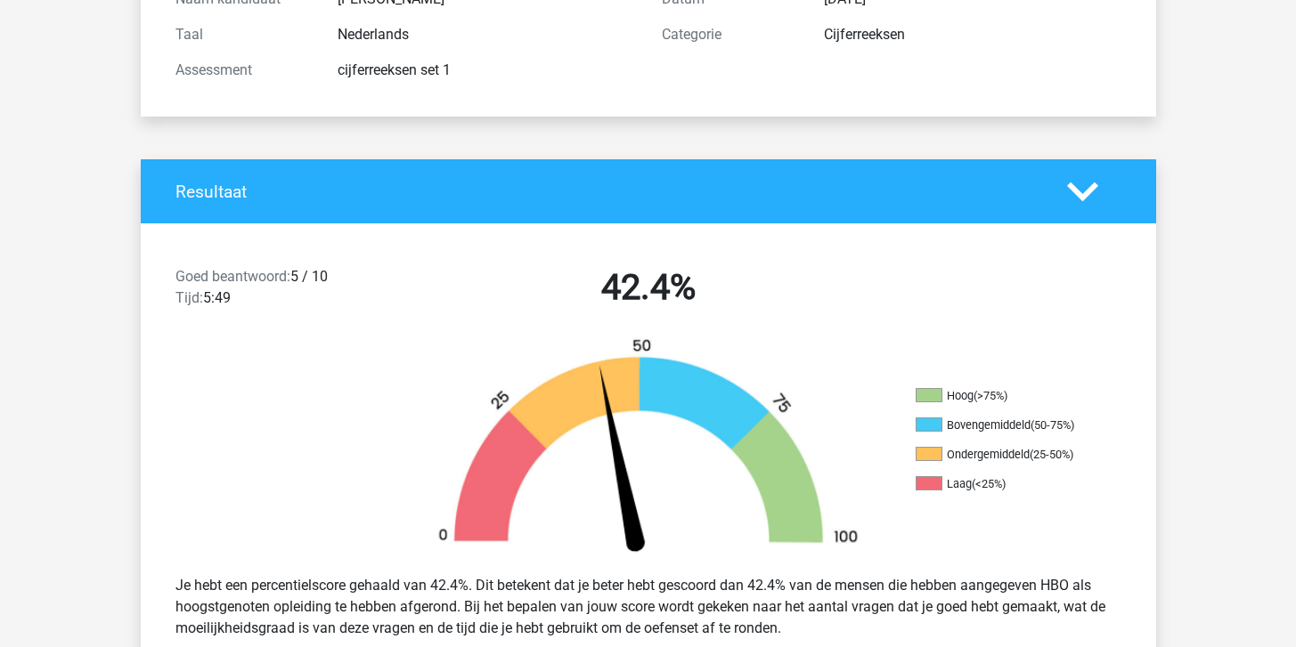
scroll to position [0, 0]
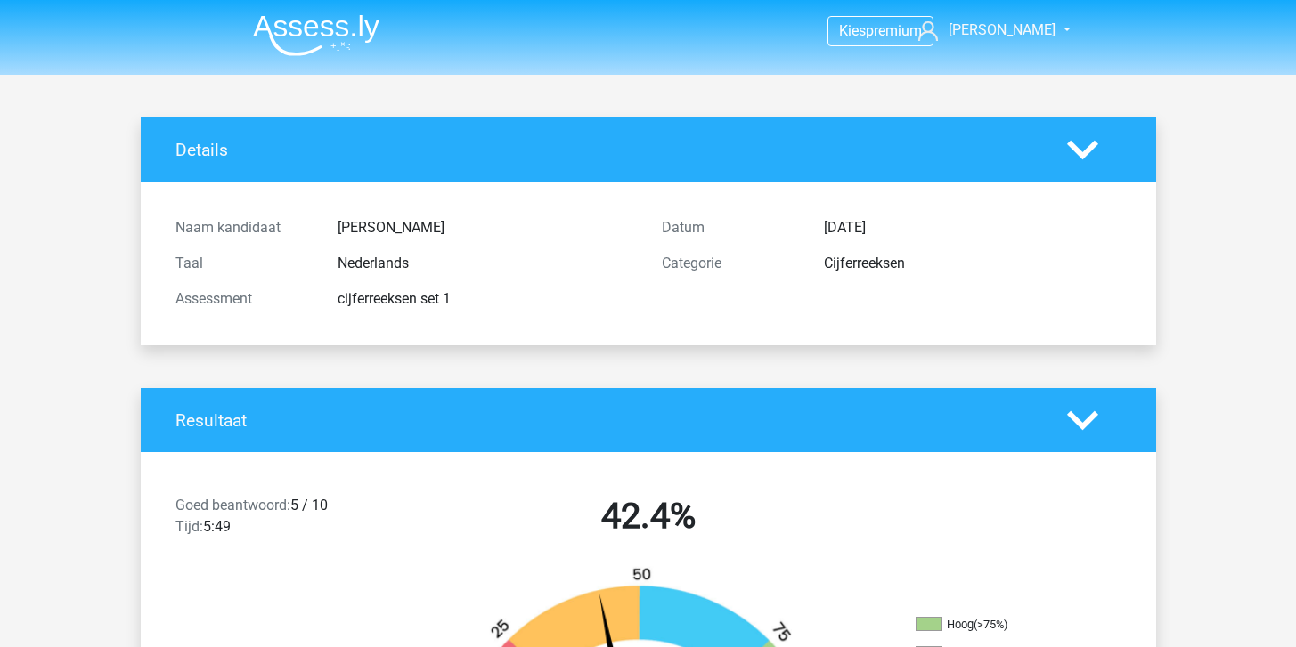
click at [333, 25] on img at bounding box center [316, 35] width 126 height 42
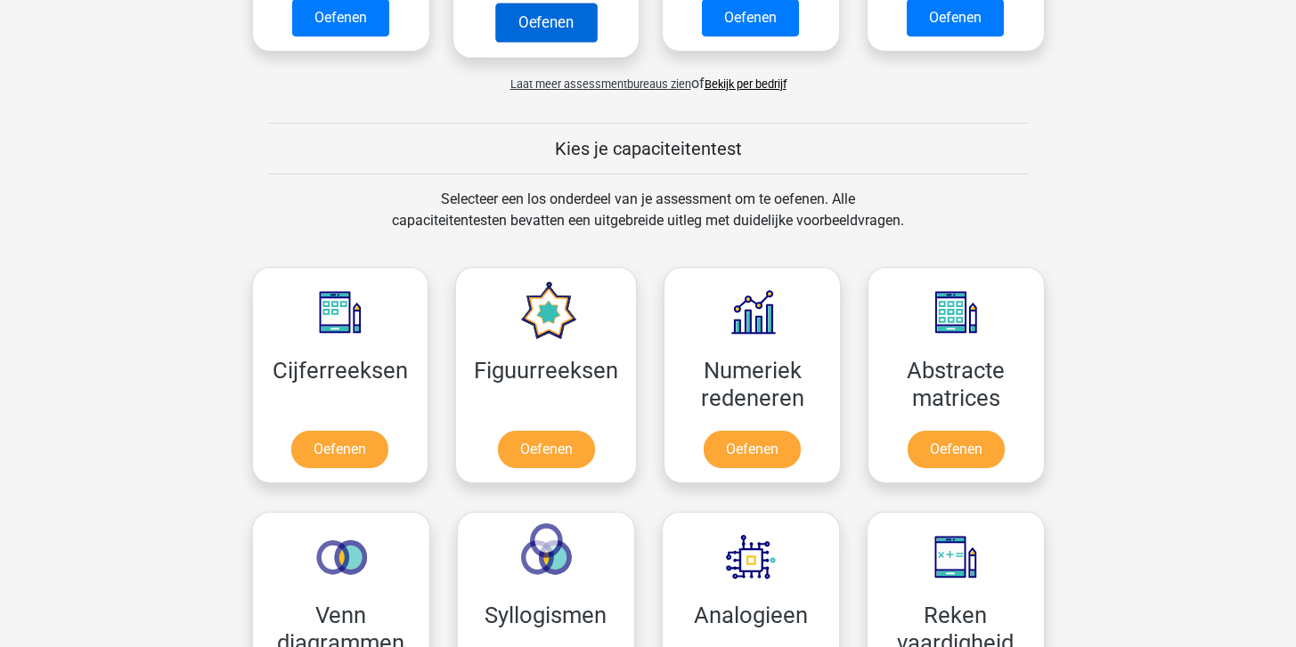
scroll to position [575, 0]
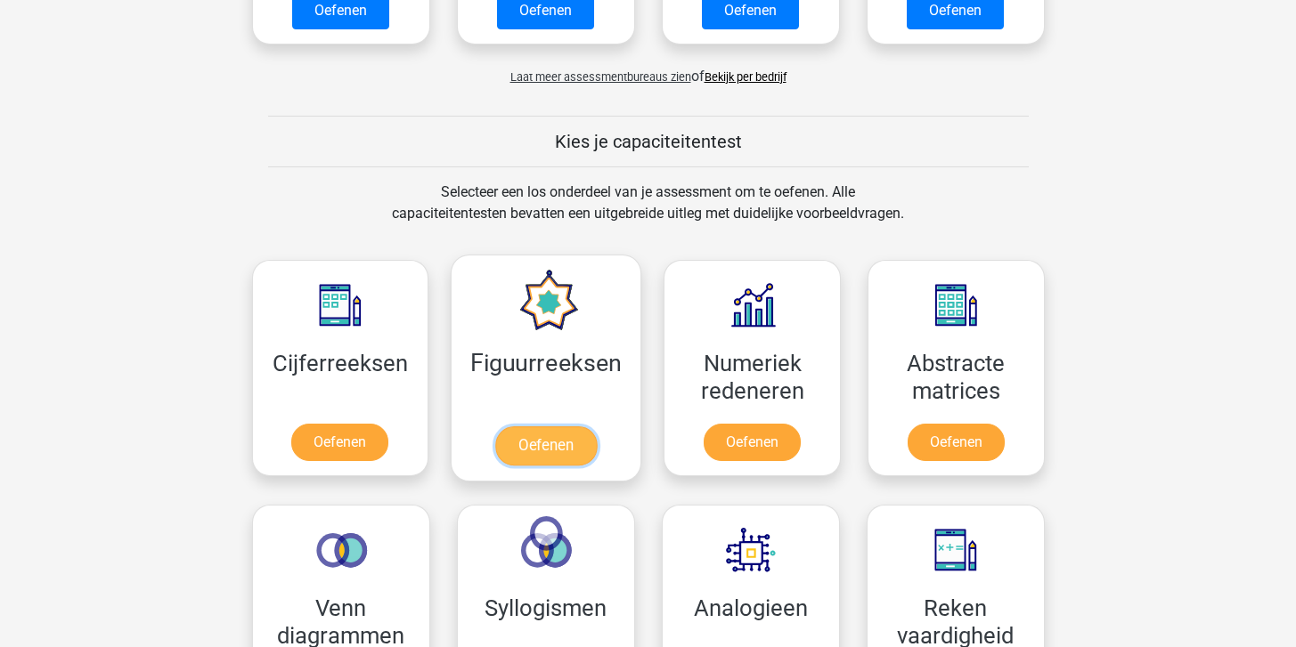
click at [519, 426] on link "Oefenen" at bounding box center [546, 445] width 102 height 39
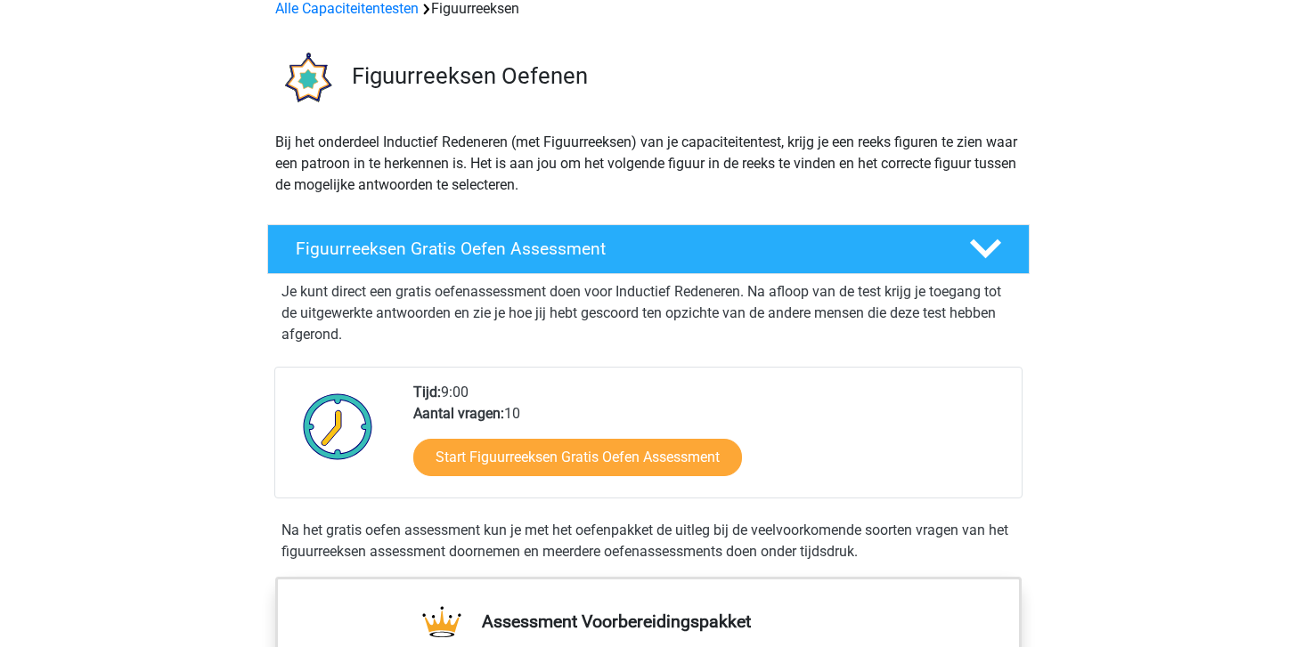
scroll to position [93, 0]
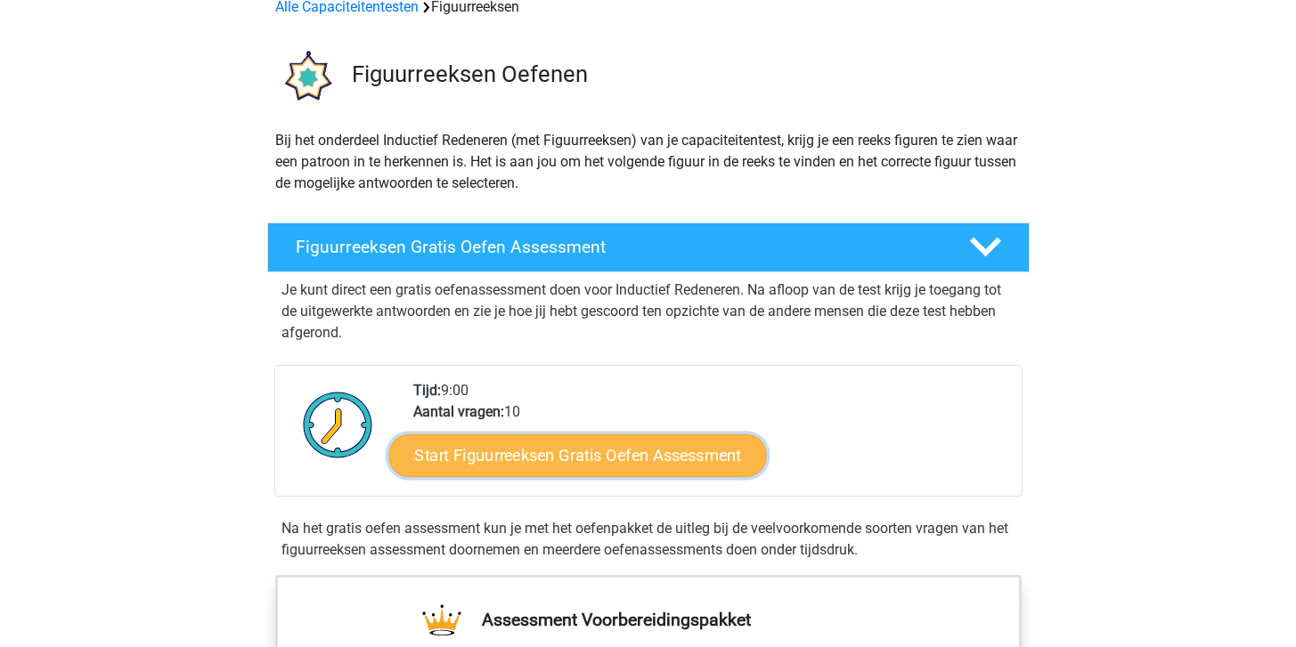
click at [537, 454] on link "Start Figuurreeksen Gratis Oefen Assessment" at bounding box center [577, 455] width 378 height 43
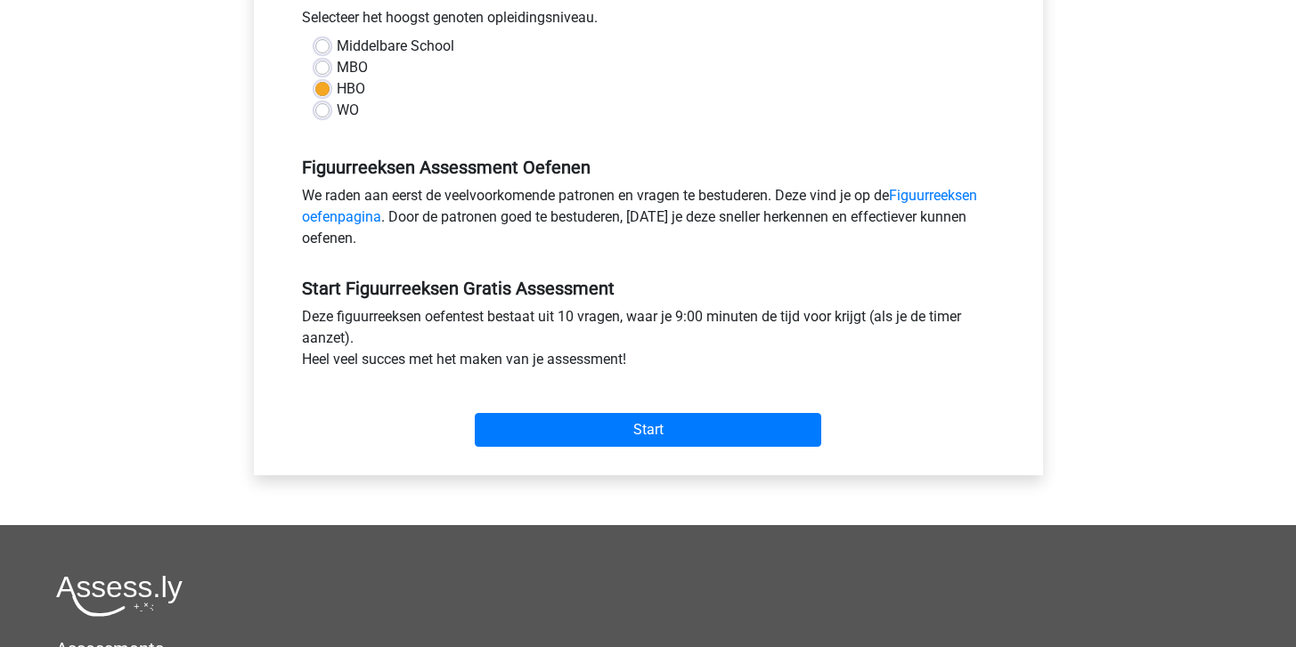
scroll to position [430, 0]
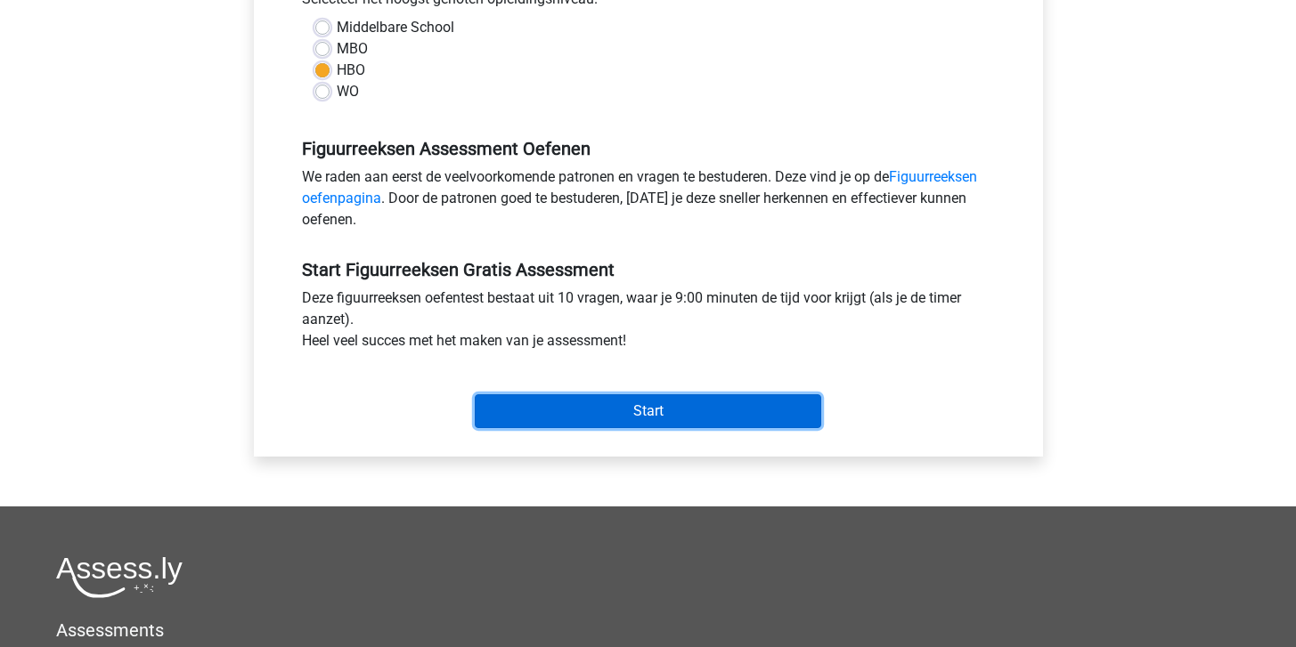
click at [554, 427] on input "Start" at bounding box center [648, 411] width 346 height 34
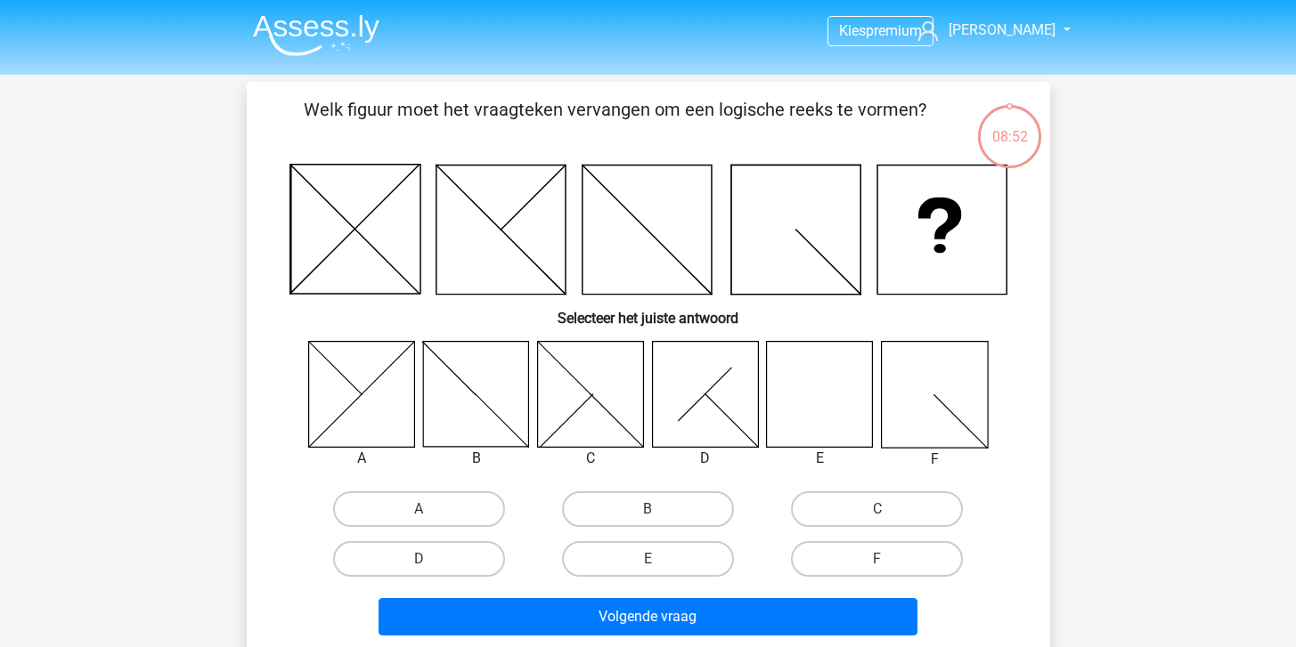
click at [835, 409] on icon at bounding box center [820, 394] width 106 height 106
click at [647, 568] on div "E" at bounding box center [647, 559] width 215 height 36
click at [670, 564] on label "E" at bounding box center [648, 559] width 172 height 36
click at [659, 564] on input "E" at bounding box center [653, 565] width 12 height 12
radio input "true"
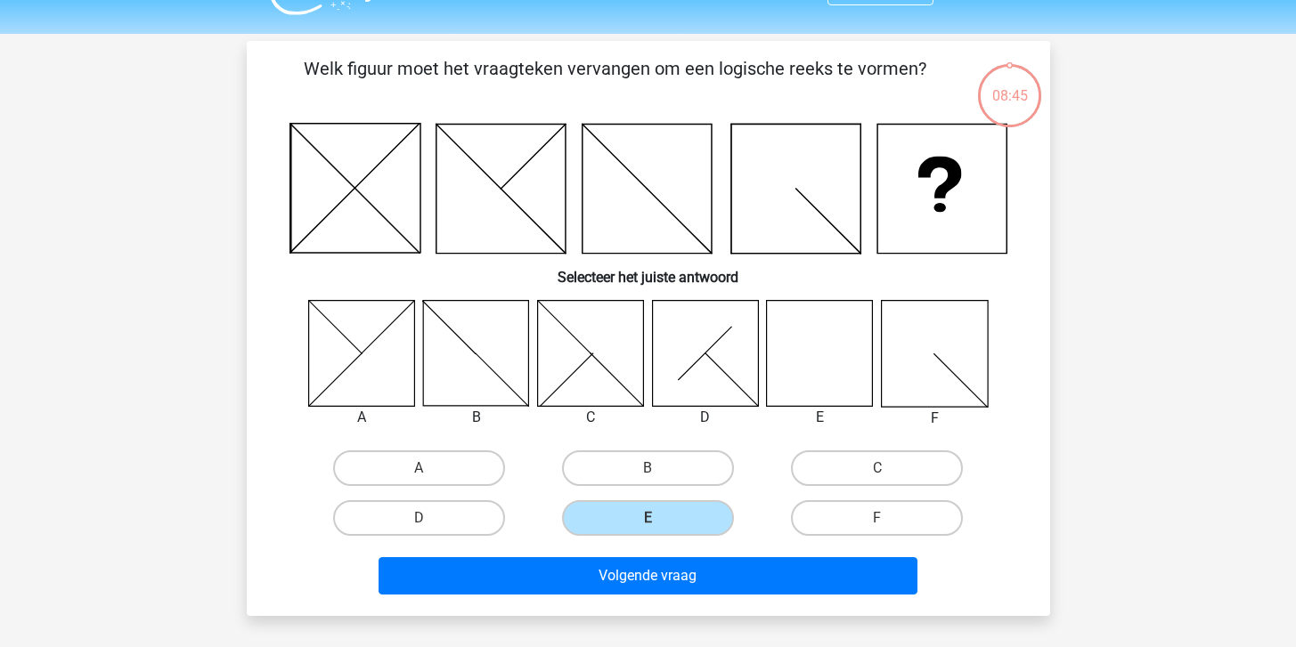
scroll to position [42, 0]
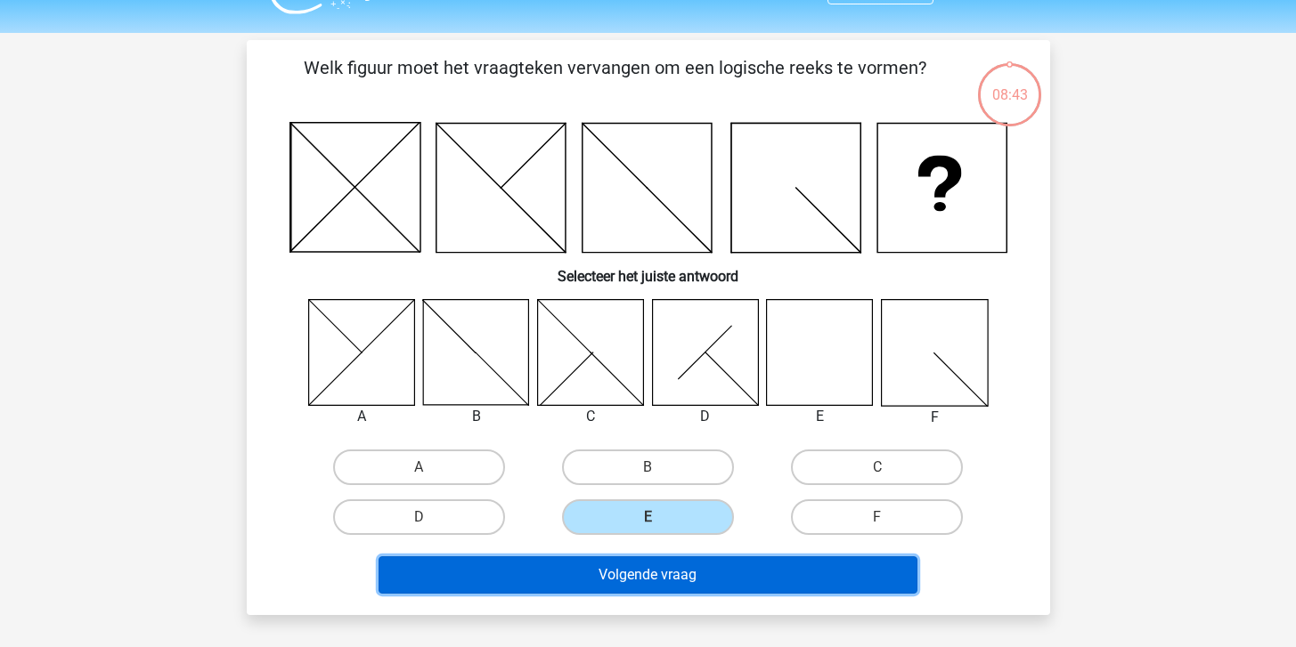
click at [704, 588] on button "Volgende vraag" at bounding box center [647, 574] width 539 height 37
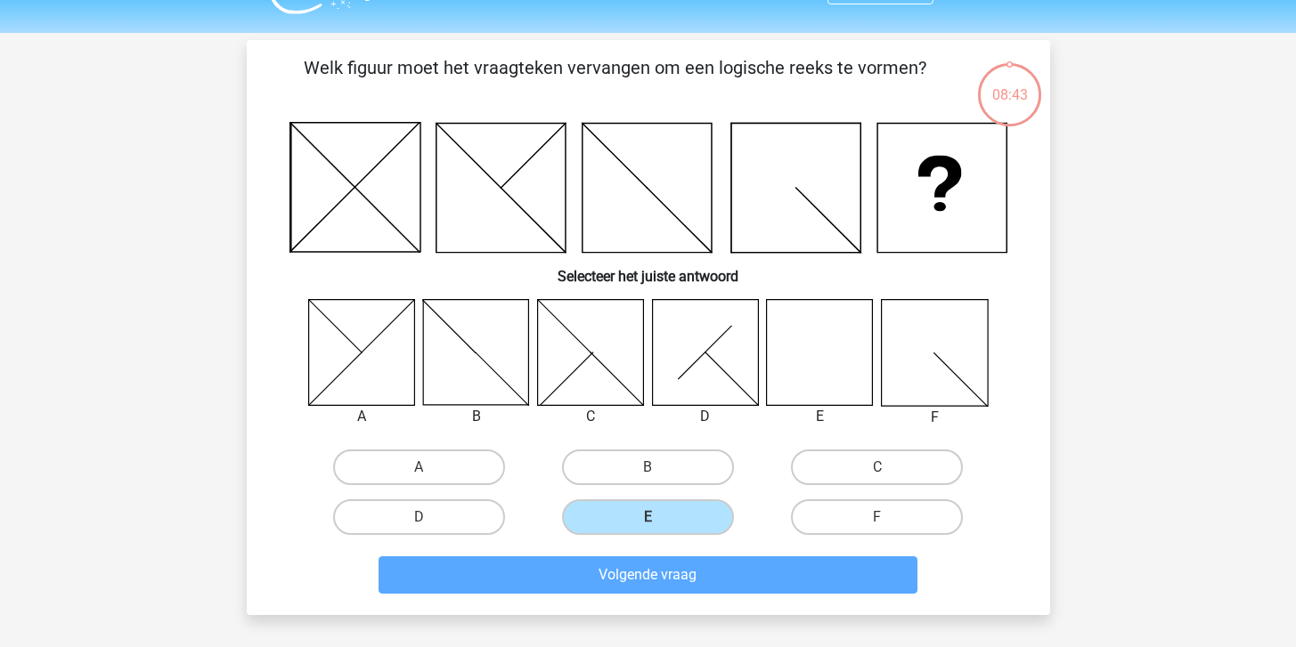
scroll to position [82, 0]
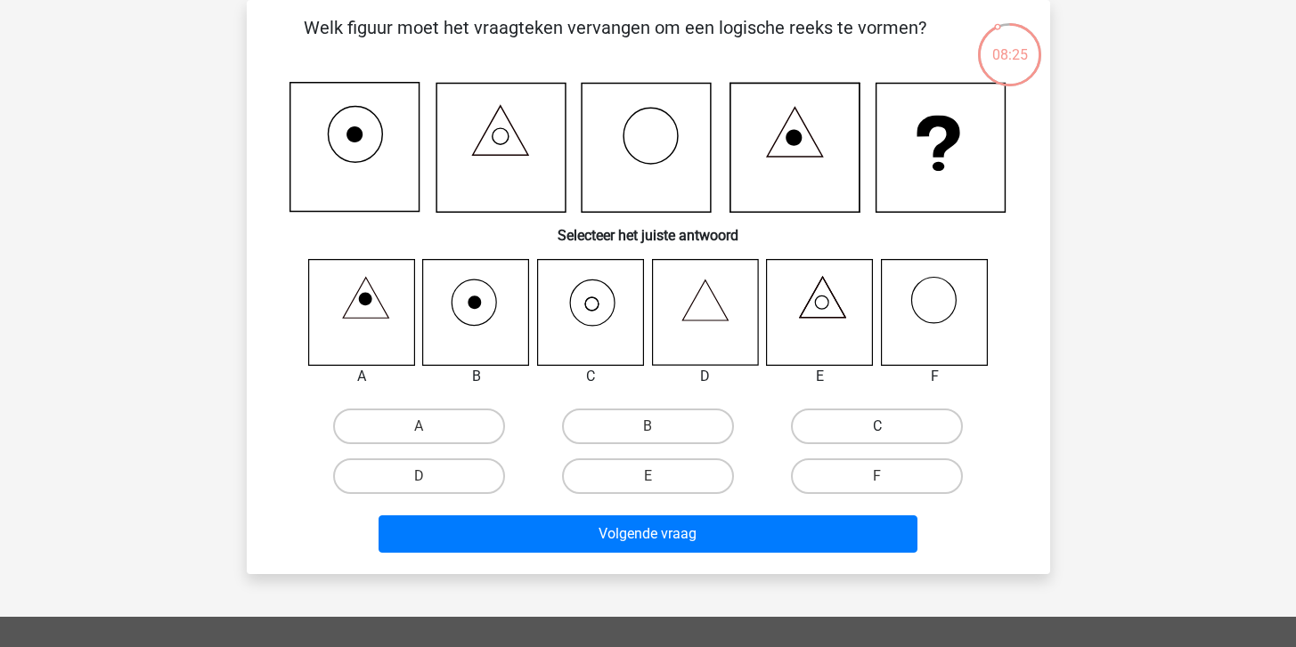
click at [829, 421] on label "C" at bounding box center [877, 427] width 172 height 36
click at [877, 426] on input "C" at bounding box center [883, 432] width 12 height 12
radio input "true"
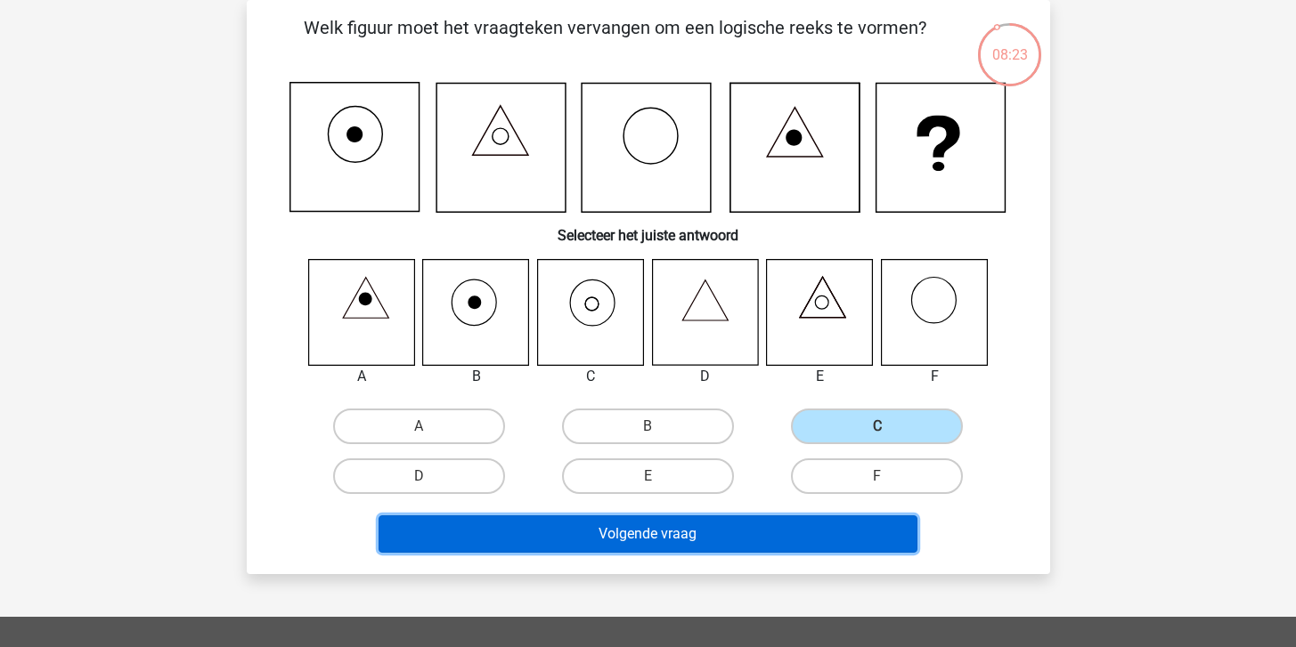
click at [671, 539] on button "Volgende vraag" at bounding box center [647, 534] width 539 height 37
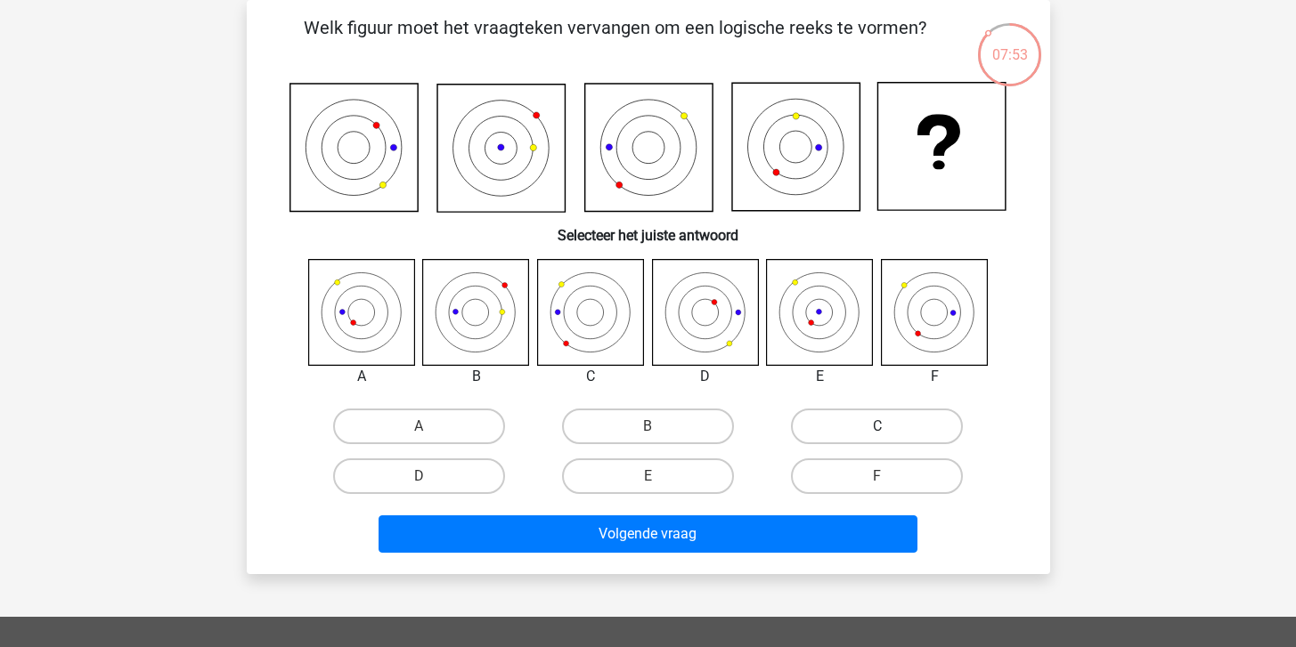
click at [865, 432] on label "C" at bounding box center [877, 427] width 172 height 36
click at [877, 432] on input "C" at bounding box center [883, 432] width 12 height 12
radio input "true"
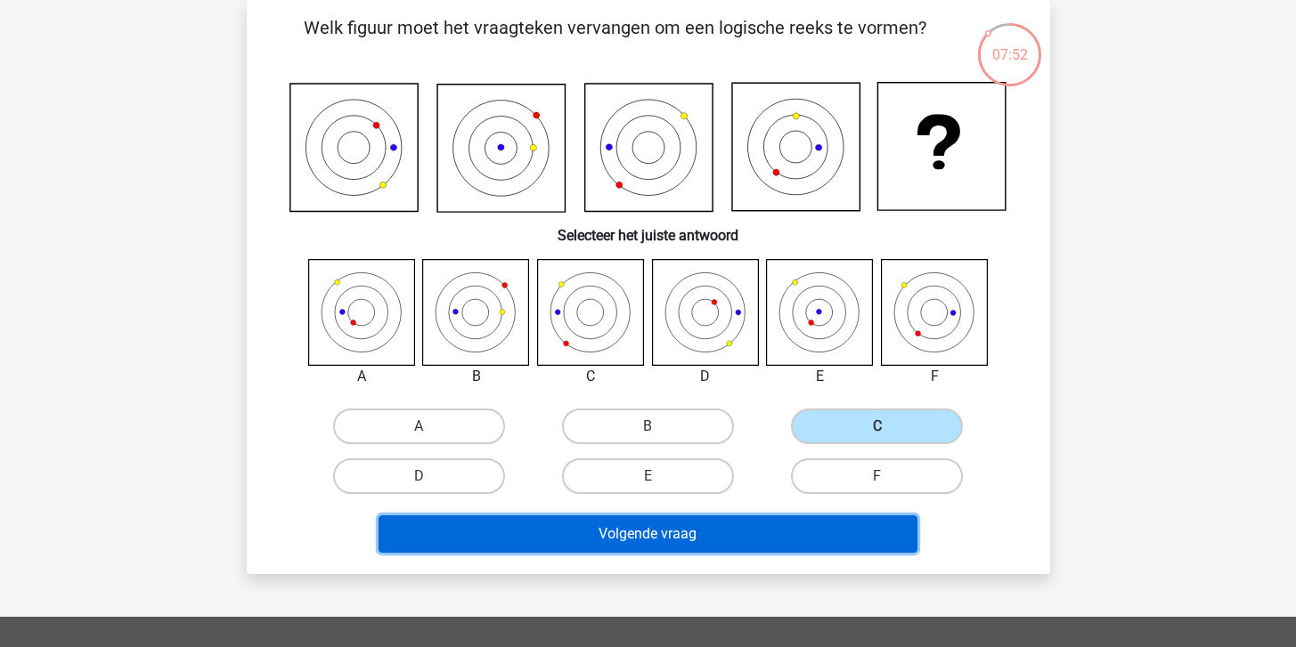
click at [680, 537] on button "Volgende vraag" at bounding box center [647, 534] width 539 height 37
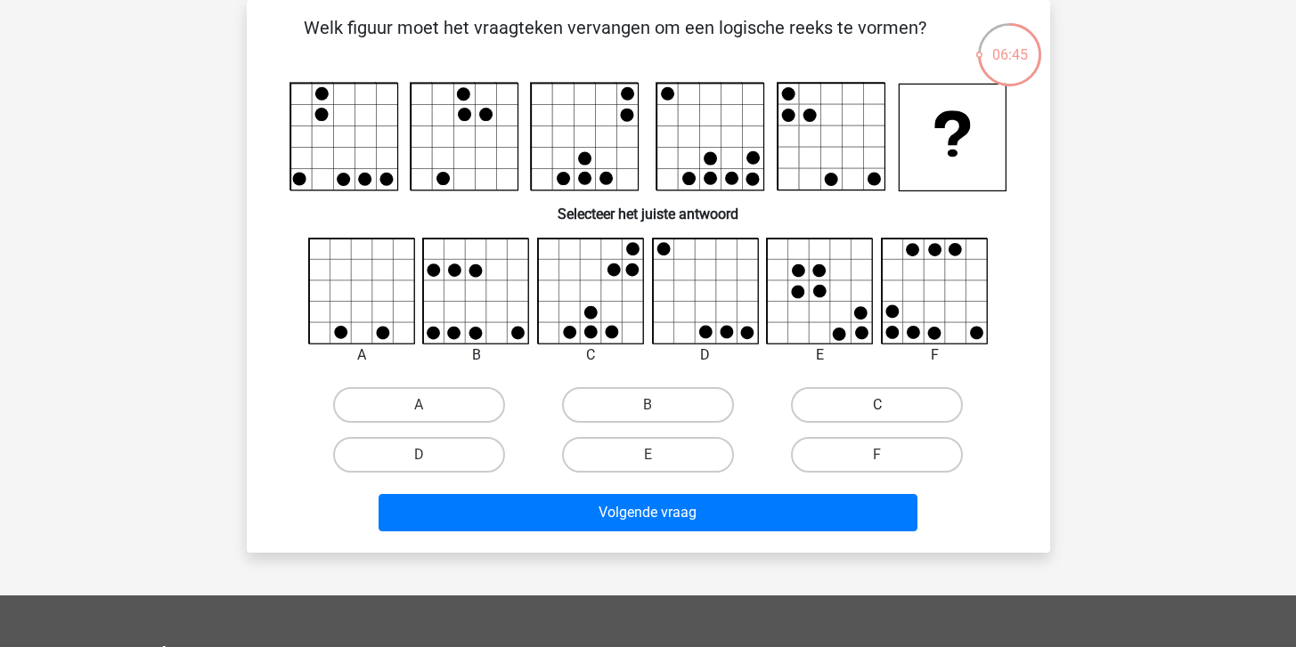
click at [869, 420] on label "C" at bounding box center [877, 405] width 172 height 36
click at [877, 417] on input "C" at bounding box center [883, 411] width 12 height 12
radio input "true"
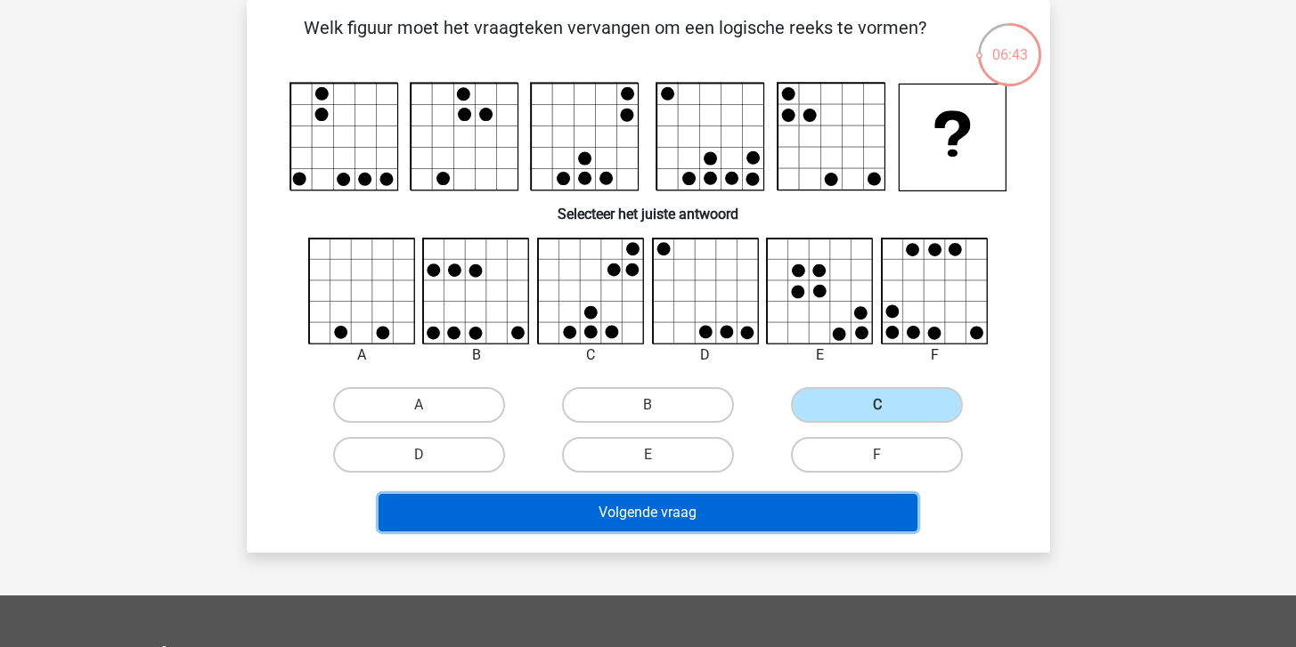
click at [640, 524] on button "Volgende vraag" at bounding box center [647, 512] width 539 height 37
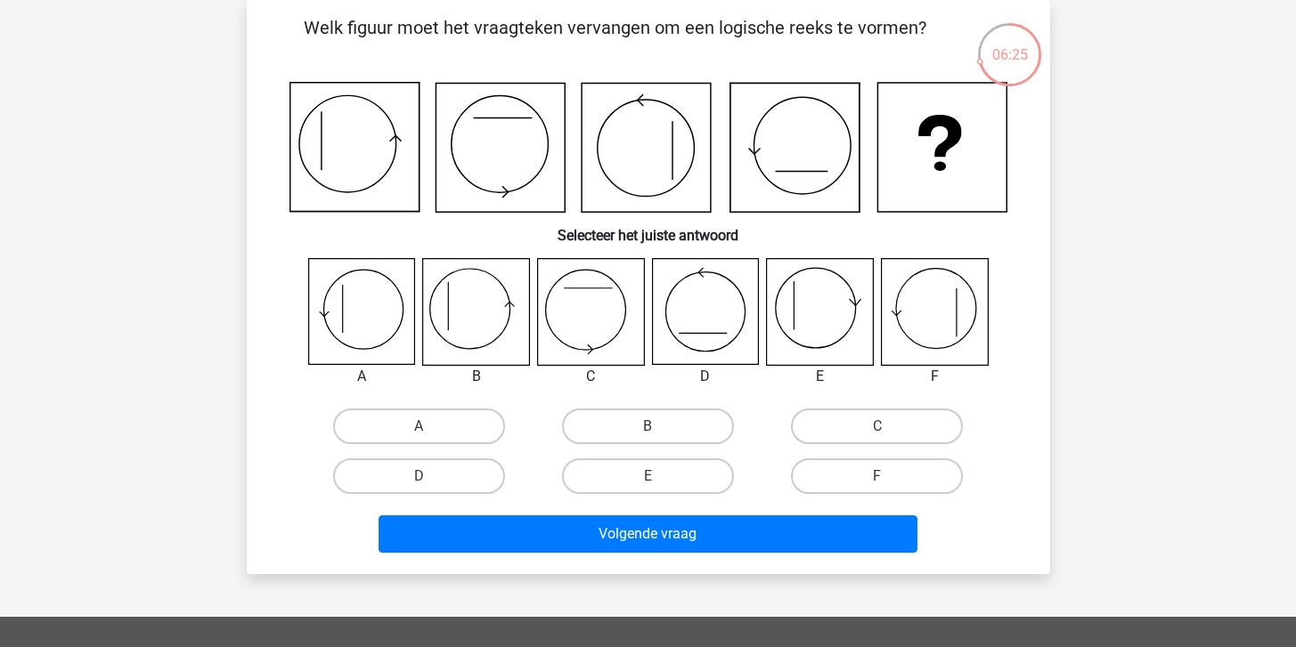
click at [481, 320] on icon at bounding box center [476, 312] width 106 height 106
click at [663, 425] on label "B" at bounding box center [648, 427] width 172 height 36
click at [659, 426] on input "B" at bounding box center [653, 432] width 12 height 12
radio input "true"
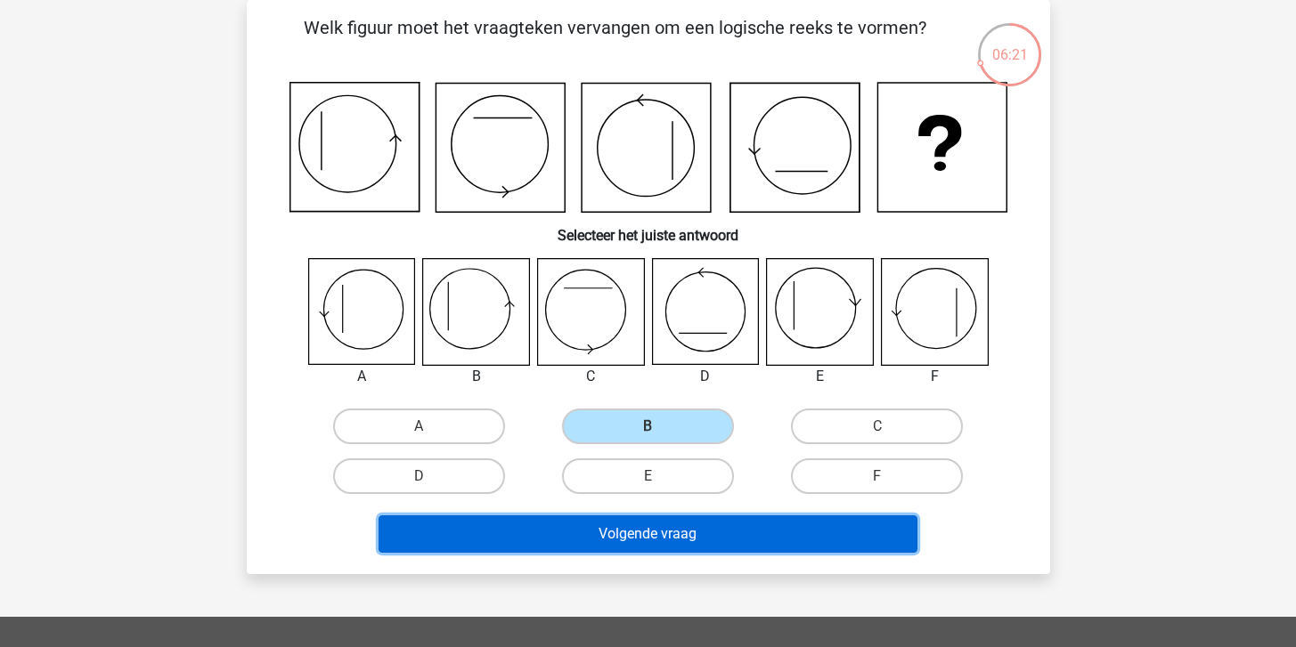
click at [709, 545] on button "Volgende vraag" at bounding box center [647, 534] width 539 height 37
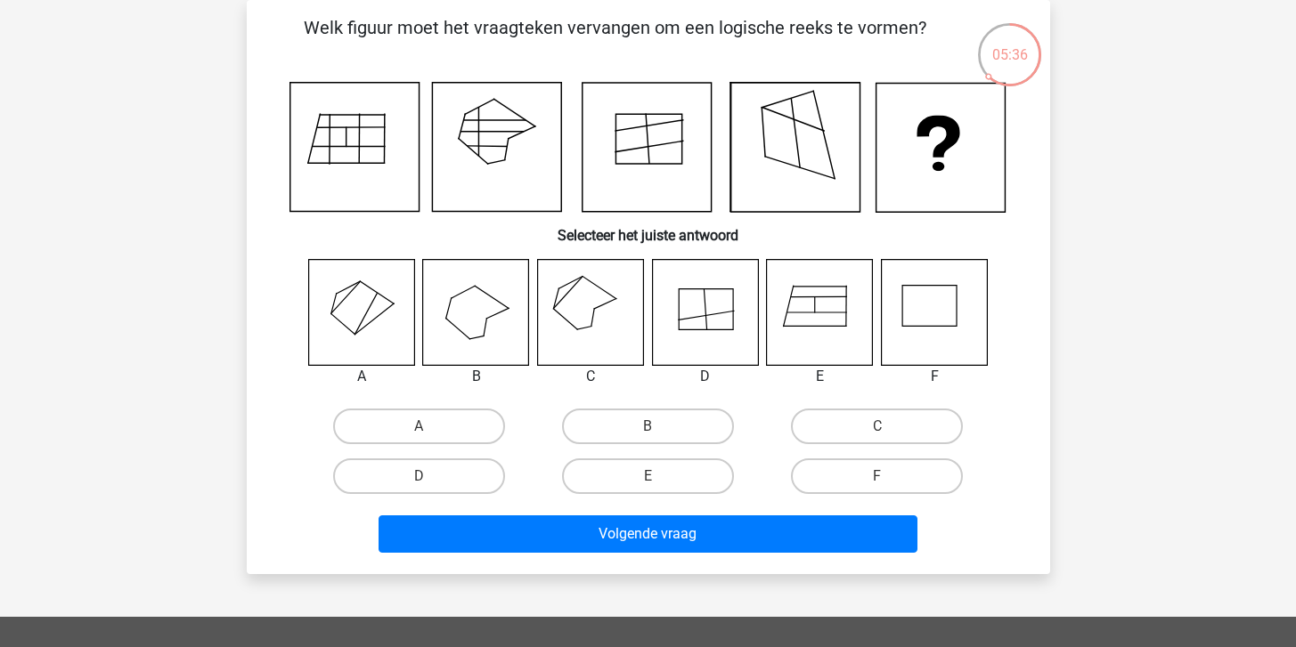
click at [387, 327] on icon at bounding box center [361, 312] width 106 height 106
click at [437, 433] on label "A" at bounding box center [419, 427] width 172 height 36
click at [430, 433] on input "A" at bounding box center [424, 432] width 12 height 12
radio input "true"
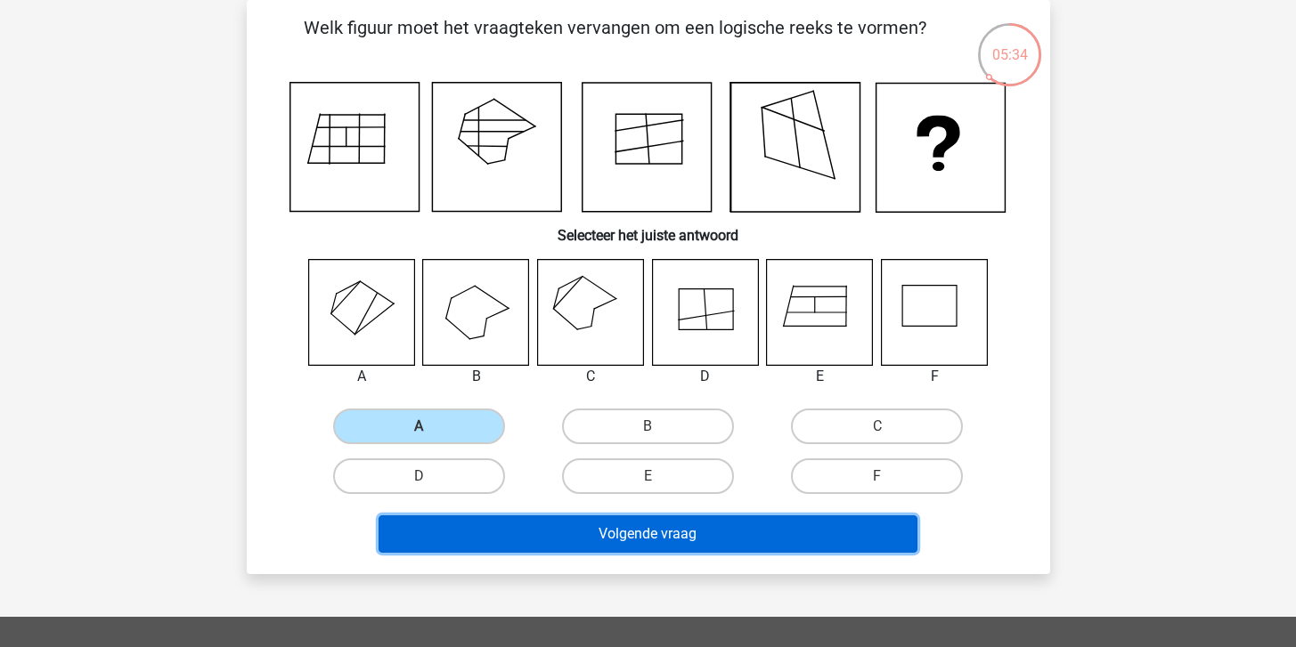
click at [672, 533] on button "Volgende vraag" at bounding box center [647, 534] width 539 height 37
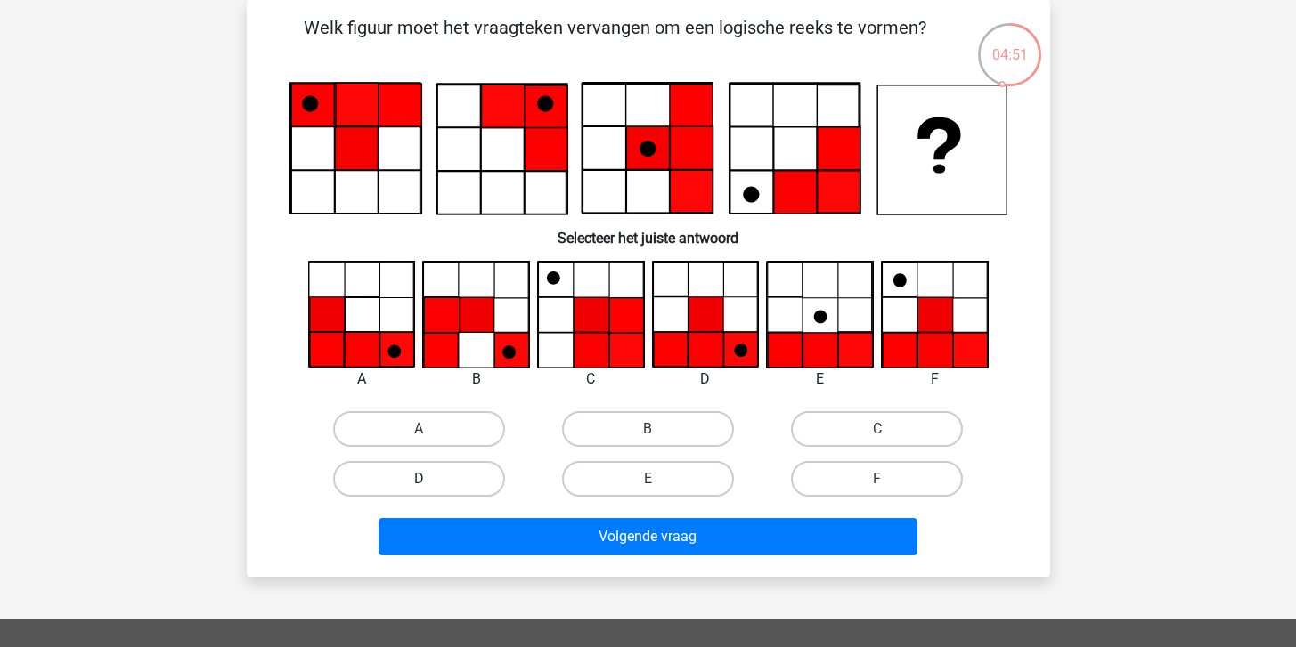
click at [482, 483] on label "D" at bounding box center [419, 479] width 172 height 36
click at [430, 483] on input "D" at bounding box center [424, 485] width 12 height 12
radio input "true"
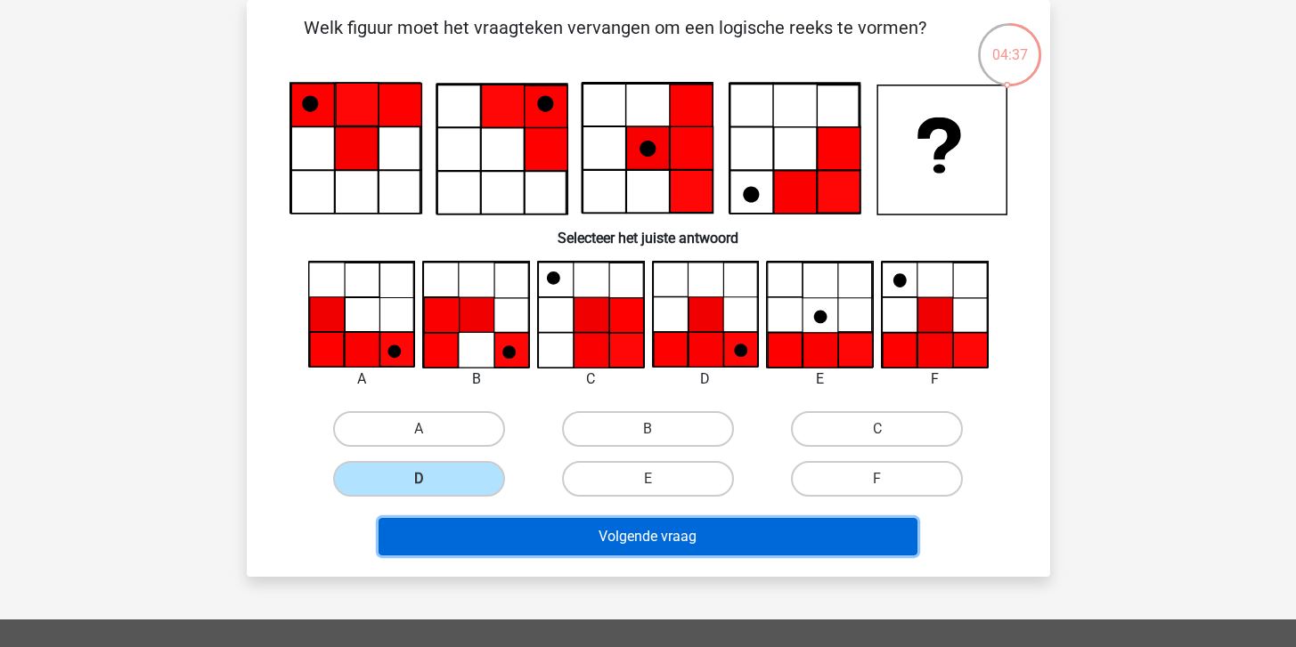
click at [661, 546] on button "Volgende vraag" at bounding box center [647, 536] width 539 height 37
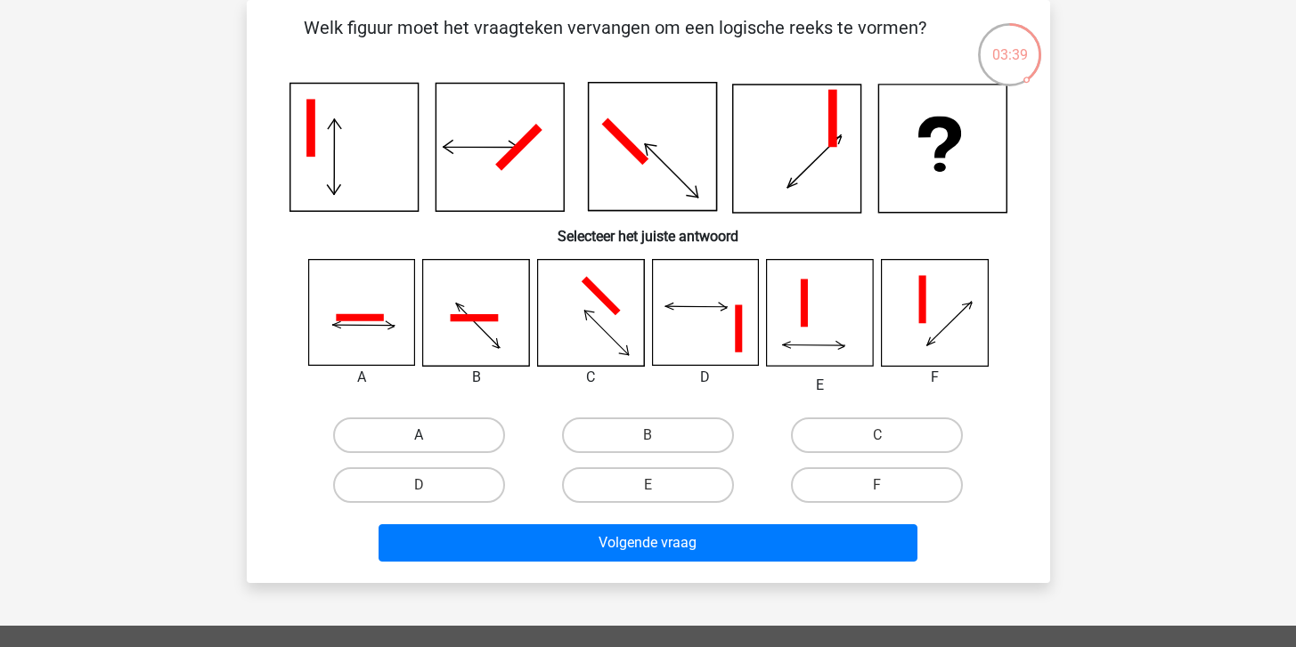
click at [460, 433] on label "A" at bounding box center [419, 436] width 172 height 36
click at [430, 435] on input "A" at bounding box center [424, 441] width 12 height 12
radio input "true"
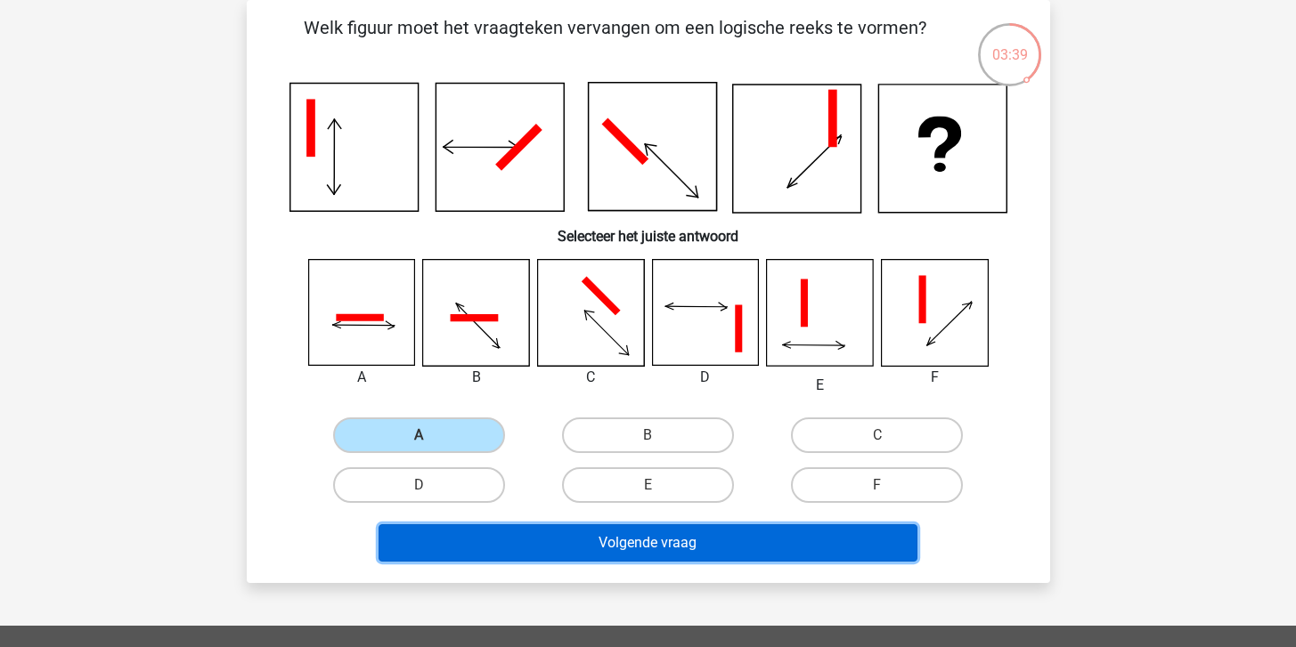
click at [679, 535] on button "Volgende vraag" at bounding box center [647, 542] width 539 height 37
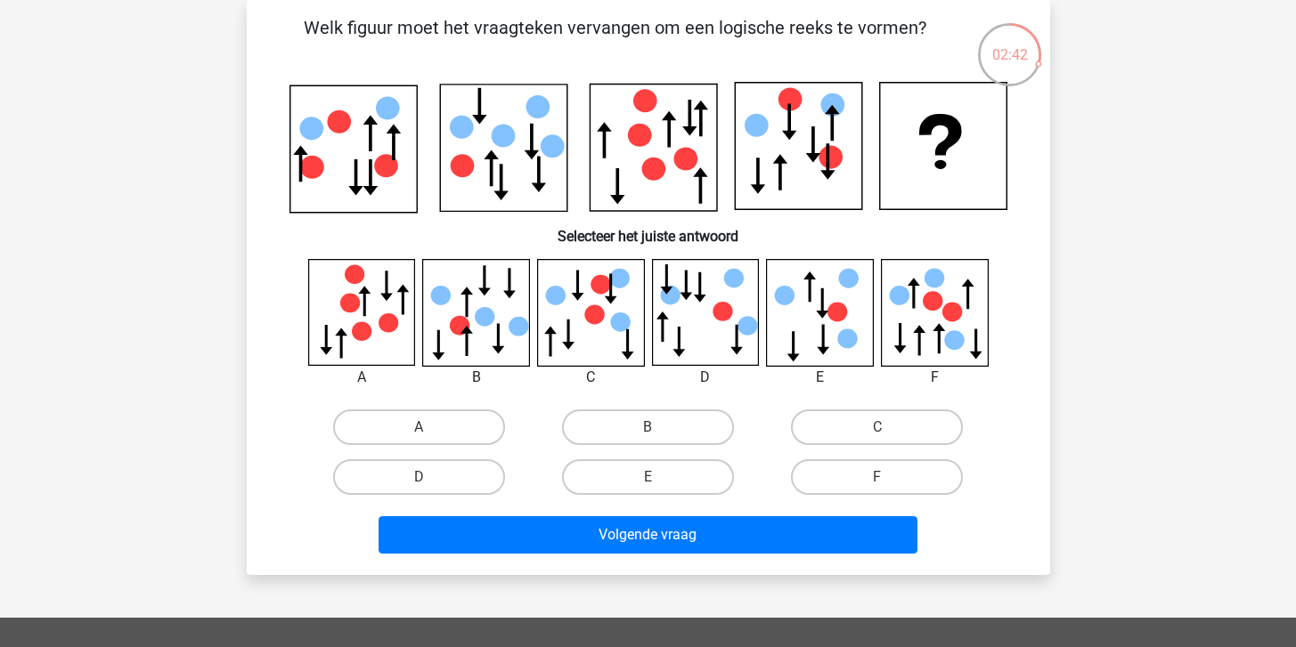
click at [654, 482] on input "E" at bounding box center [653, 483] width 12 height 12
radio input "true"
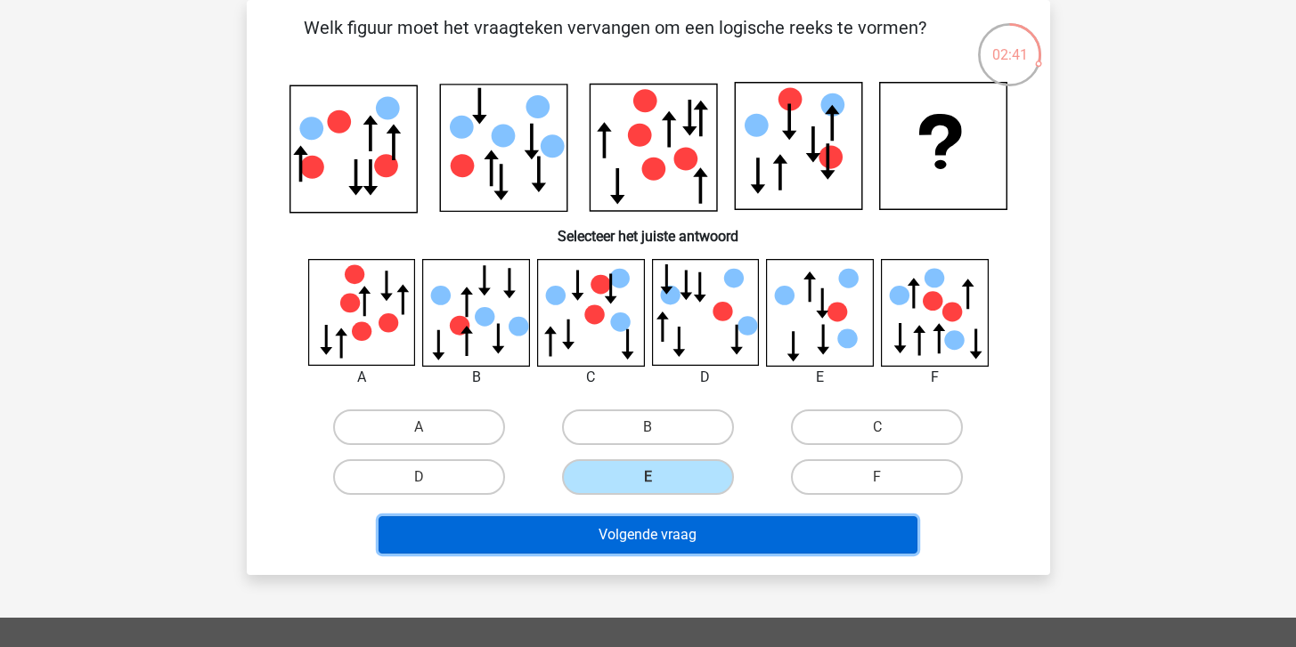
click at [676, 532] on button "Volgende vraag" at bounding box center [647, 534] width 539 height 37
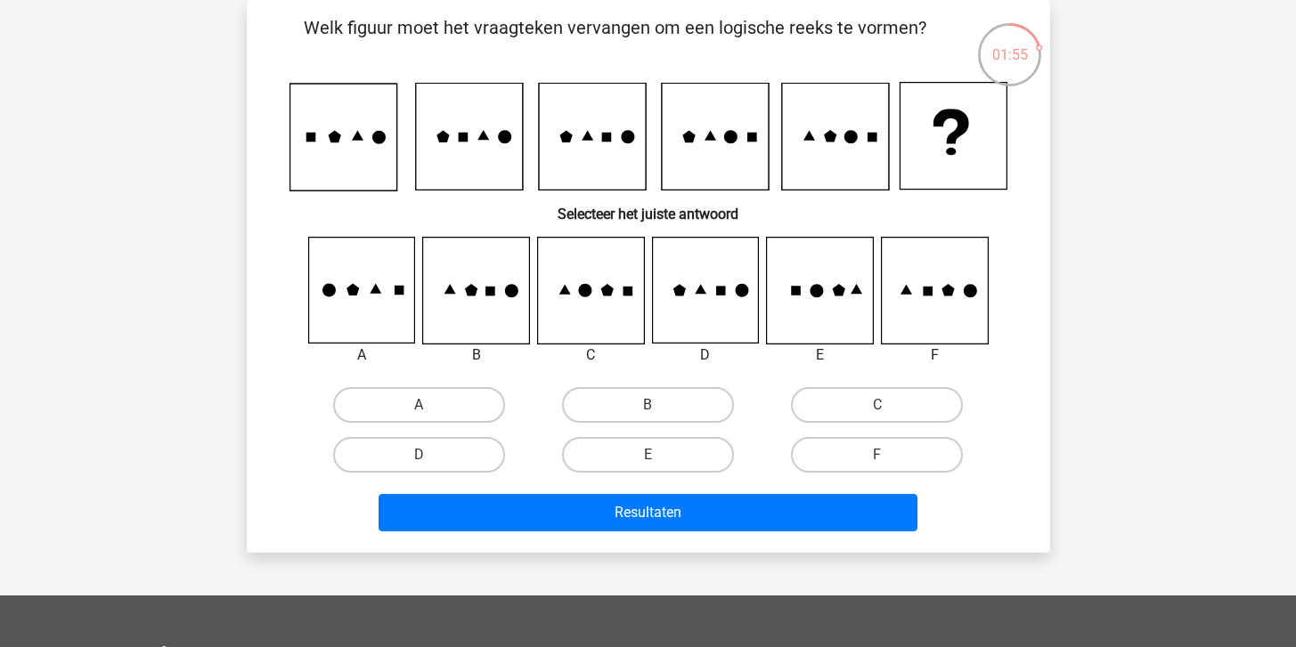
click at [648, 459] on input "E" at bounding box center [653, 461] width 12 height 12
radio input "true"
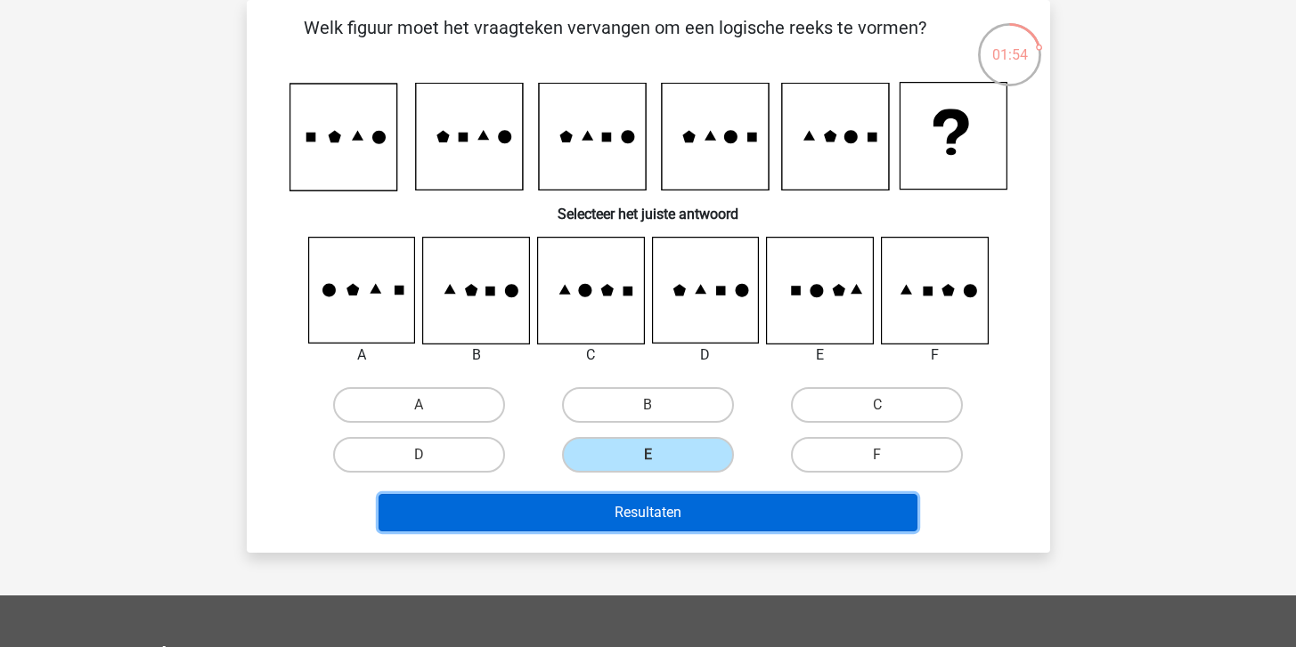
click at [678, 522] on button "Resultaten" at bounding box center [647, 512] width 539 height 37
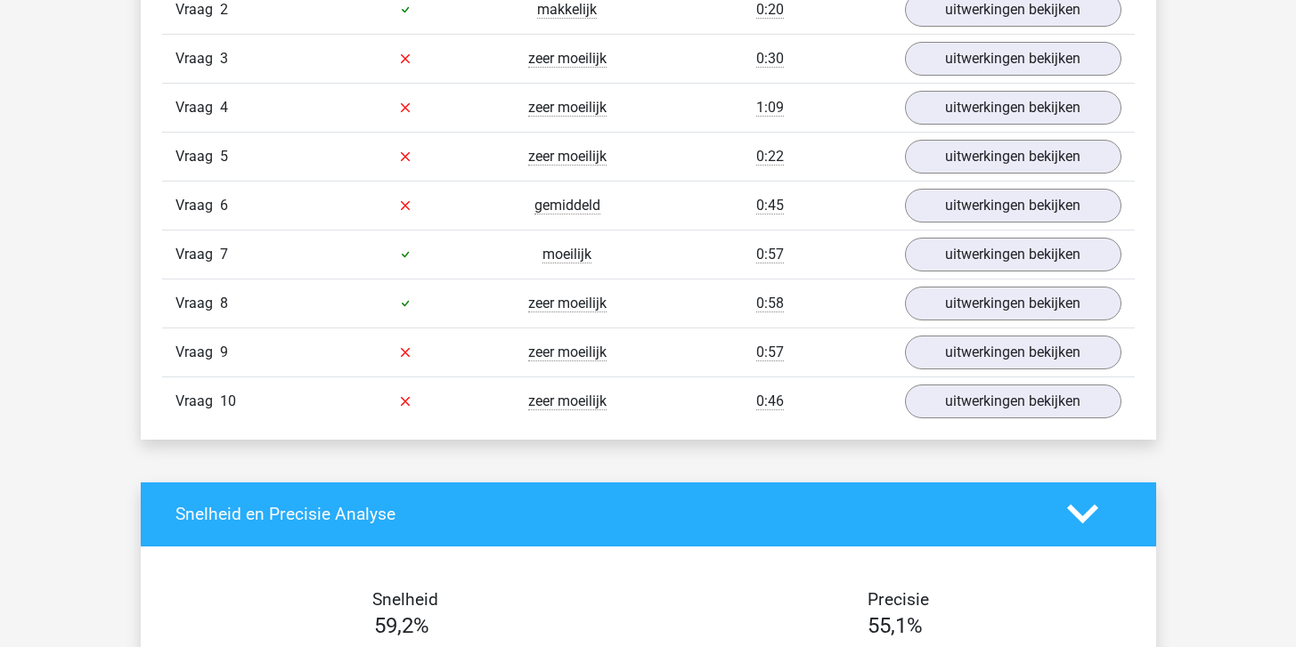
scroll to position [1596, 0]
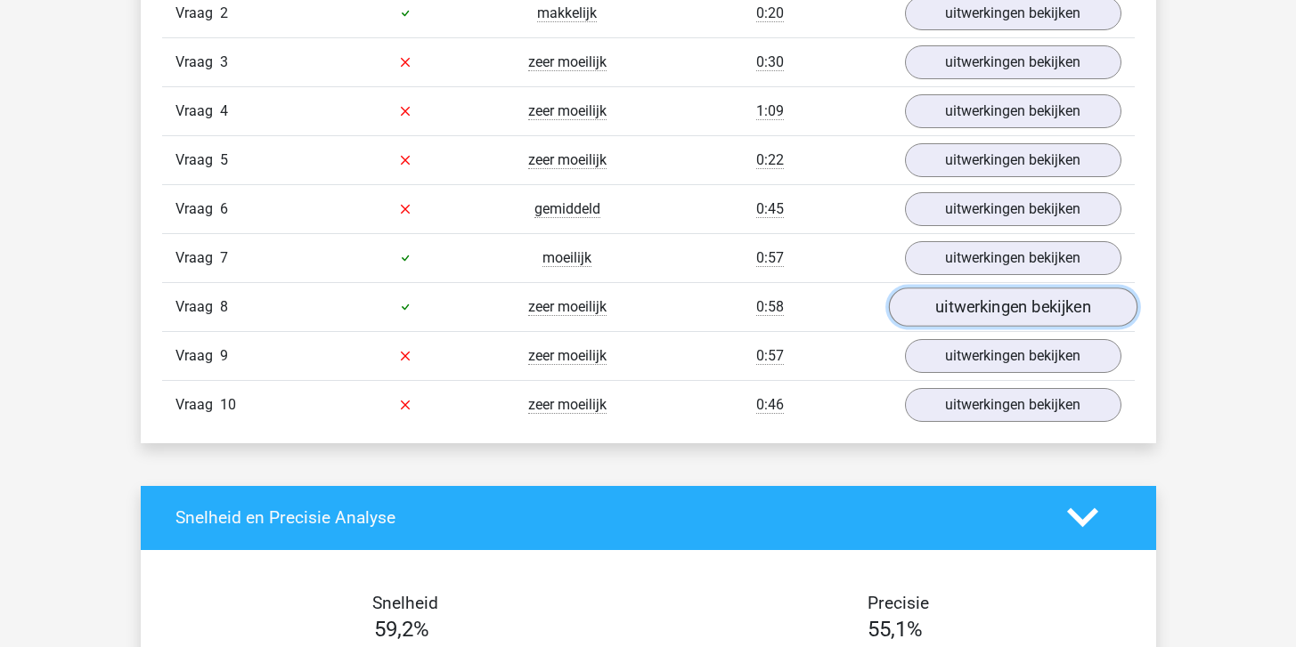
click at [935, 315] on link "uitwerkingen bekijken" at bounding box center [1012, 307] width 248 height 39
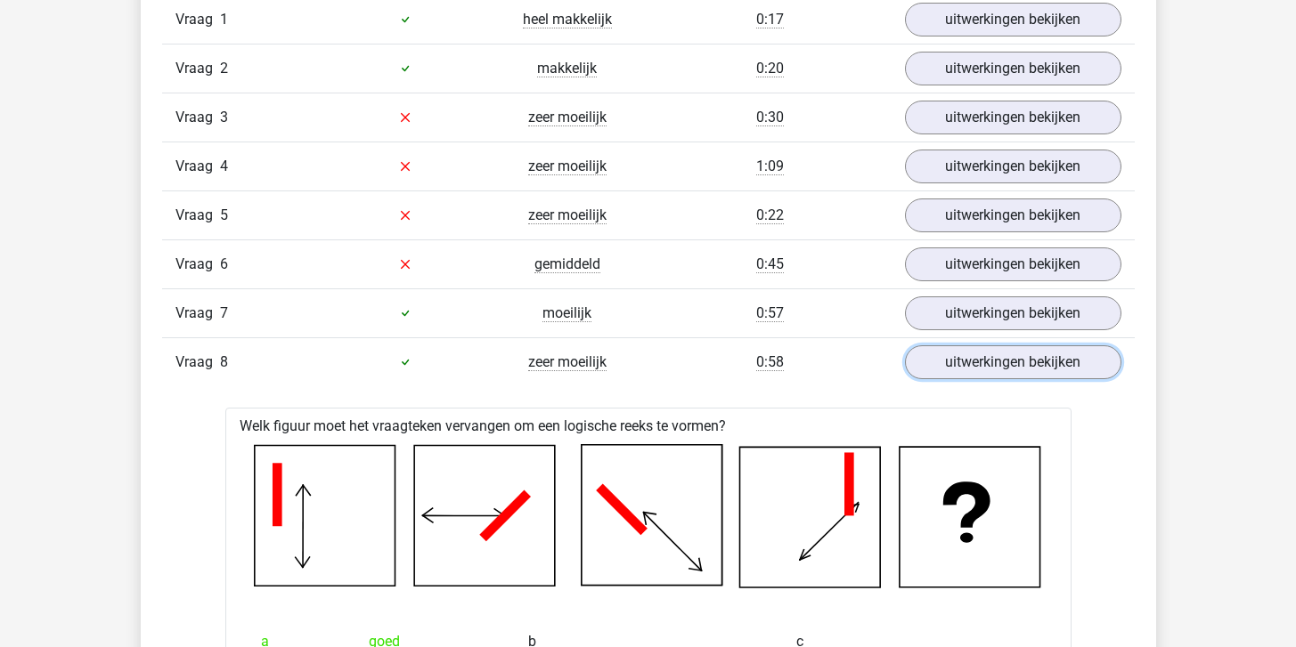
scroll to position [1540, 0]
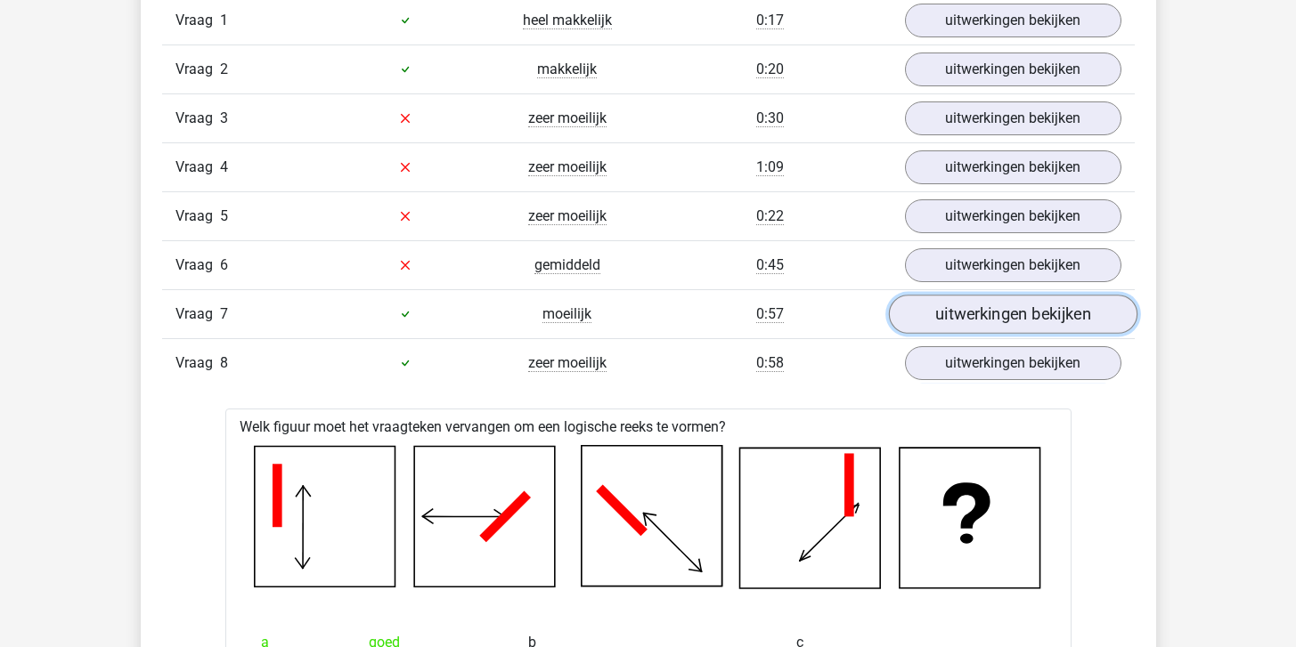
click at [994, 313] on link "uitwerkingen bekijken" at bounding box center [1012, 314] width 248 height 39
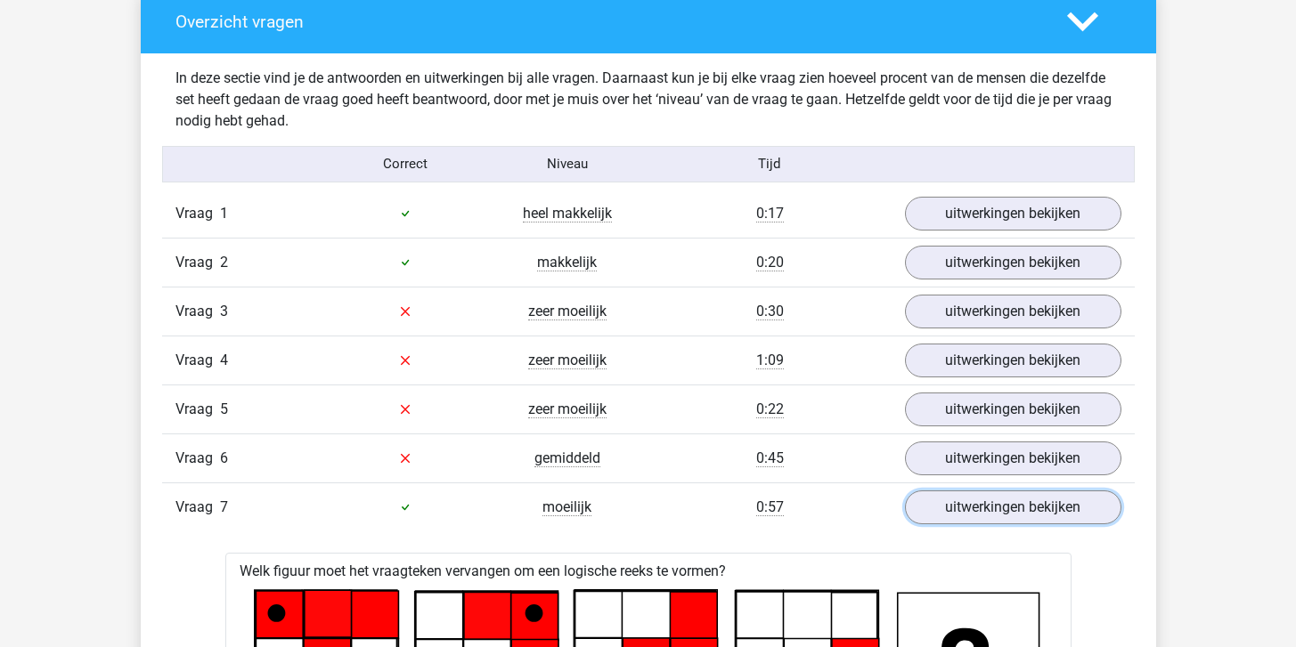
scroll to position [1376, 0]
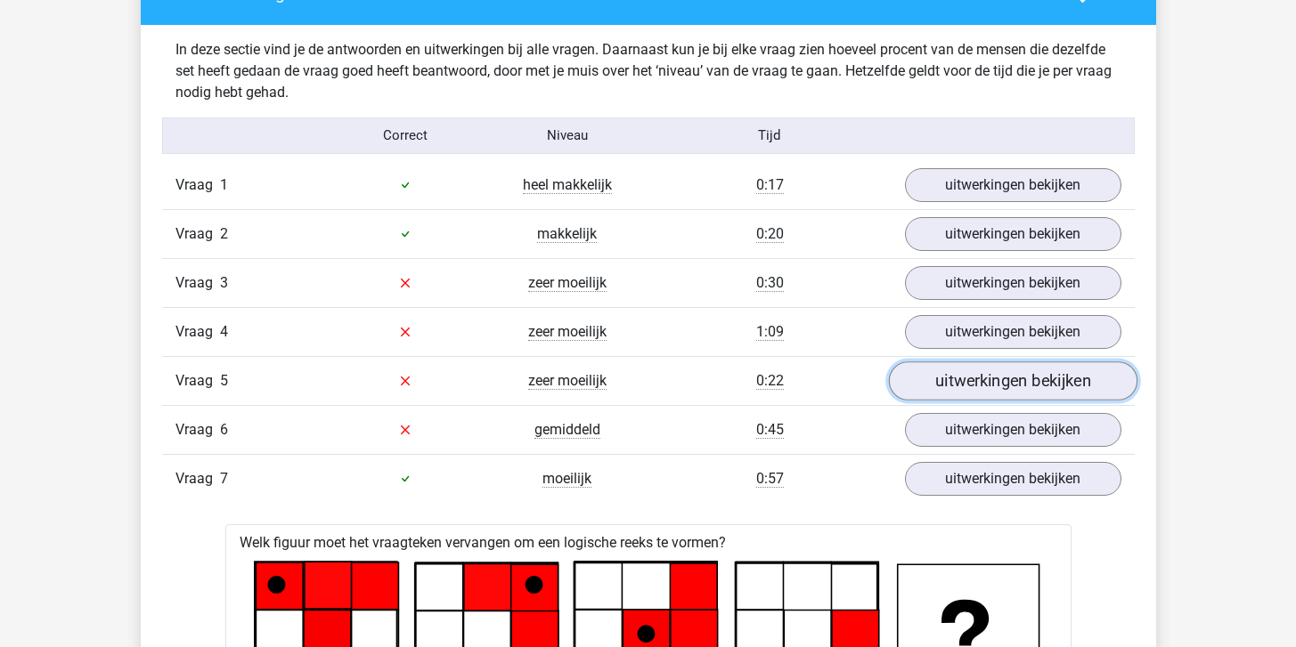
click at [972, 381] on link "uitwerkingen bekijken" at bounding box center [1012, 380] width 248 height 39
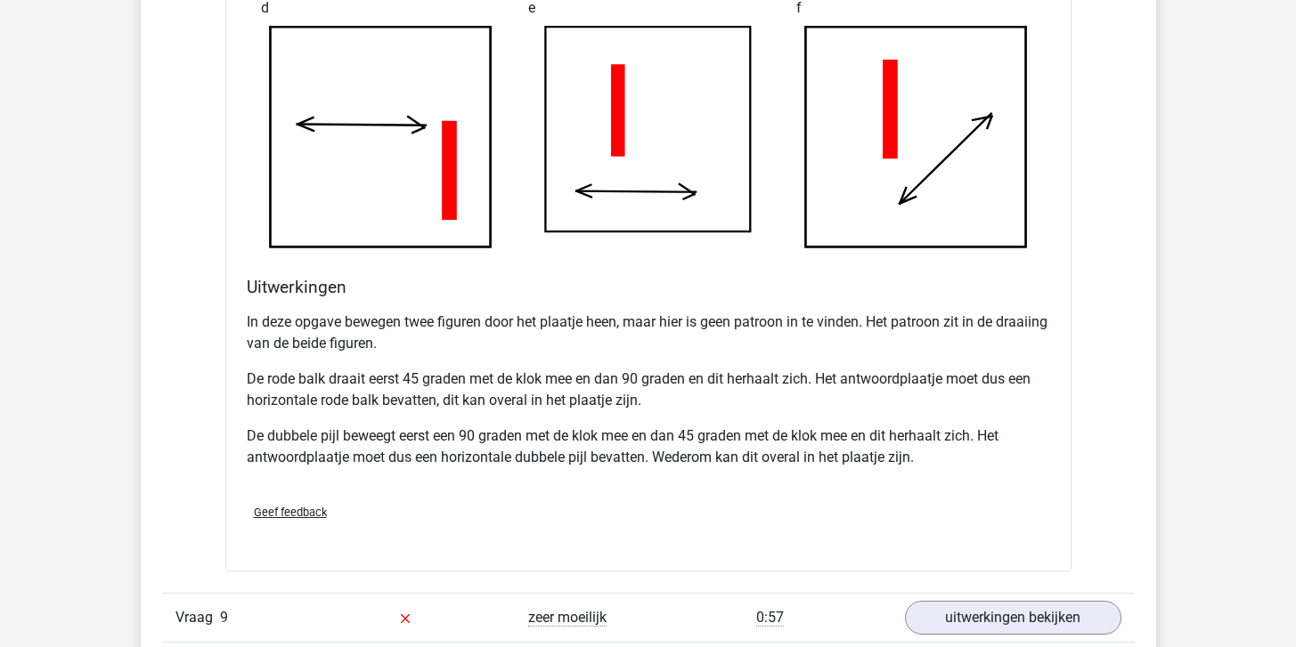
scroll to position [5711, 0]
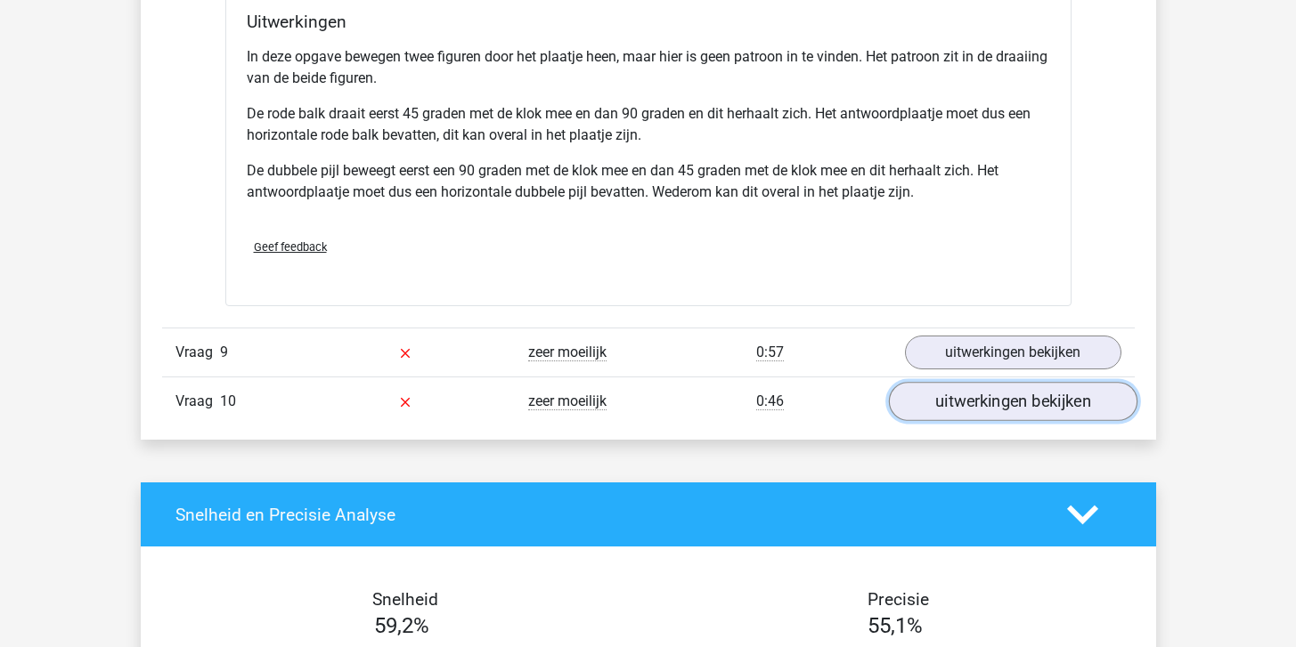
click at [986, 411] on link "uitwerkingen bekijken" at bounding box center [1012, 401] width 248 height 39
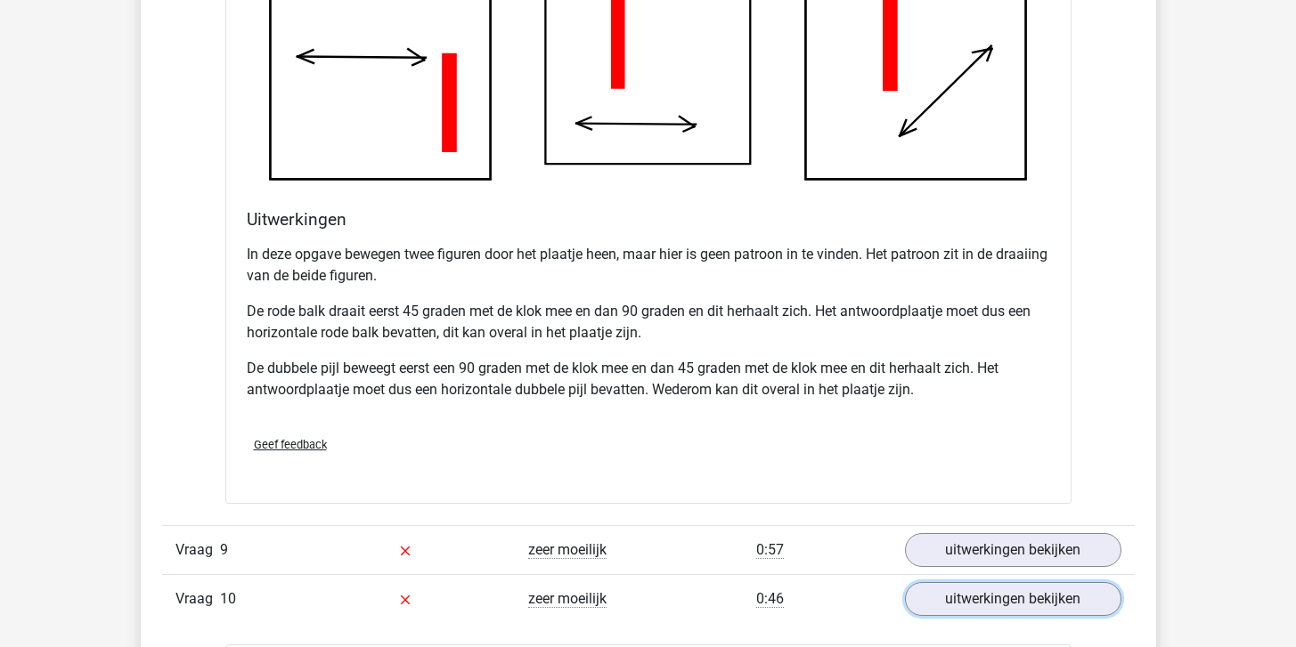
scroll to position [5504, 0]
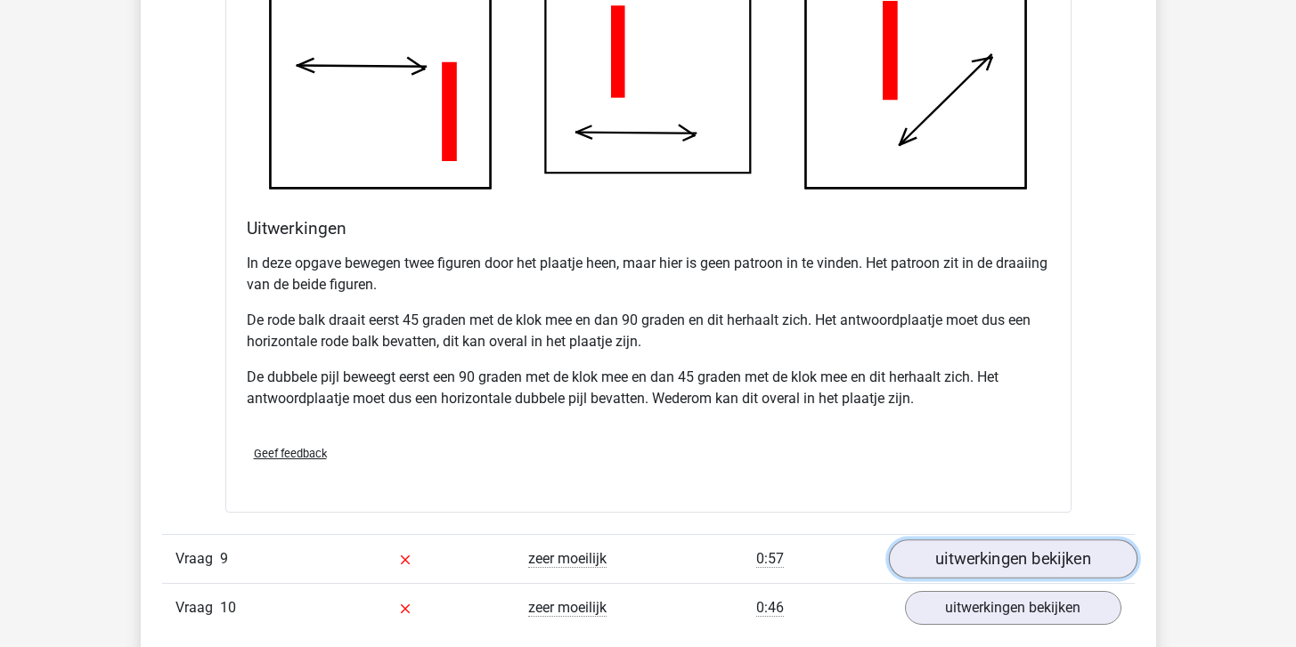
click at [987, 540] on link "uitwerkingen bekijken" at bounding box center [1012, 559] width 248 height 39
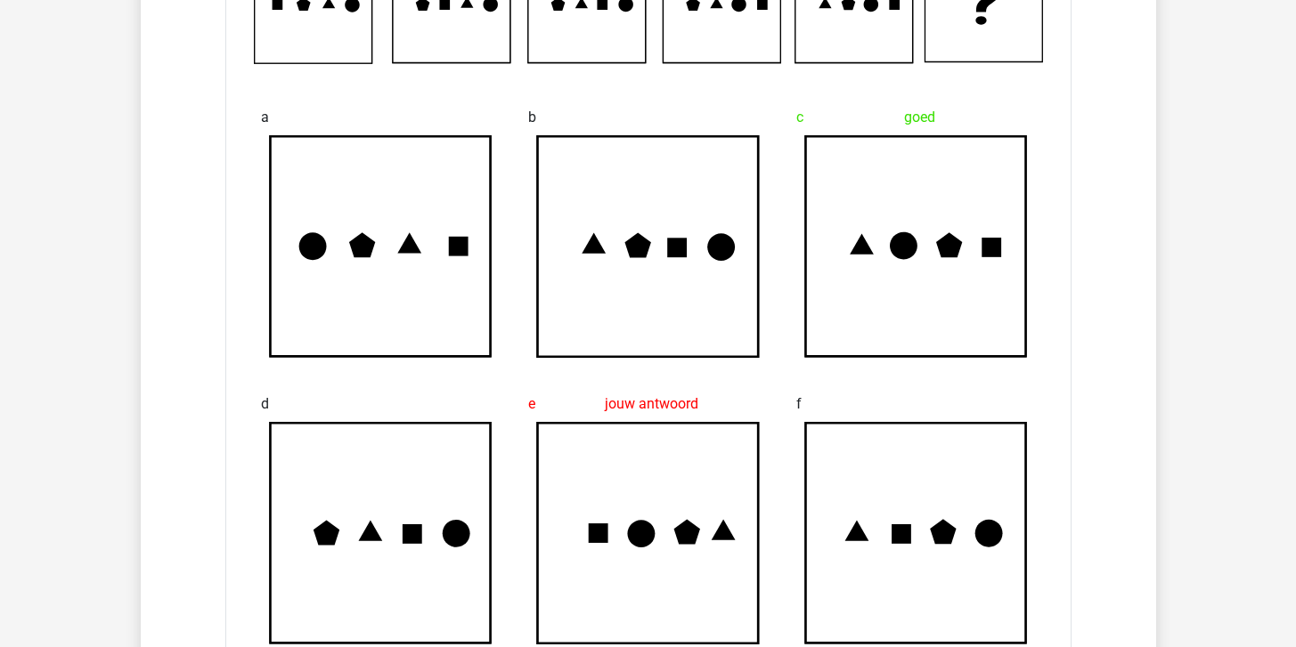
scroll to position [7800, 0]
